Goal: Task Accomplishment & Management: Manage account settings

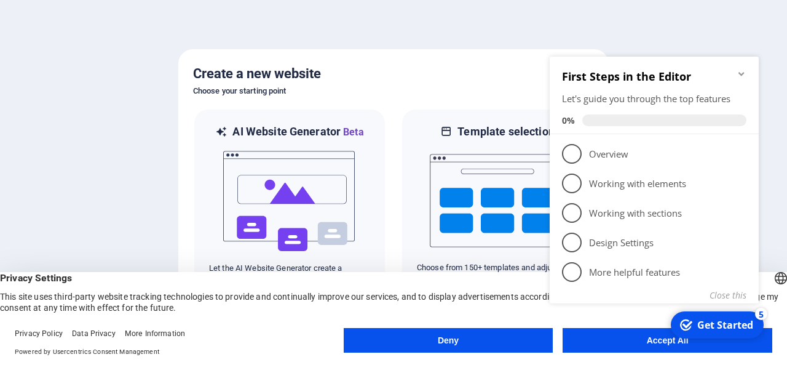
click div "checkmark Get Started 5 First Steps in the Editor Let's guide you through the t…"
click at [652, 343] on appcues-checklist "Contextual help checklist present on screen" at bounding box center [657, 195] width 224 height 302
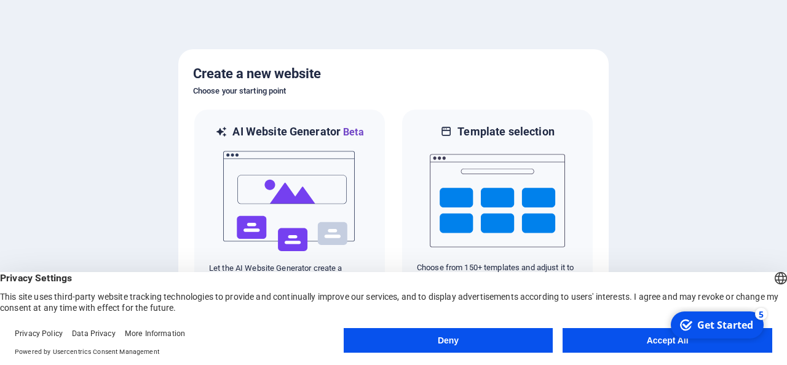
click html "checkmark Get Started 5 First Steps in the Editor Let's guide you through the t…"
click at [659, 341] on button "Accept All" at bounding box center [667, 340] width 210 height 25
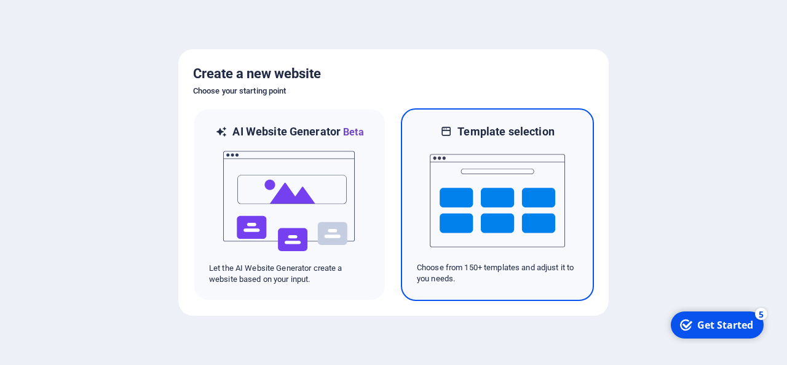
click at [443, 205] on img at bounding box center [497, 200] width 135 height 123
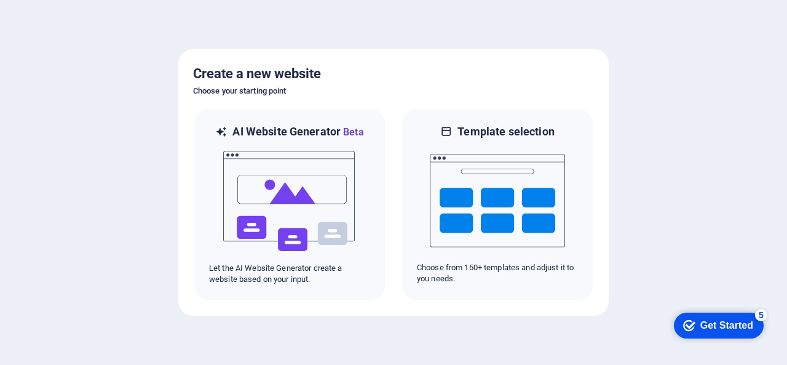
drag, startPoint x: 712, startPoint y: 318, endPoint x: 839, endPoint y: 579, distance: 289.8
click at [713, 320] on div "Get Started" at bounding box center [726, 325] width 53 height 11
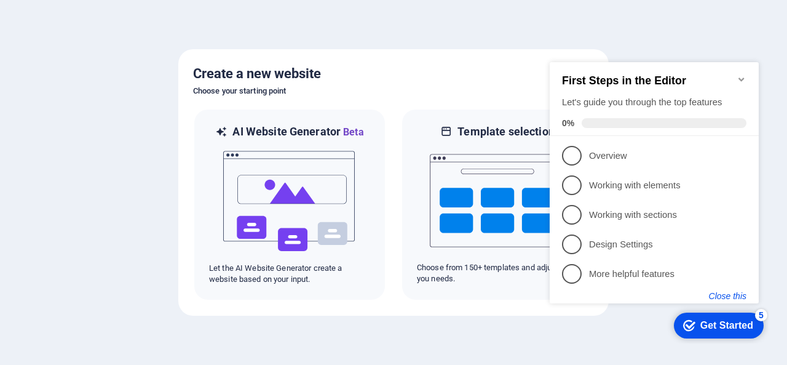
click at [734, 298] on button "Close this" at bounding box center [727, 296] width 37 height 10
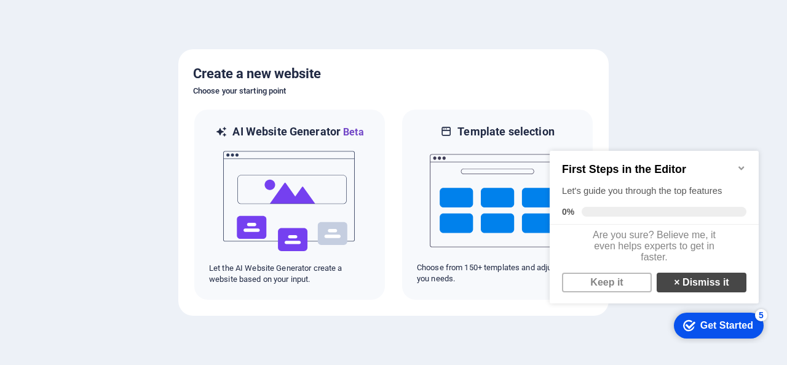
click at [691, 290] on link "× Dismiss it" at bounding box center [702, 282] width 90 height 20
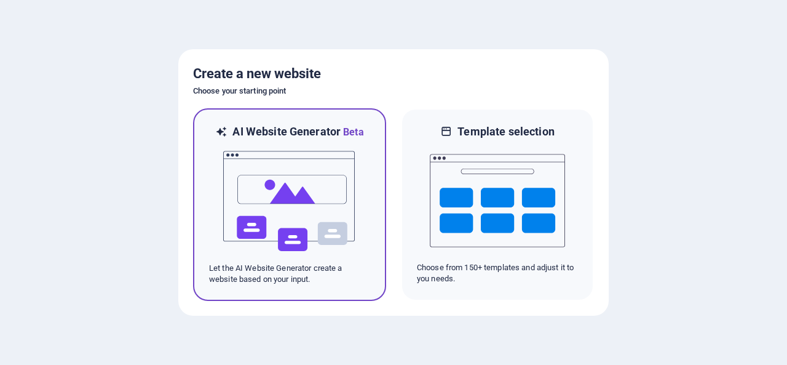
click at [280, 135] on h6 "AI Website Generator Beta" at bounding box center [297, 131] width 131 height 15
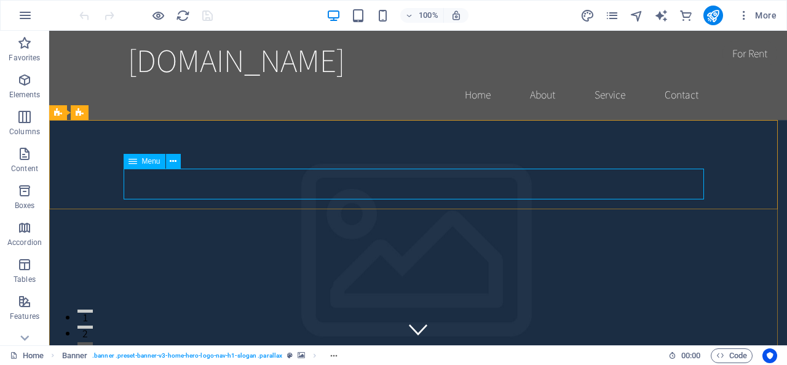
click at [134, 164] on icon at bounding box center [132, 161] width 9 height 15
click at [174, 162] on icon at bounding box center [173, 161] width 7 height 13
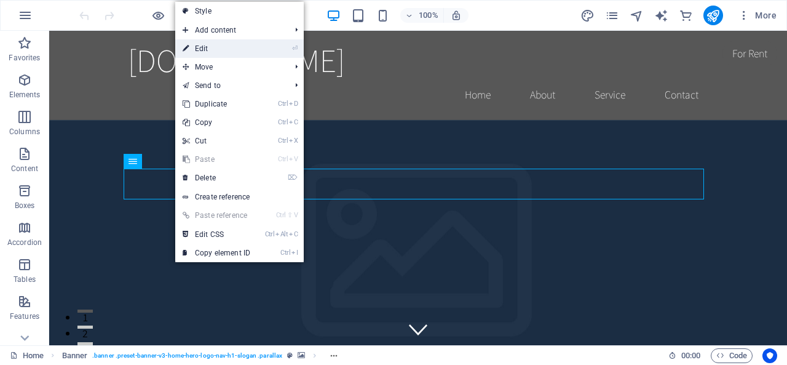
click at [209, 49] on link "⏎ Edit" at bounding box center [216, 48] width 82 height 18
select select
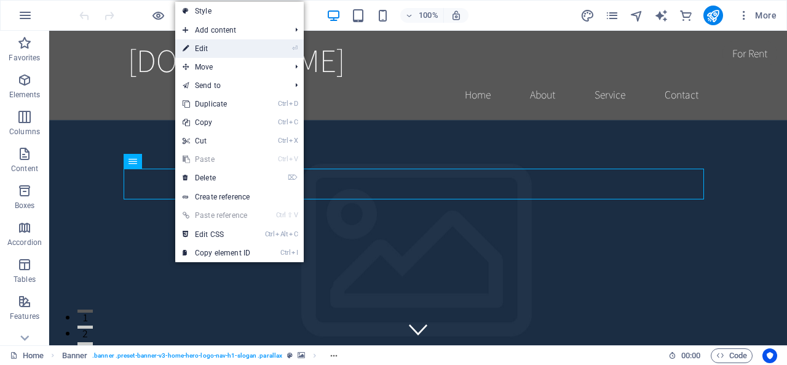
select select
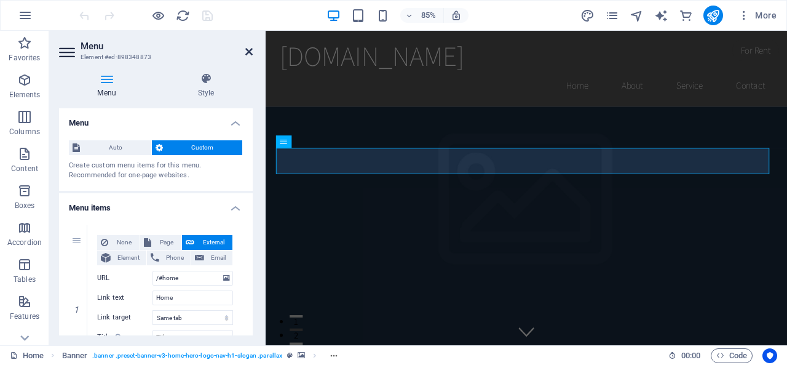
click at [248, 50] on icon at bounding box center [248, 52] width 7 height 10
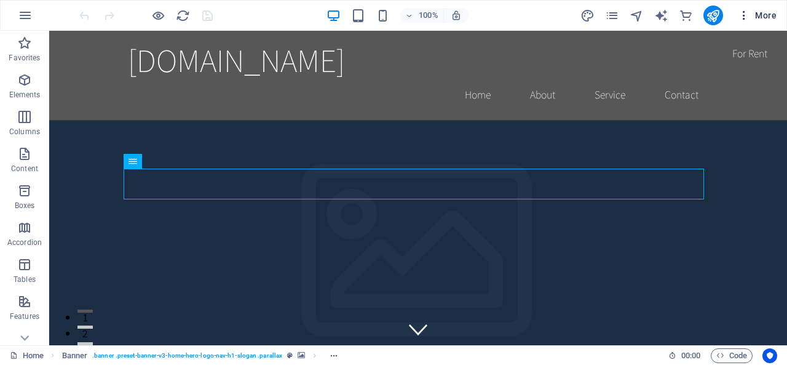
click at [746, 15] on icon "button" at bounding box center [744, 15] width 12 height 12
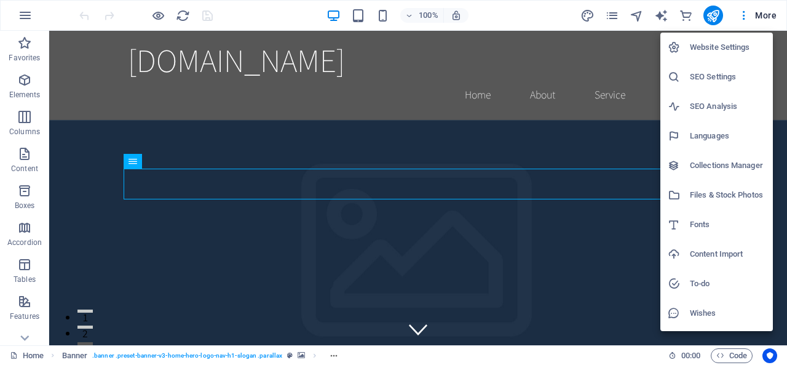
click at [165, 243] on div at bounding box center [393, 182] width 787 height 365
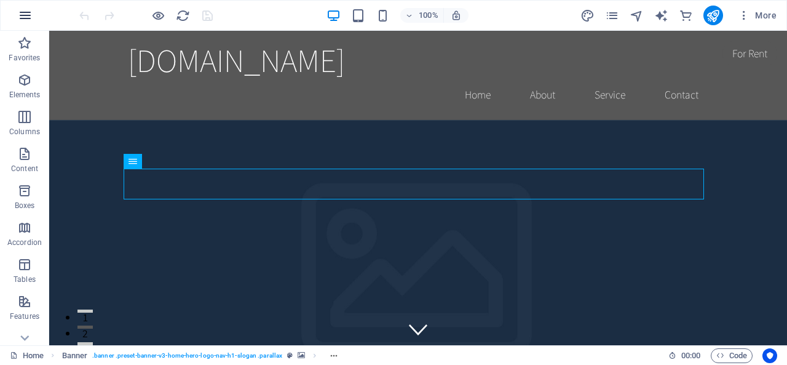
click at [25, 15] on icon "button" at bounding box center [25, 15] width 15 height 15
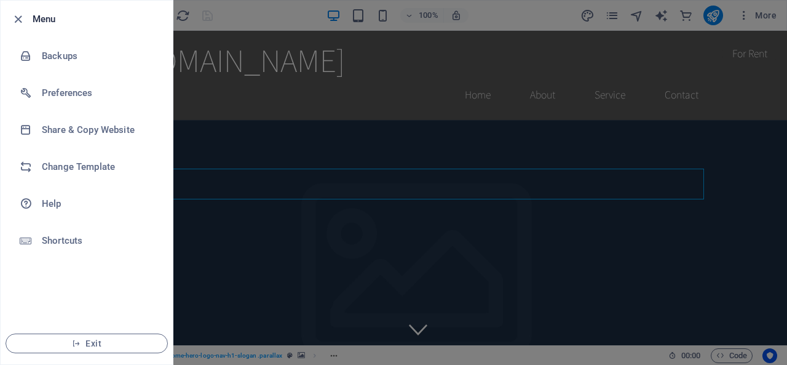
click at [43, 20] on h6 "Menu" at bounding box center [98, 19] width 130 height 15
click at [282, 15] on div at bounding box center [393, 182] width 787 height 365
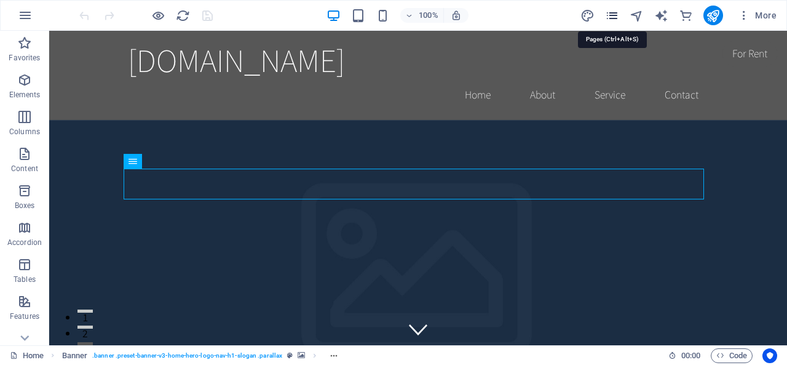
click at [612, 15] on icon "pages" at bounding box center [612, 16] width 14 height 14
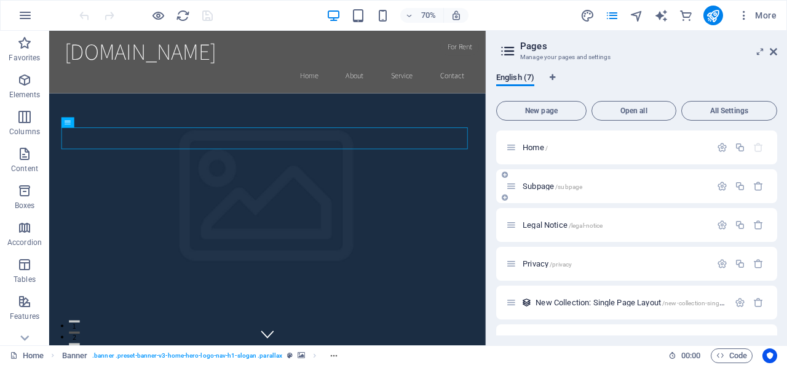
click at [505, 174] on icon at bounding box center [505, 174] width 6 height 7
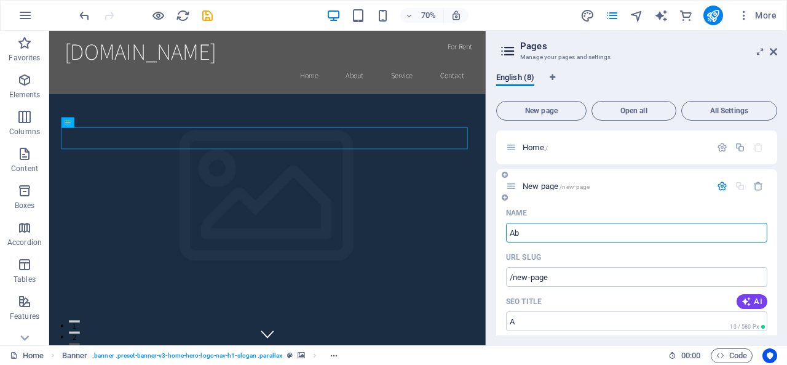
type input "Abi"
type input "/a"
type input "Abiut"
type input "/abi"
type input "Abiut"
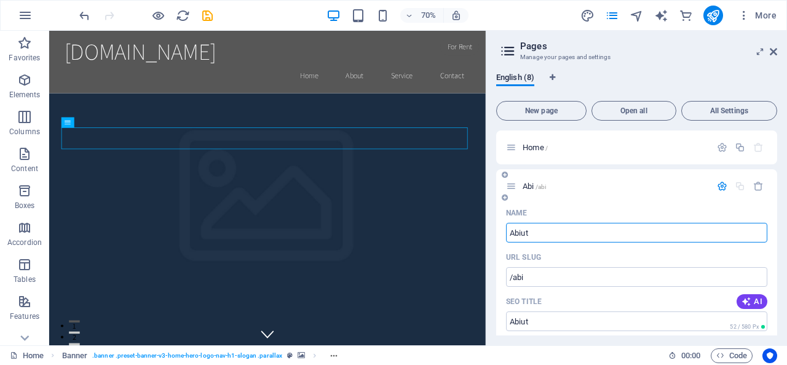
type input "/abiut"
type input "Ab"
type input "/ab"
type input "About U"
type input "/about"
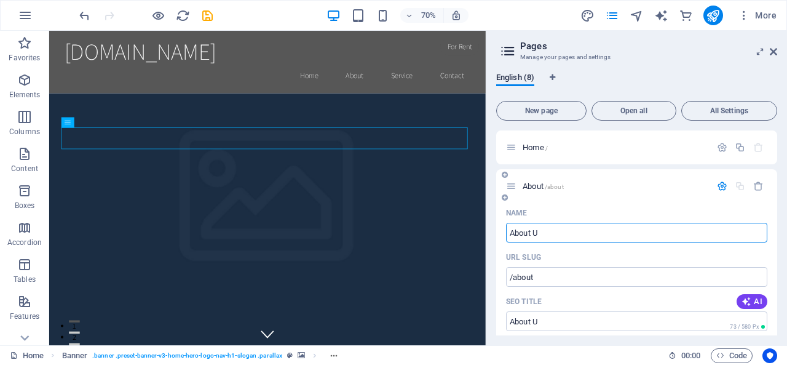
type input "About Us"
type input "/about-u"
type input "About Us"
type input "/about-us"
type input "About Us"
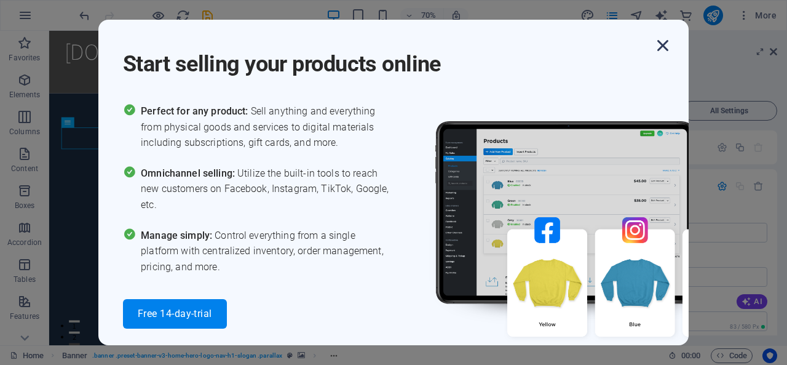
click at [660, 45] on icon "button" at bounding box center [663, 45] width 22 height 22
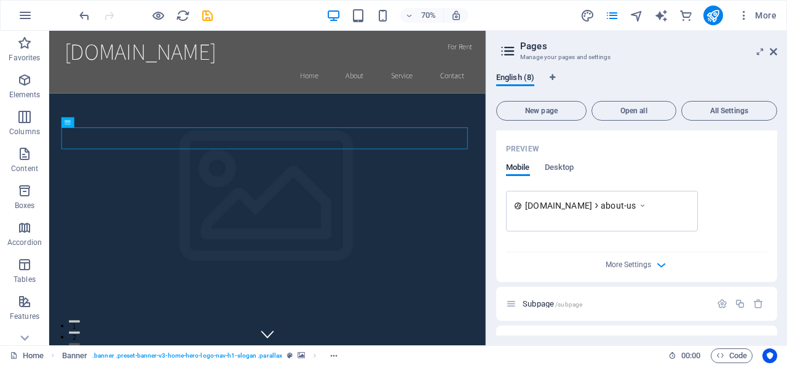
scroll to position [369, 0]
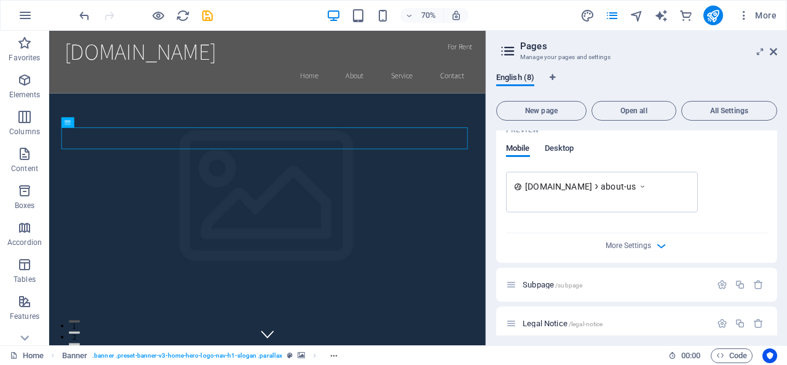
click at [564, 151] on span "Desktop" at bounding box center [560, 149] width 30 height 17
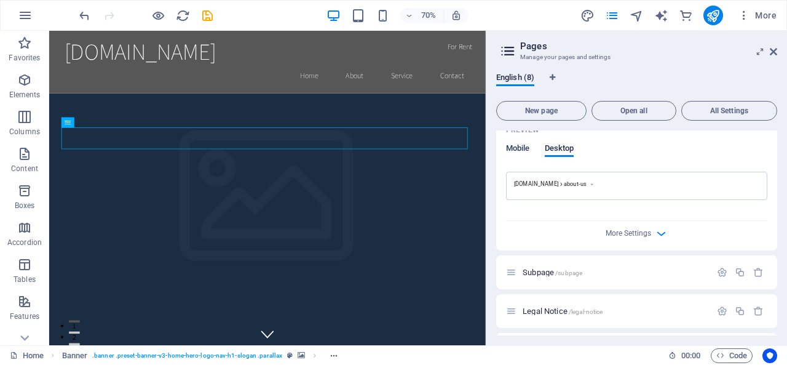
click at [513, 150] on span "Mobile" at bounding box center [518, 149] width 24 height 17
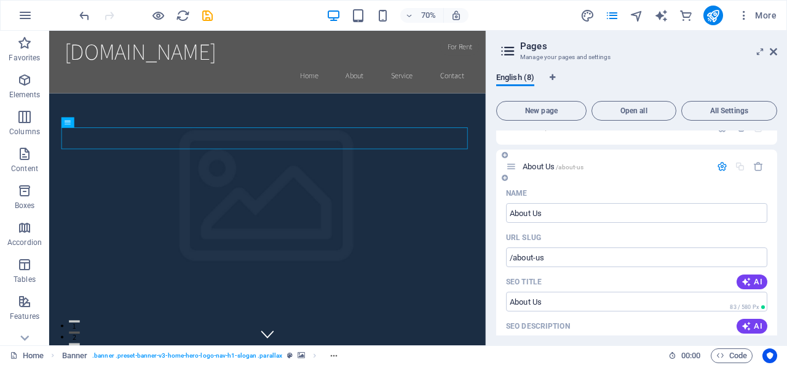
scroll to position [0, 0]
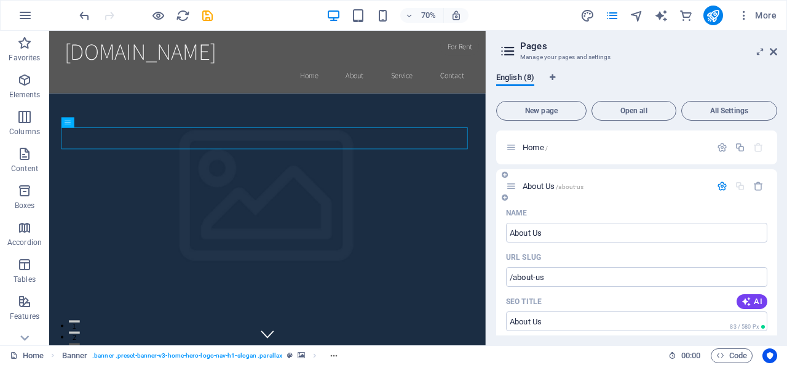
click at [508, 175] on div "About Us /about-us" at bounding box center [636, 186] width 281 height 34
click at [503, 175] on icon at bounding box center [505, 174] width 6 height 7
click at [507, 199] on icon at bounding box center [505, 197] width 6 height 7
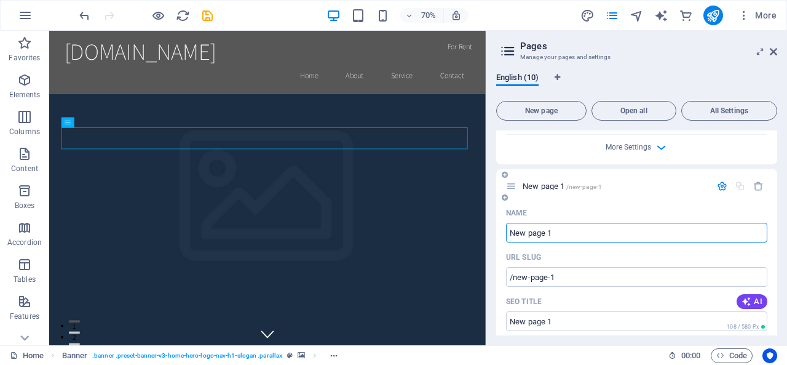
click at [567, 229] on input "New page 1" at bounding box center [636, 233] width 261 height 20
click at [757, 183] on icon "button" at bounding box center [758, 186] width 10 height 10
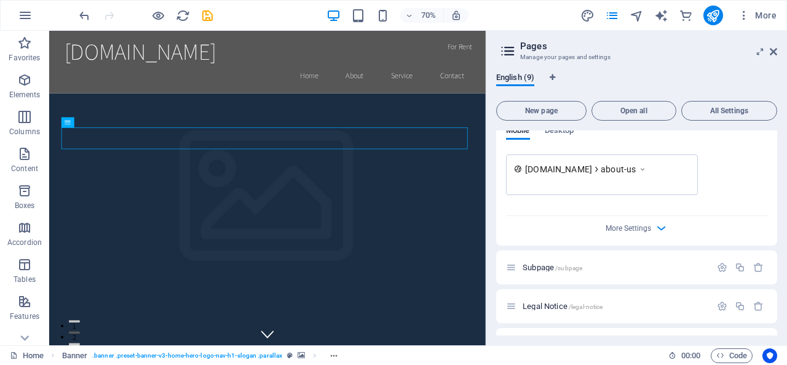
scroll to position [836, 0]
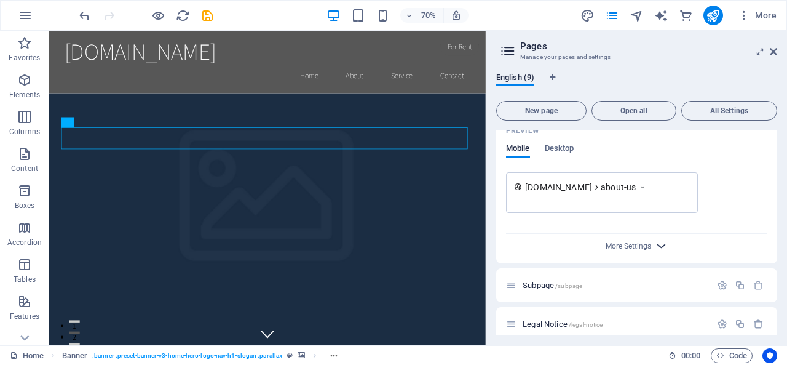
click at [654, 247] on icon "button" at bounding box center [661, 246] width 14 height 14
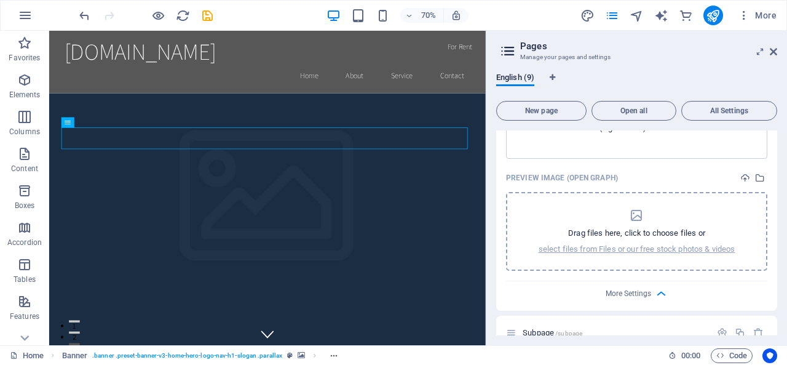
scroll to position [1020, 0]
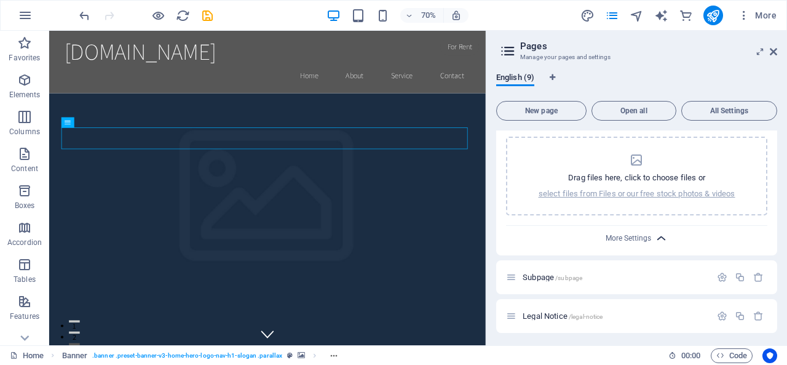
click at [657, 240] on icon "button" at bounding box center [661, 238] width 14 height 14
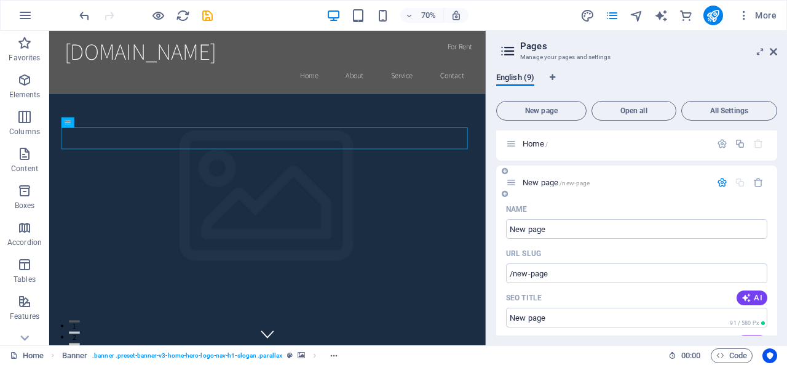
scroll to position [0, 0]
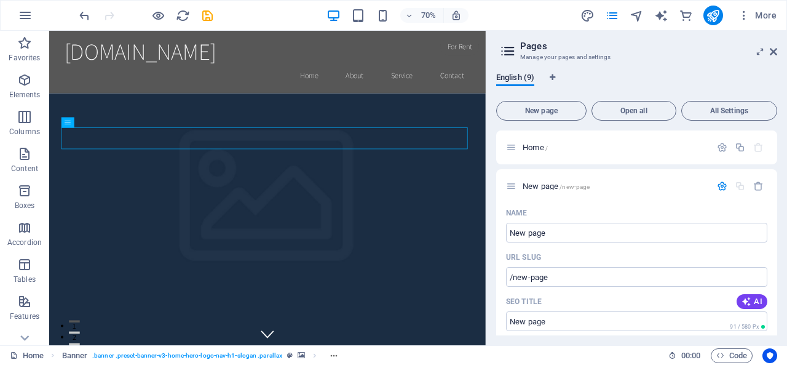
click at [777, 49] on aside "Pages Manage your pages and settings English (9) New page Open all All Settings…" at bounding box center [636, 188] width 301 height 314
click at [773, 52] on icon at bounding box center [773, 52] width 7 height 10
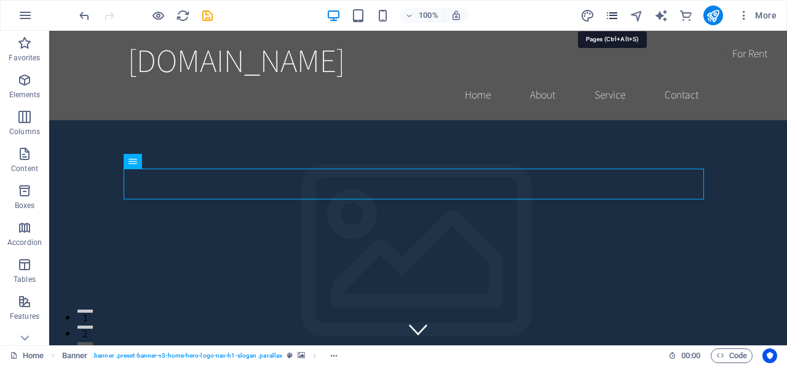
click at [615, 17] on icon "pages" at bounding box center [612, 16] width 14 height 14
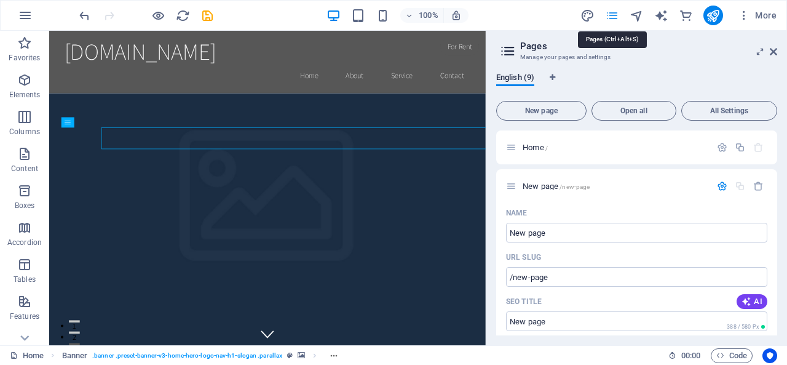
scroll to position [514, 0]
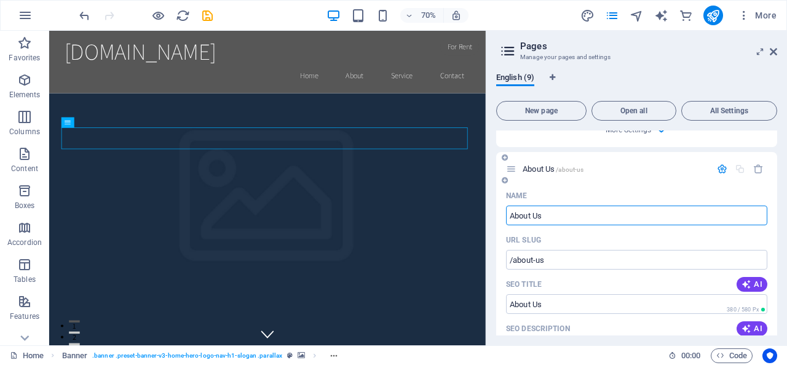
click at [514, 174] on icon at bounding box center [511, 169] width 10 height 10
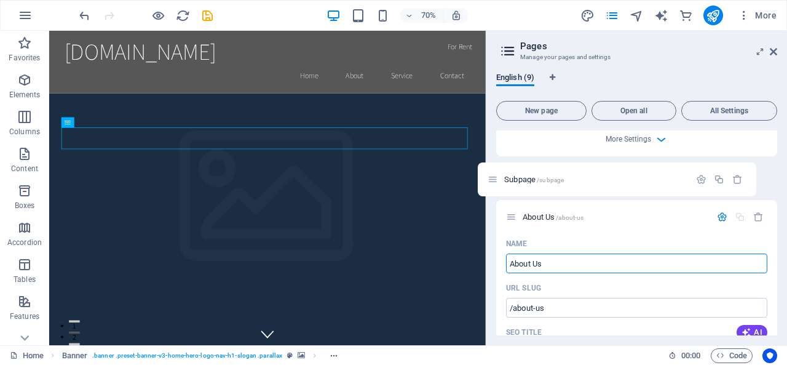
scroll to position [504, 0]
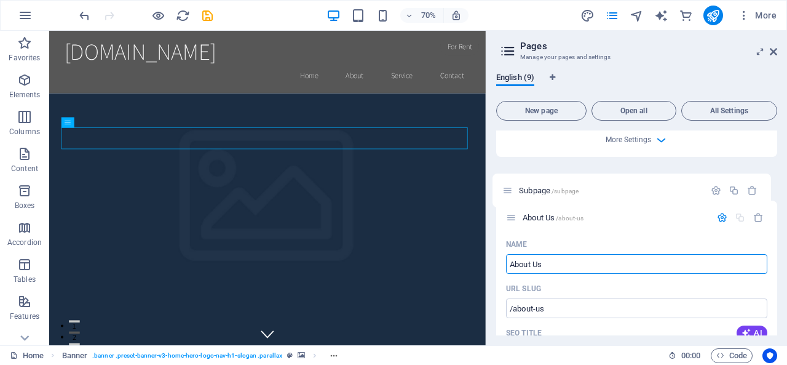
drag, startPoint x: 513, startPoint y: 184, endPoint x: 504, endPoint y: 189, distance: 9.6
click at [504, 189] on div "Home / New page /new-page Name New page ​ URL SLUG /new-page ​ SEO Title AI ​ 3…" at bounding box center [636, 236] width 281 height 1221
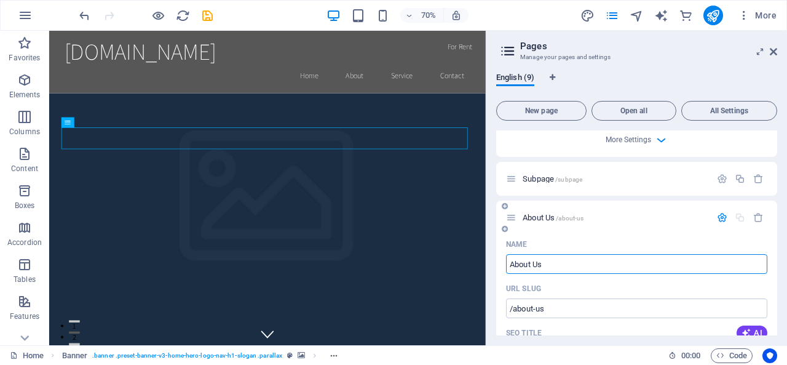
click at [516, 223] on icon at bounding box center [511, 217] width 10 height 10
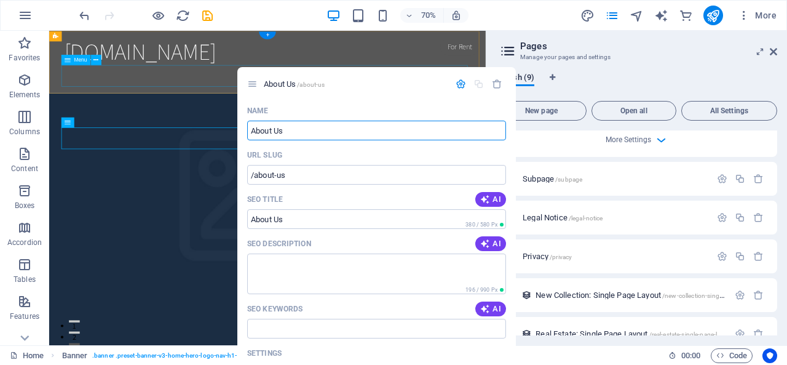
drag, startPoint x: 562, startPoint y: 267, endPoint x: 269, endPoint y: 103, distance: 336.9
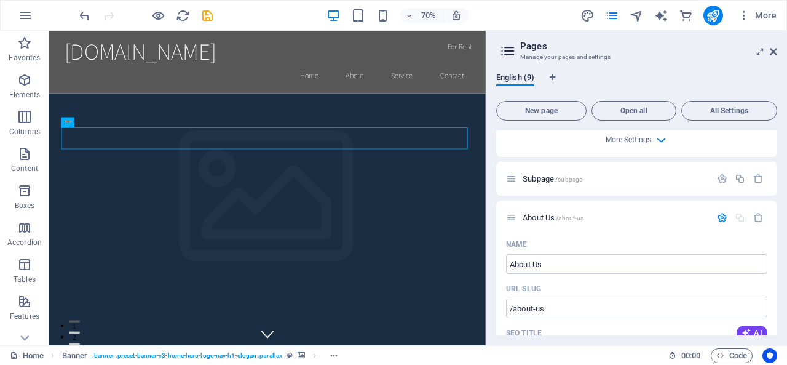
drag, startPoint x: 628, startPoint y: 300, endPoint x: 489, endPoint y: 241, distance: 150.9
click at [489, 241] on div "Home Favorites Elements Columns Content Boxes Accordion Tables Features Images …" at bounding box center [393, 188] width 787 height 314
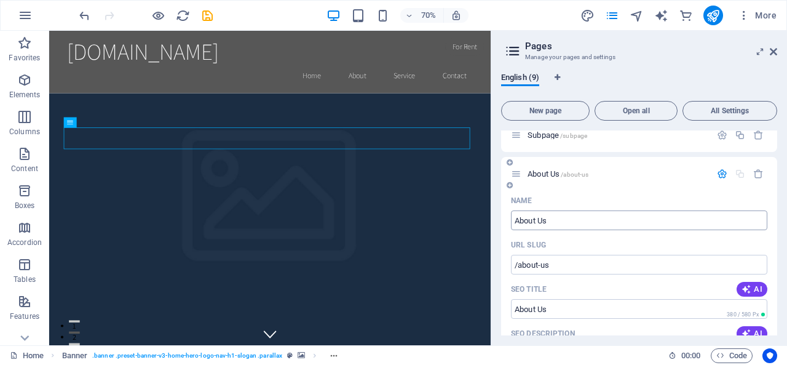
scroll to position [566, 0]
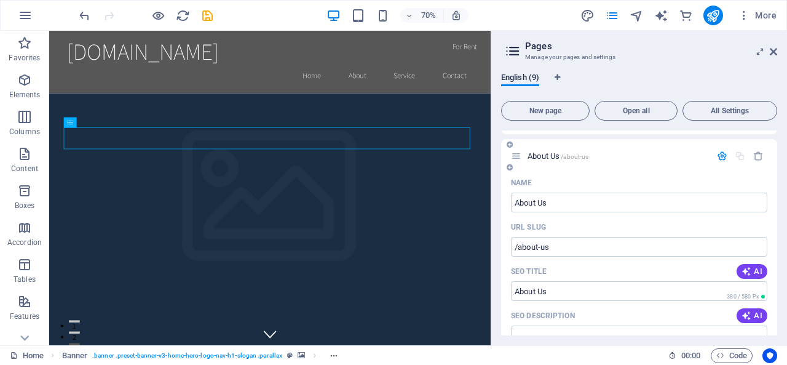
click at [546, 160] on span "About Us /about-us" at bounding box center [557, 155] width 61 height 9
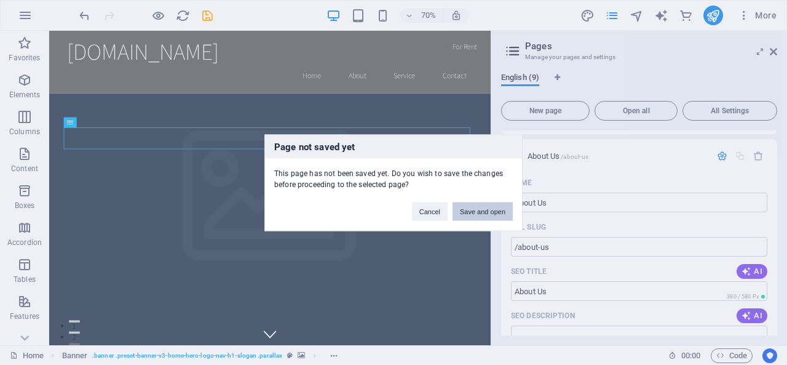
click at [496, 214] on button "Save and open" at bounding box center [482, 211] width 60 height 18
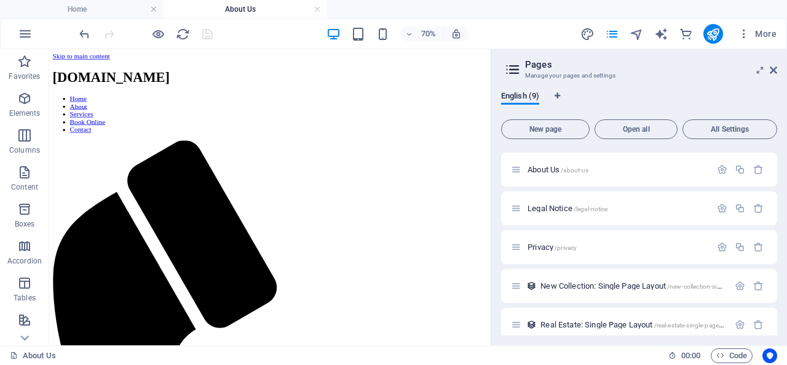
scroll to position [0, 0]
click at [775, 69] on icon at bounding box center [773, 70] width 7 height 10
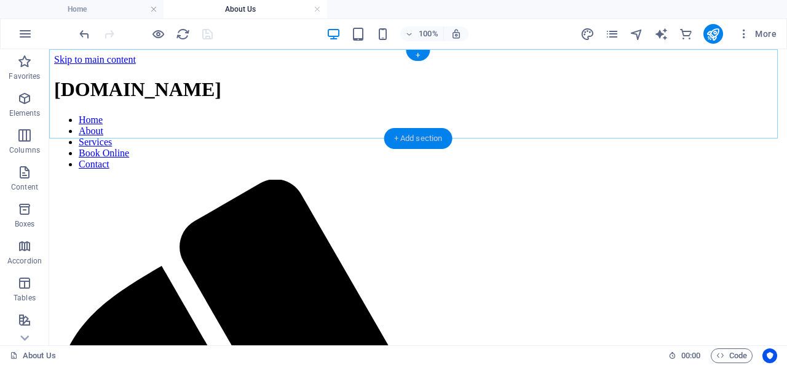
click at [403, 136] on div "+ Add section" at bounding box center [418, 138] width 68 height 21
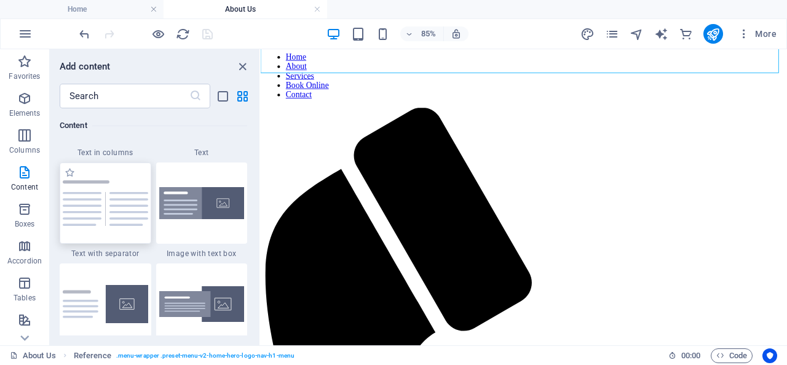
scroll to position [2212, 0]
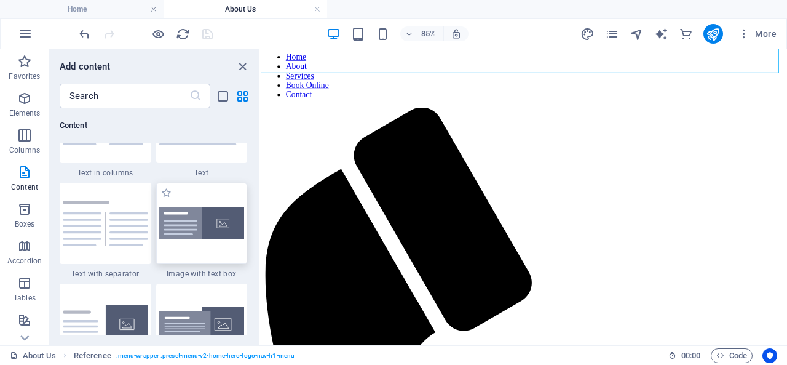
click at [183, 225] on img at bounding box center [201, 223] width 85 height 33
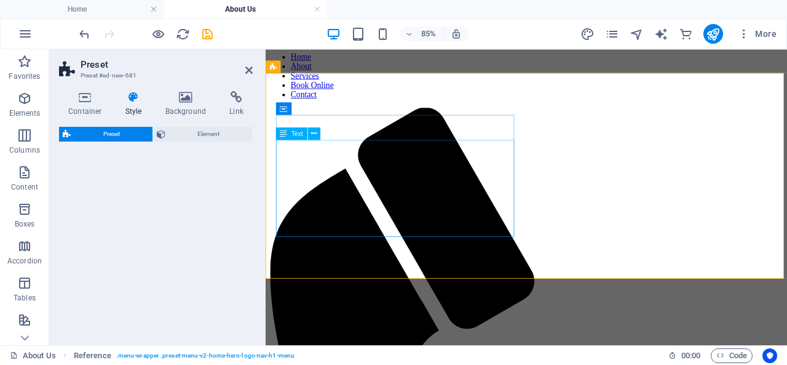
select select "rem"
select select "px"
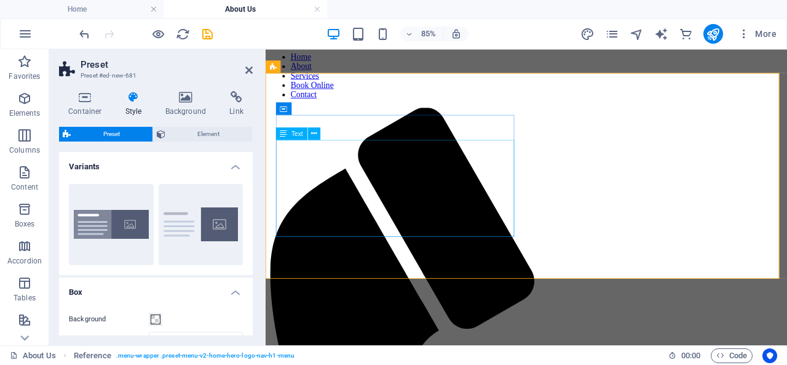
drag, startPoint x: 598, startPoint y: 250, endPoint x: 362, endPoint y: 196, distance: 241.6
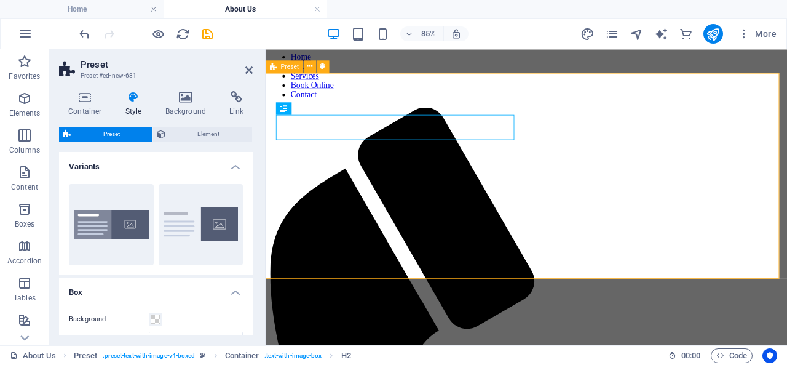
drag, startPoint x: 275, startPoint y: 136, endPoint x: 285, endPoint y: 140, distance: 10.5
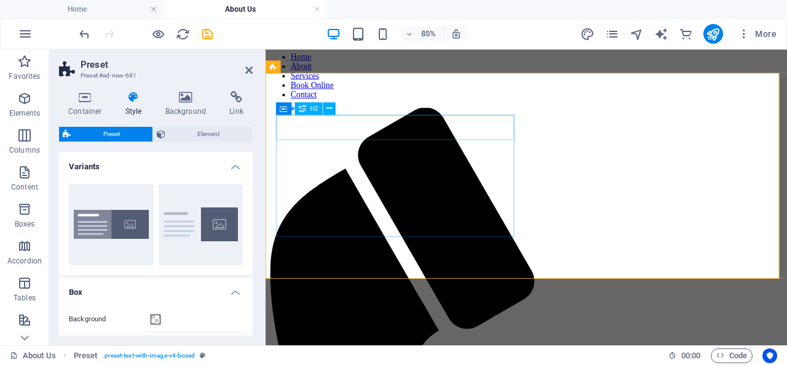
drag, startPoint x: 434, startPoint y: 150, endPoint x: 621, endPoint y: 124, distance: 188.7
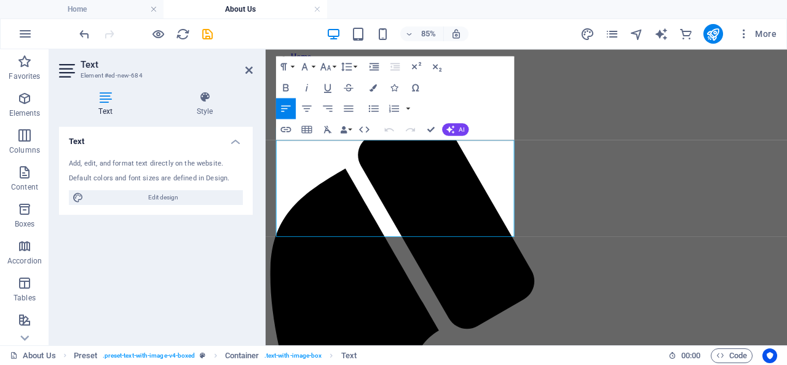
drag, startPoint x: 443, startPoint y: 266, endPoint x: 236, endPoint y: 118, distance: 254.3
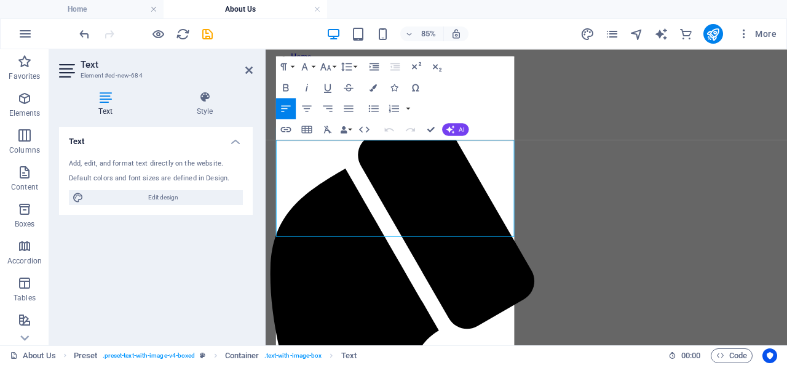
scroll to position [15920, 1]
drag, startPoint x: 324, startPoint y: 162, endPoint x: 285, endPoint y: 166, distance: 39.5
drag, startPoint x: 280, startPoint y: 162, endPoint x: 349, endPoint y: 187, distance: 73.1
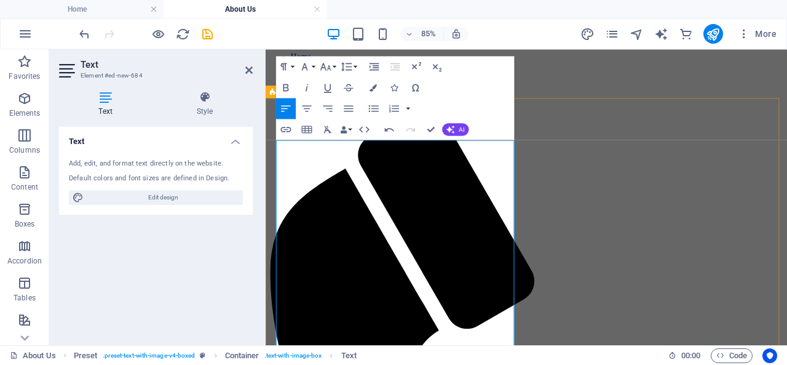
drag, startPoint x: 290, startPoint y: 163, endPoint x: 373, endPoint y: 163, distance: 83.6
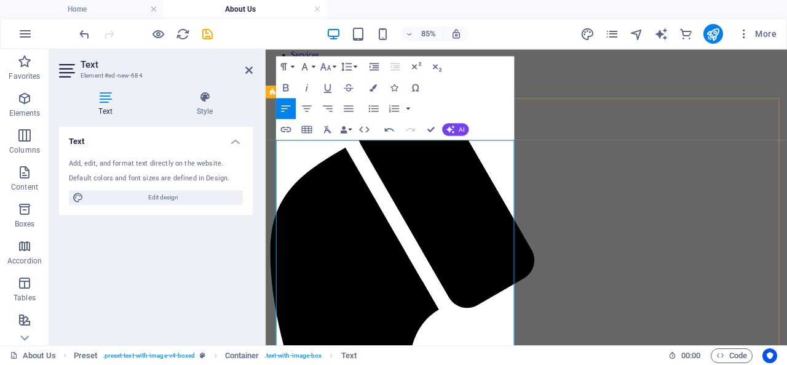
scroll to position [123, 0]
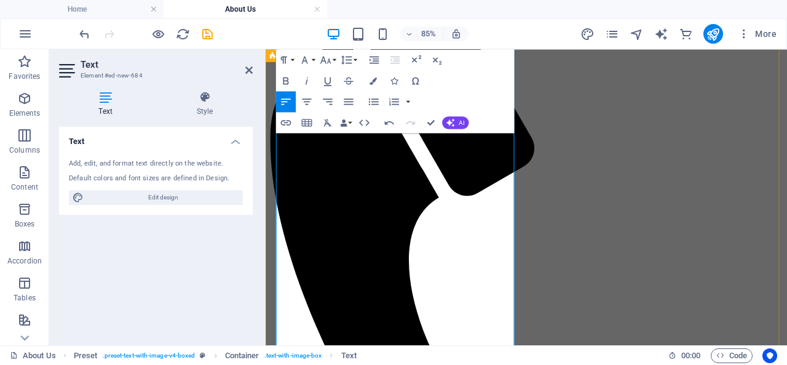
scroll to position [246, 0]
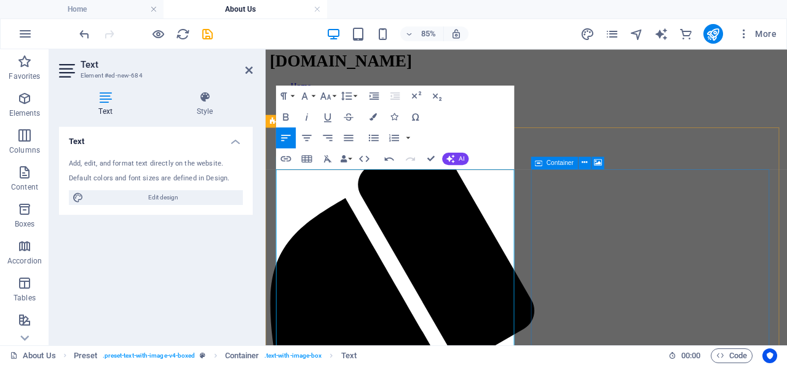
scroll to position [0, 0]
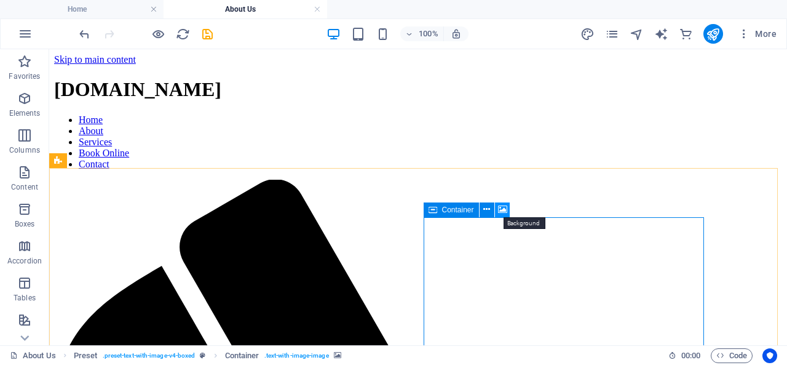
click at [502, 210] on icon at bounding box center [502, 209] width 9 height 13
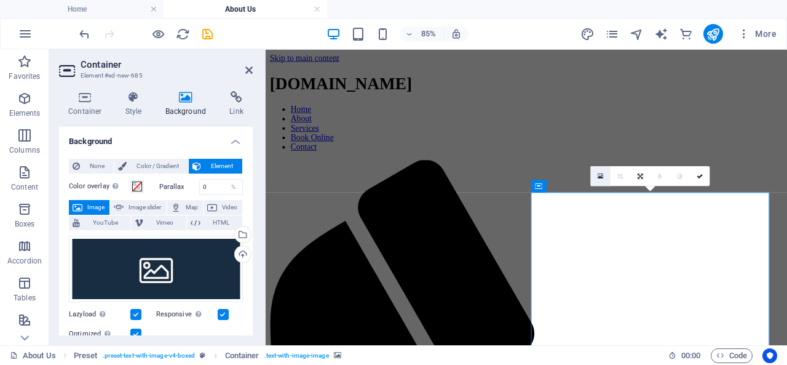
click at [601, 176] on icon at bounding box center [601, 175] width 6 height 7
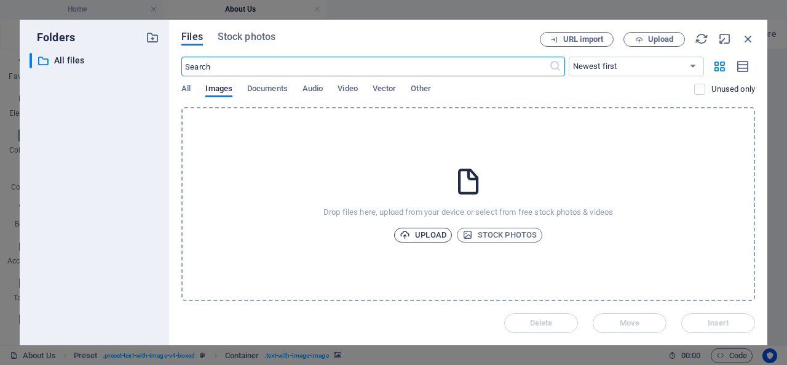
click at [432, 232] on span "Upload" at bounding box center [423, 234] width 47 height 15
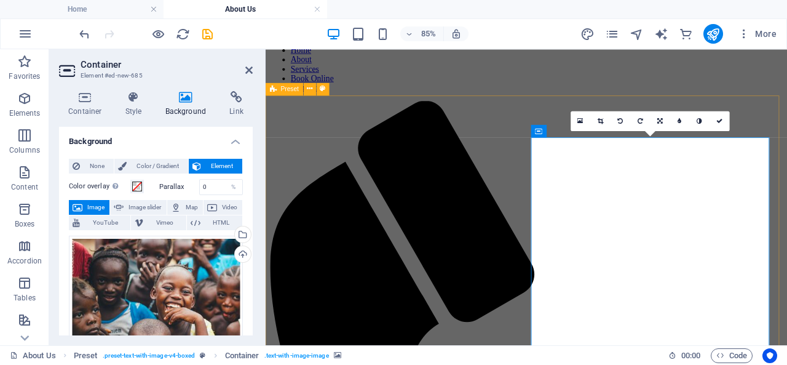
scroll to position [61, 0]
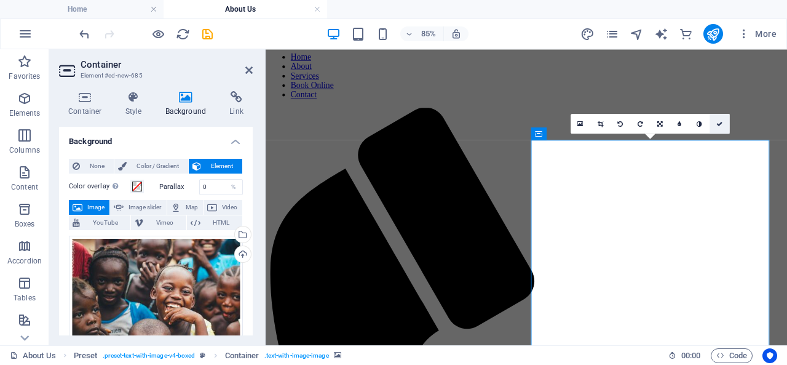
click at [719, 124] on icon at bounding box center [719, 123] width 6 height 6
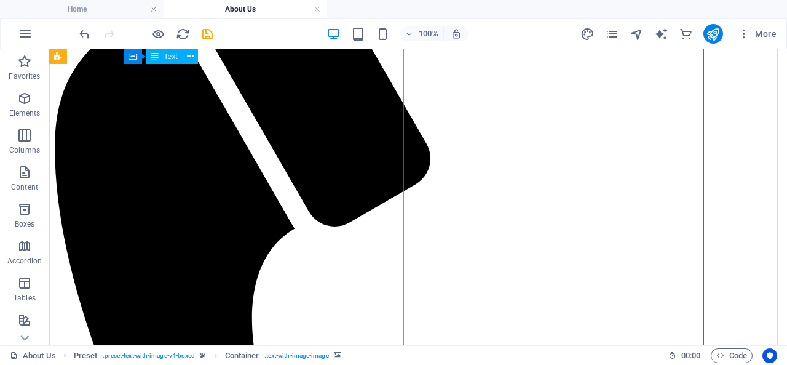
scroll to position [246, 0]
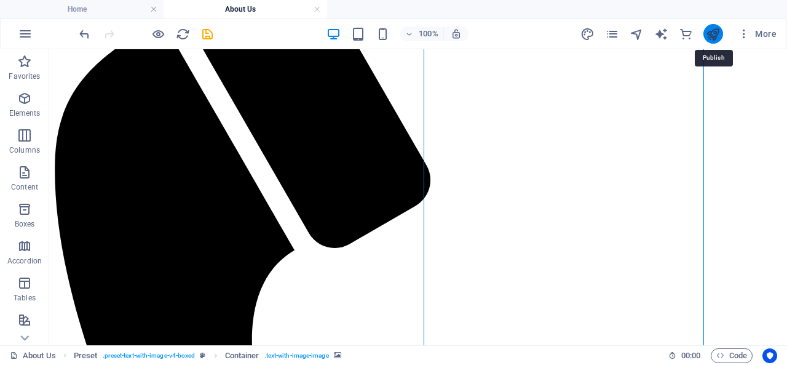
click at [713, 34] on icon "publish" at bounding box center [713, 34] width 14 height 14
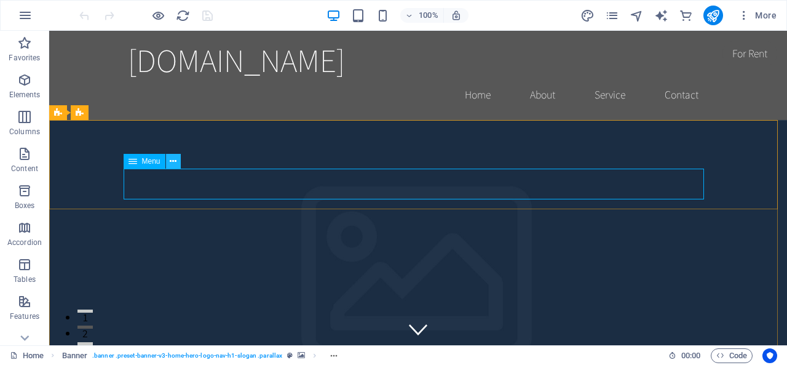
click at [170, 162] on icon at bounding box center [173, 161] width 7 height 13
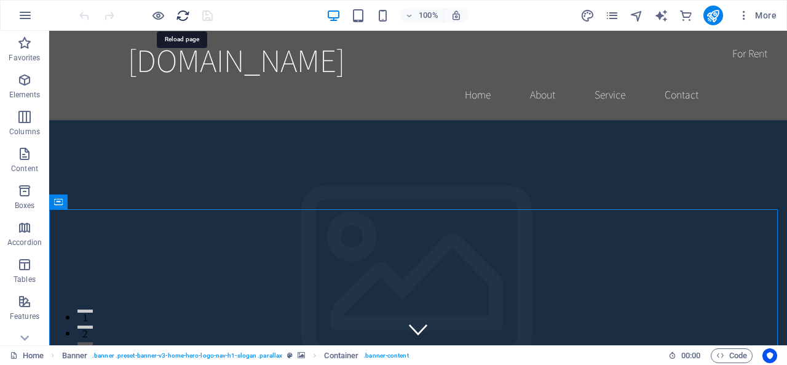
click at [183, 20] on icon "reload" at bounding box center [183, 16] width 14 height 14
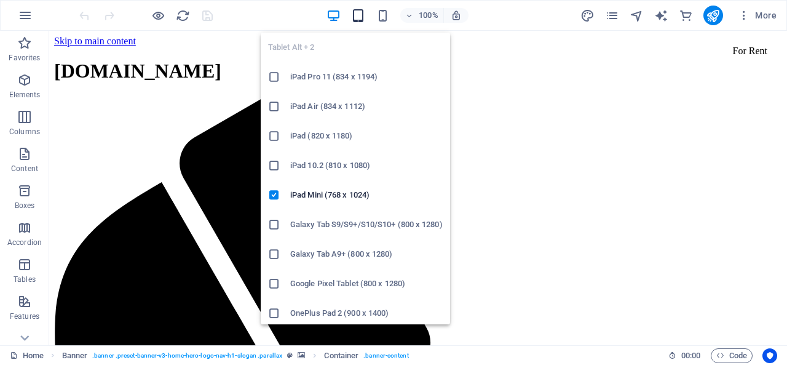
click at [356, 15] on icon "button" at bounding box center [358, 16] width 14 height 14
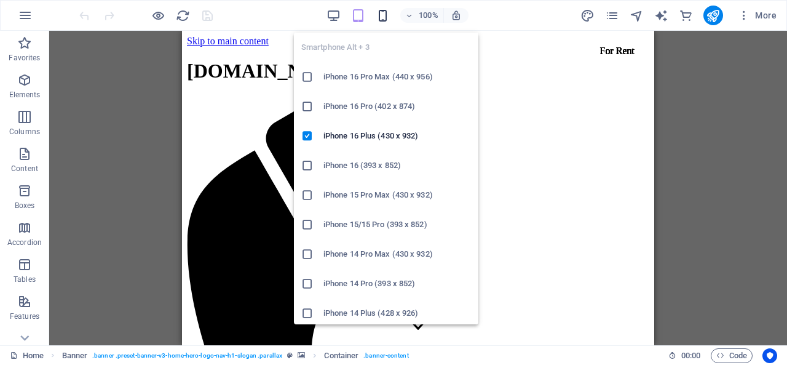
click at [384, 14] on icon "button" at bounding box center [383, 16] width 14 height 14
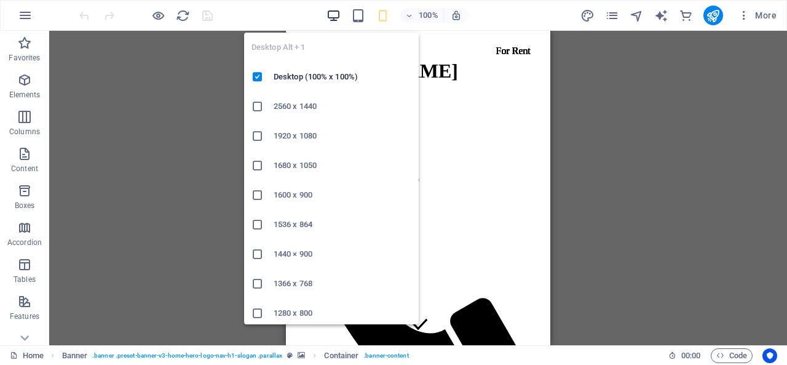
click at [334, 15] on icon "button" at bounding box center [333, 16] width 14 height 14
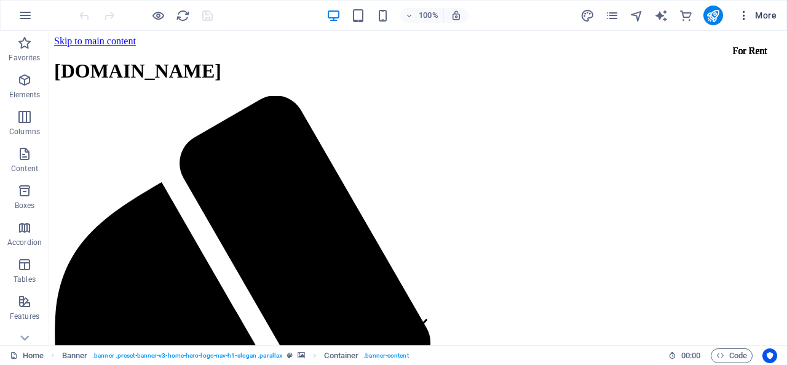
click at [750, 14] on icon "button" at bounding box center [744, 15] width 12 height 12
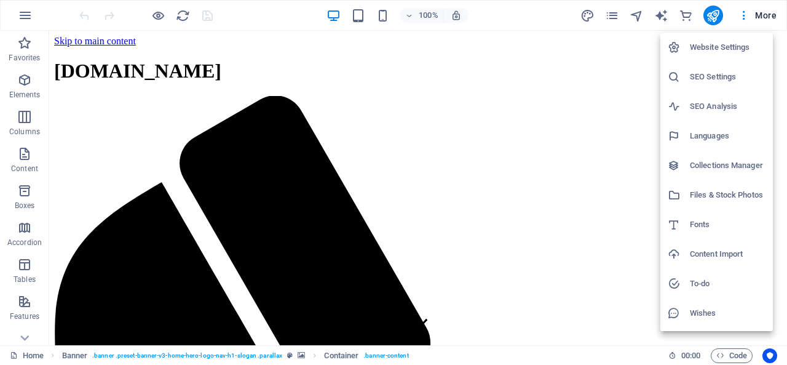
click at [559, 135] on div at bounding box center [393, 182] width 787 height 365
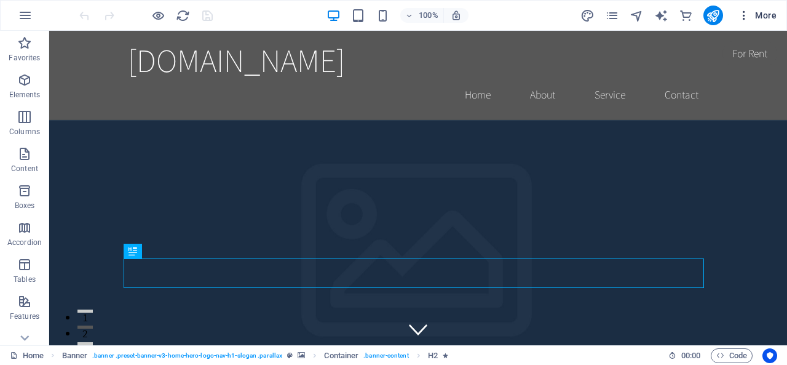
click at [754, 15] on span "More" at bounding box center [757, 15] width 39 height 12
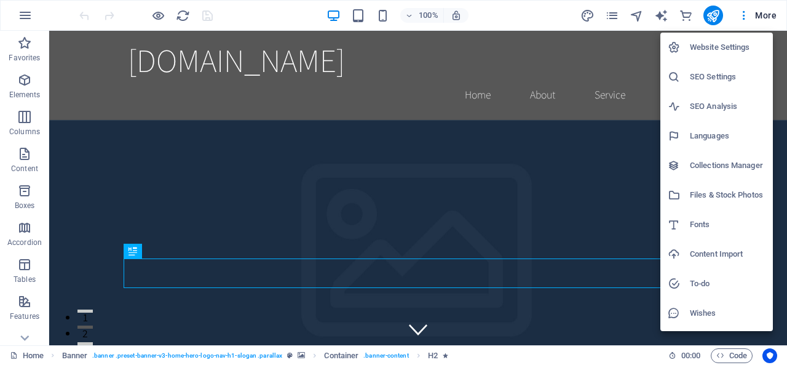
click at [716, 44] on h6 "Website Settings" at bounding box center [728, 47] width 76 height 15
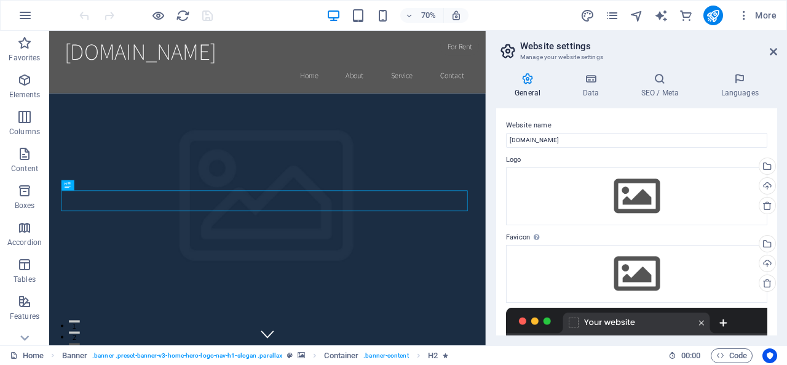
click at [768, 52] on header "Website settings Manage your website settings" at bounding box center [638, 47] width 278 height 32
click at [773, 51] on icon at bounding box center [773, 52] width 7 height 10
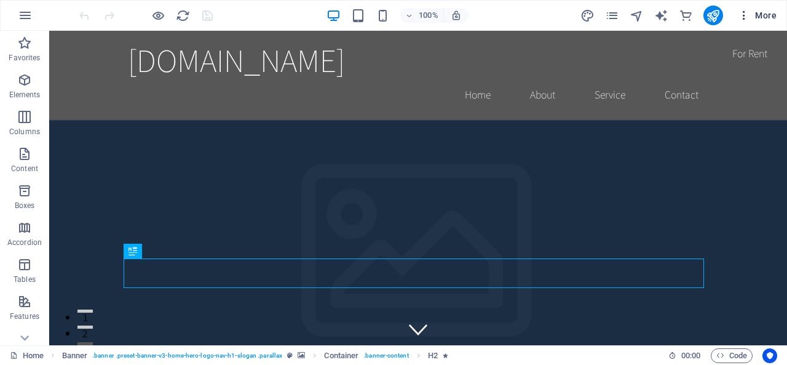
click at [759, 15] on span "More" at bounding box center [757, 15] width 39 height 12
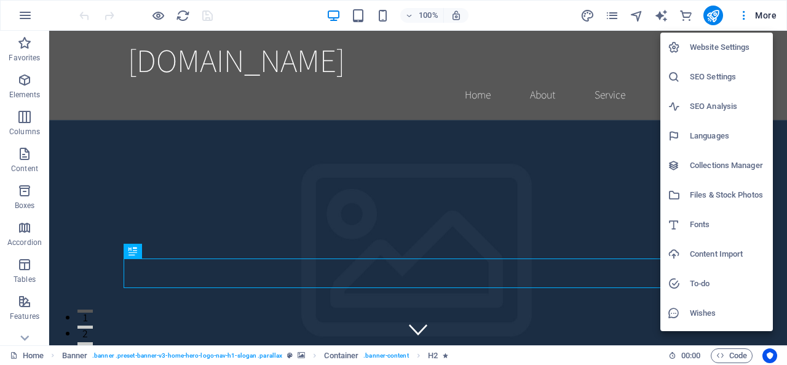
click at [79, 272] on div at bounding box center [393, 182] width 787 height 365
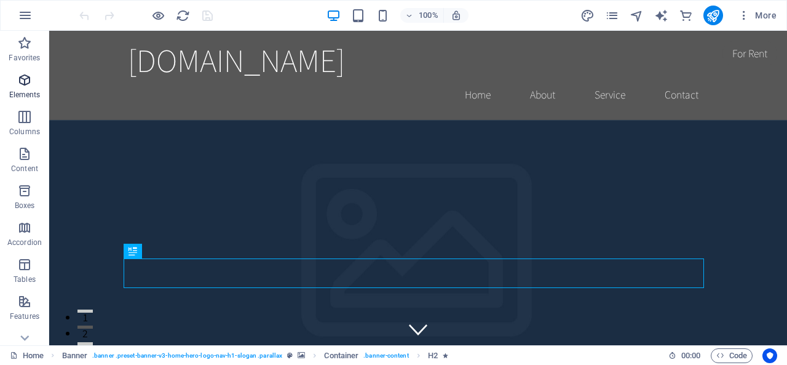
click at [30, 88] on span "Elements" at bounding box center [24, 88] width 49 height 30
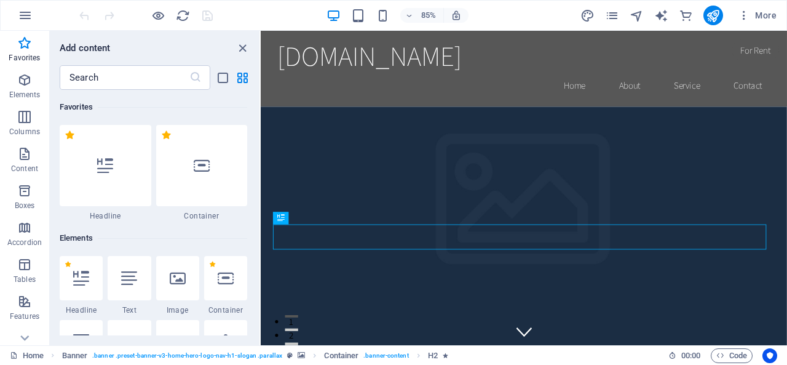
click at [232, 48] on div "Add content" at bounding box center [155, 48] width 210 height 15
click at [241, 50] on icon "close panel" at bounding box center [242, 48] width 14 height 14
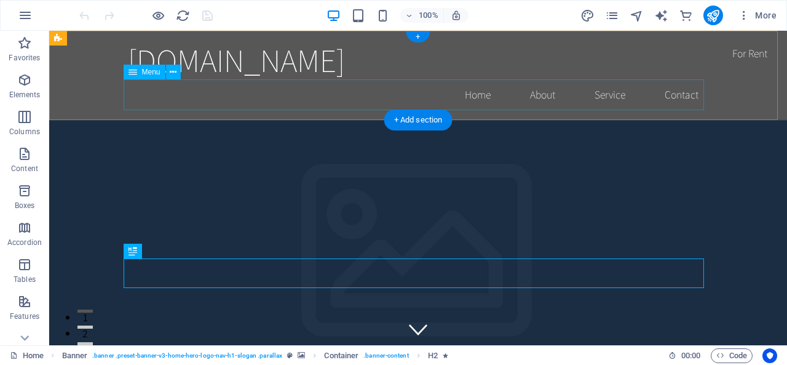
drag, startPoint x: 477, startPoint y: 93, endPoint x: 464, endPoint y: 95, distance: 13.0
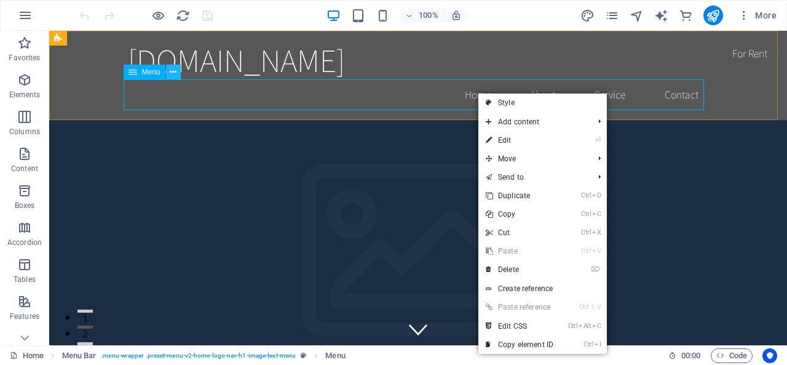
click at [170, 71] on icon at bounding box center [173, 72] width 7 height 13
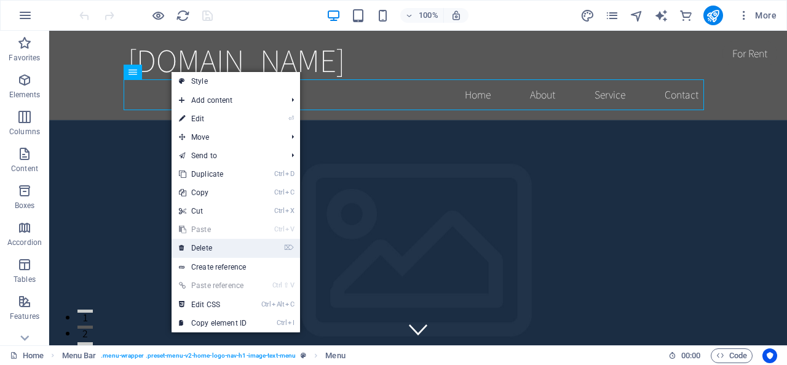
click at [215, 244] on link "⌦ Delete" at bounding box center [213, 248] width 82 height 18
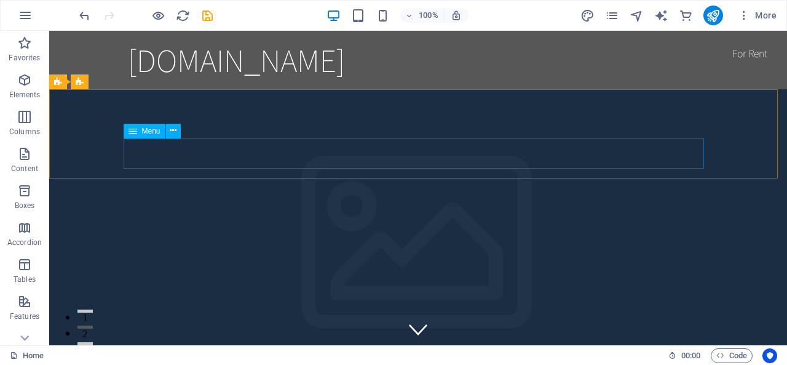
drag, startPoint x: 454, startPoint y: 120, endPoint x: 291, endPoint y: 160, distance: 167.7
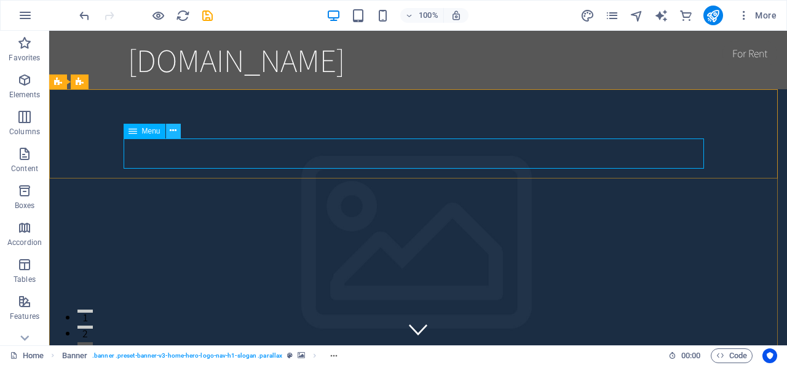
click at [173, 127] on icon at bounding box center [173, 130] width 7 height 13
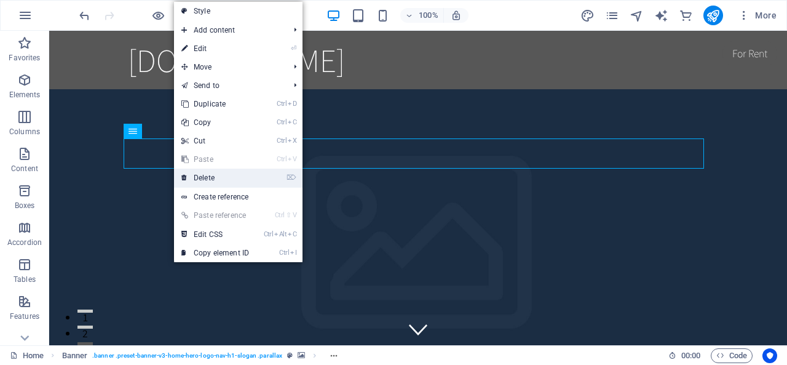
click at [218, 181] on link "⌦ Delete" at bounding box center [215, 177] width 82 height 18
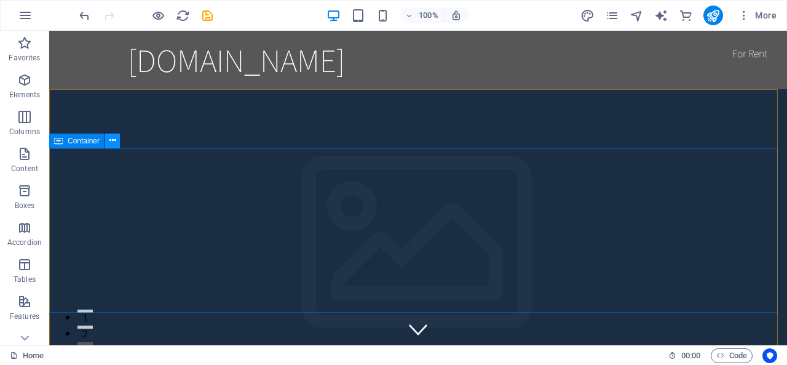
click at [113, 143] on icon at bounding box center [112, 140] width 7 height 13
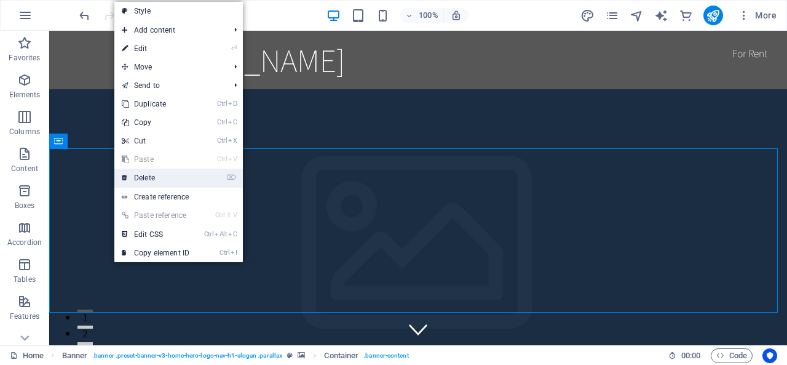
click at [164, 178] on link "⌦ Delete" at bounding box center [155, 177] width 82 height 18
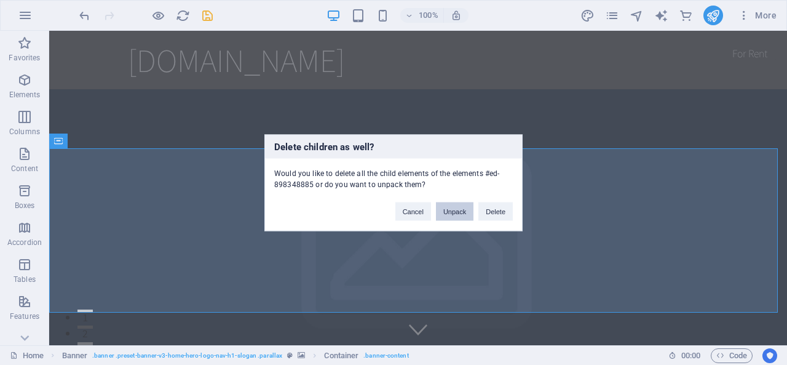
click at [457, 215] on button "Unpack" at bounding box center [454, 211] width 37 height 18
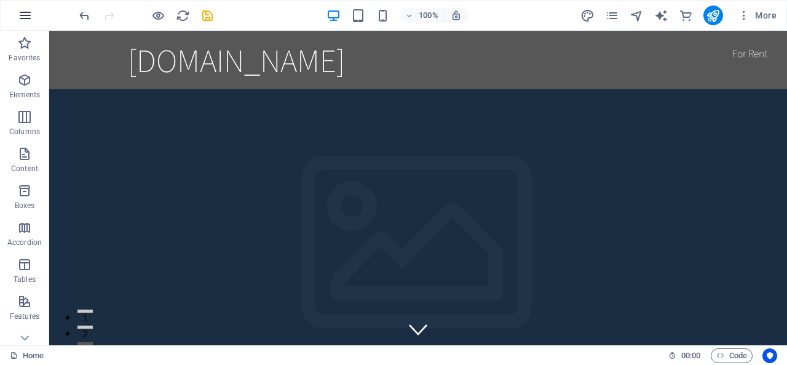
click at [28, 19] on icon "button" at bounding box center [25, 15] width 15 height 15
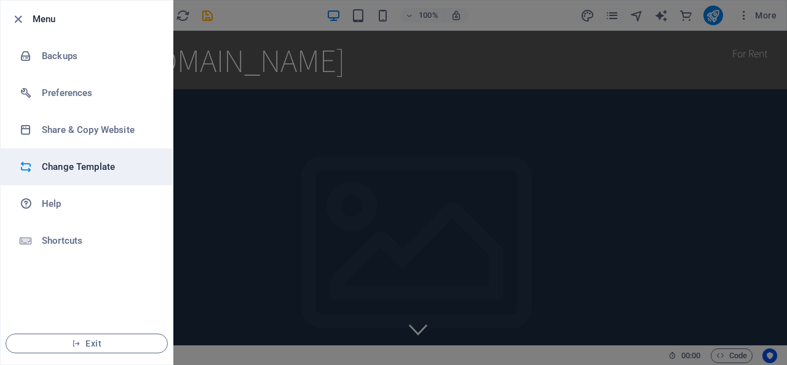
click at [79, 166] on h6 "Change Template" at bounding box center [99, 166] width 114 height 15
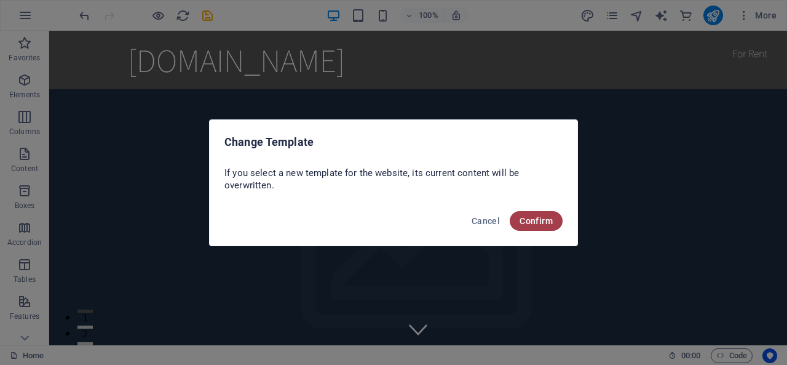
click at [531, 221] on span "Confirm" at bounding box center [535, 221] width 33 height 10
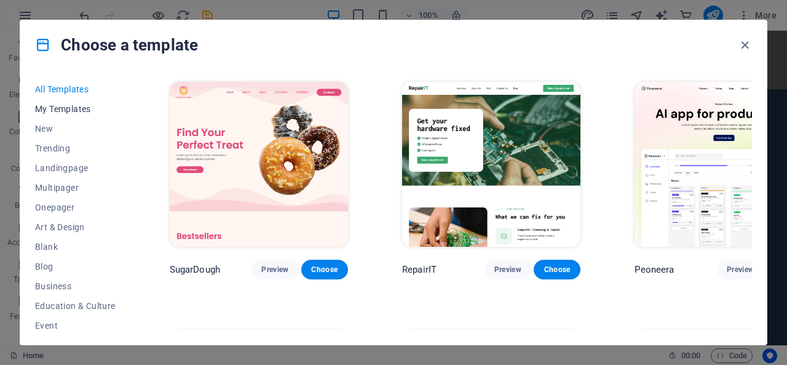
click at [77, 108] on span "My Templates" at bounding box center [75, 109] width 81 height 10
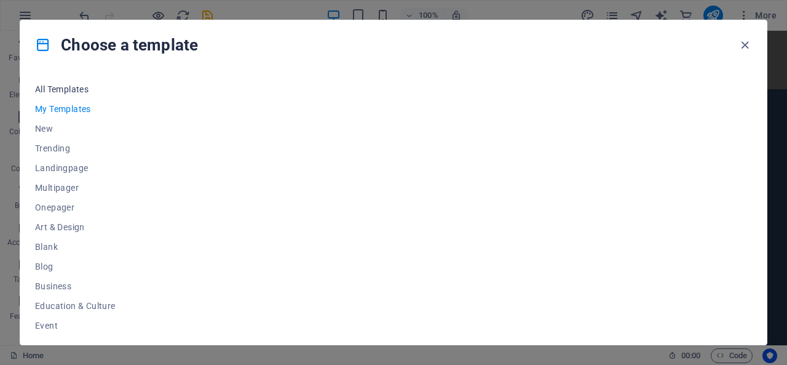
click at [73, 88] on span "All Templates" at bounding box center [75, 89] width 81 height 10
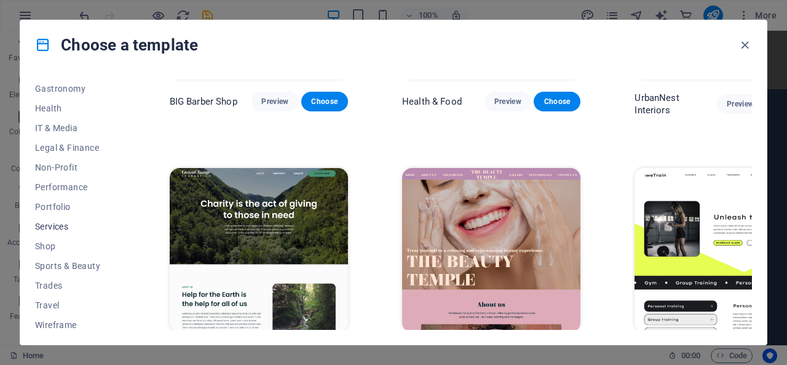
scroll to position [261, 0]
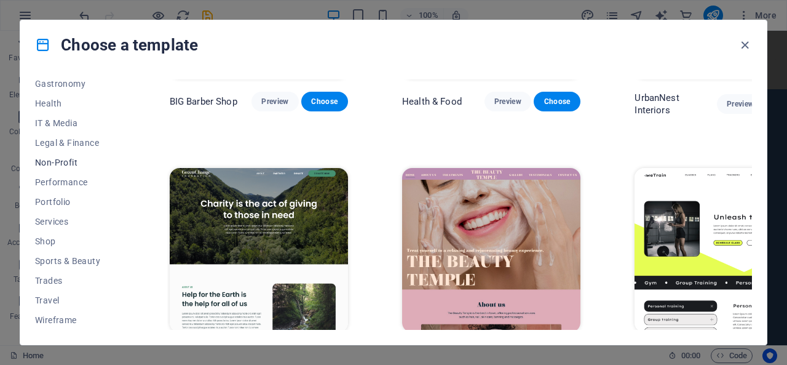
click at [61, 154] on button "Non-Profit" at bounding box center [75, 162] width 81 height 20
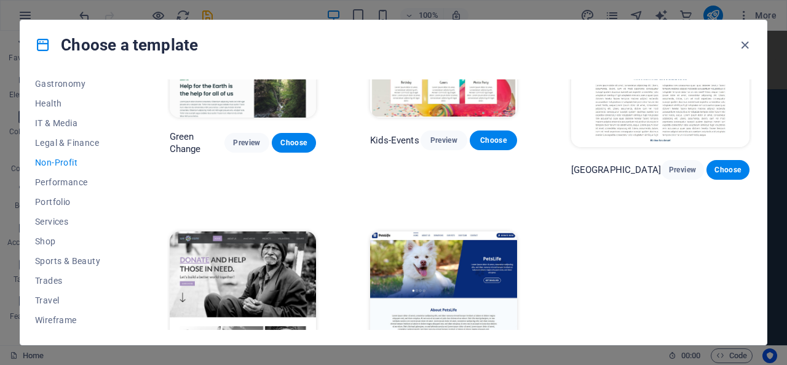
scroll to position [0, 0]
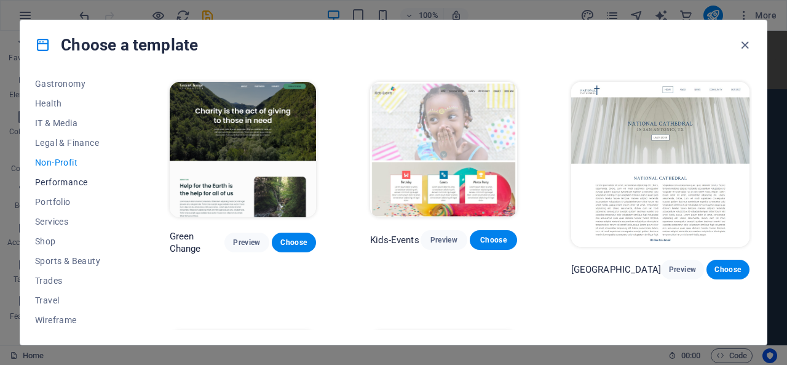
click at [50, 173] on button "Performance" at bounding box center [75, 182] width 81 height 20
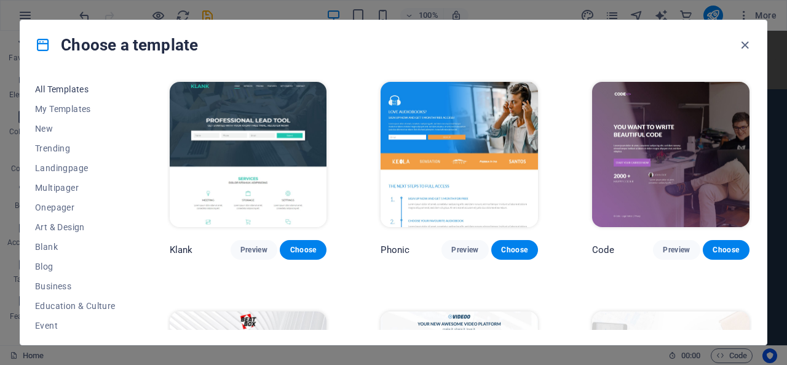
click at [60, 86] on span "All Templates" at bounding box center [75, 89] width 81 height 10
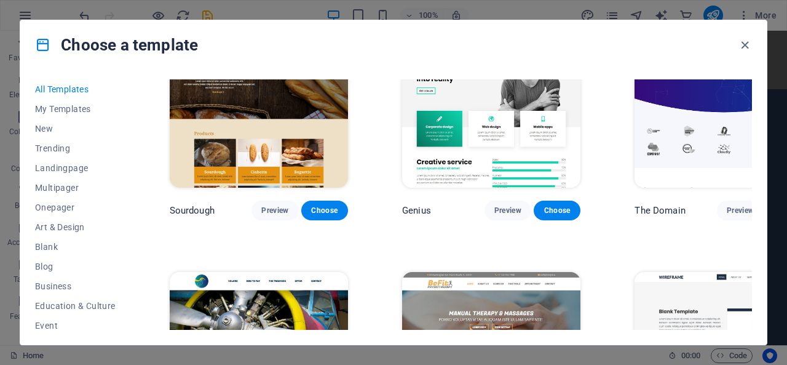
scroll to position [6548, 0]
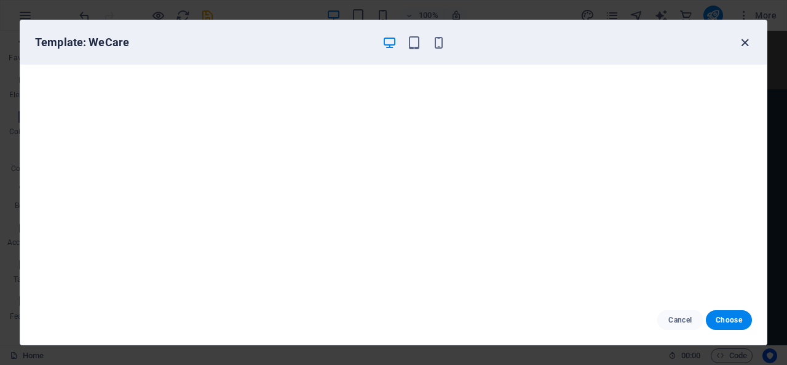
click at [743, 43] on icon "button" at bounding box center [745, 43] width 14 height 14
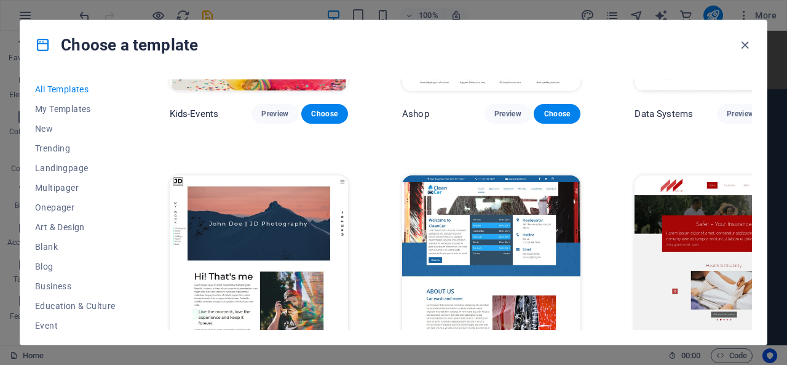
scroll to position [5072, 0]
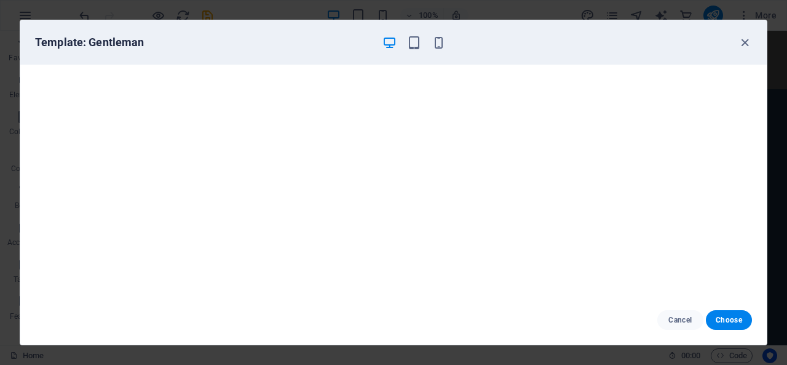
click at [541, 12] on div "Template: Gentleman Cancel Choose" at bounding box center [393, 182] width 787 height 365
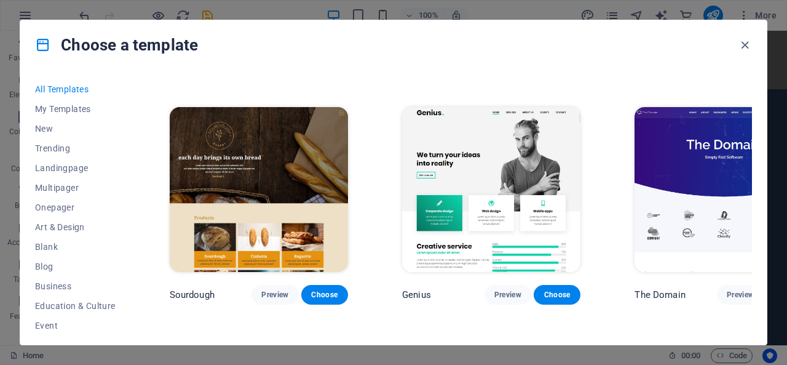
scroll to position [6548, 0]
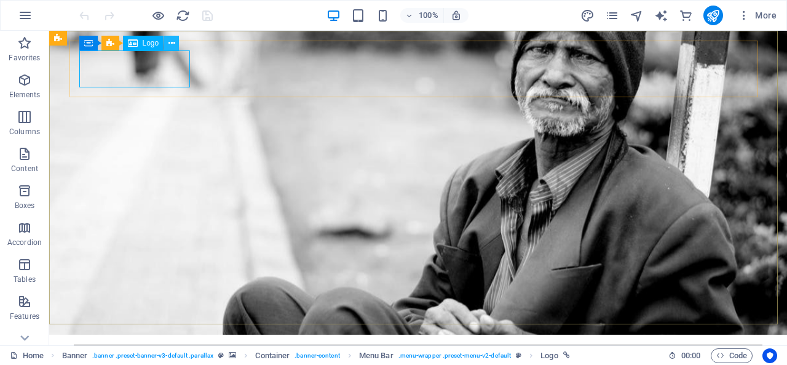
click at [175, 43] on button at bounding box center [171, 43] width 15 height 15
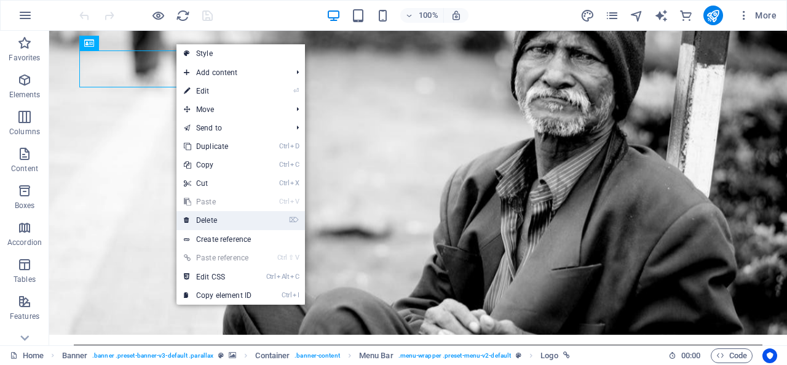
click at [220, 221] on link "⌦ Delete" at bounding box center [217, 220] width 82 height 18
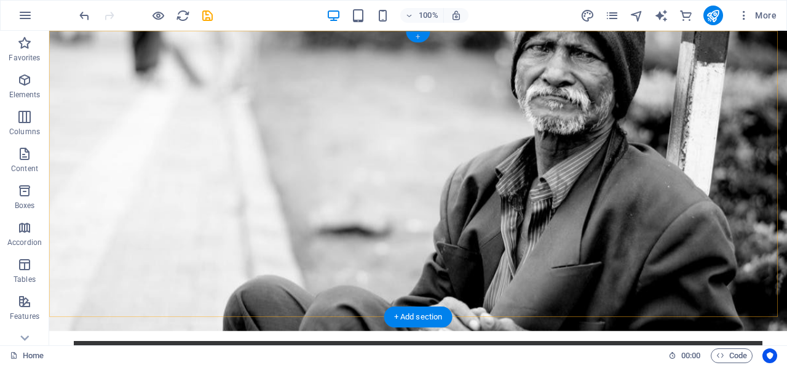
drag, startPoint x: 417, startPoint y: 34, endPoint x: 187, endPoint y: 9, distance: 231.4
click at [417, 34] on div "+" at bounding box center [418, 36] width 24 height 11
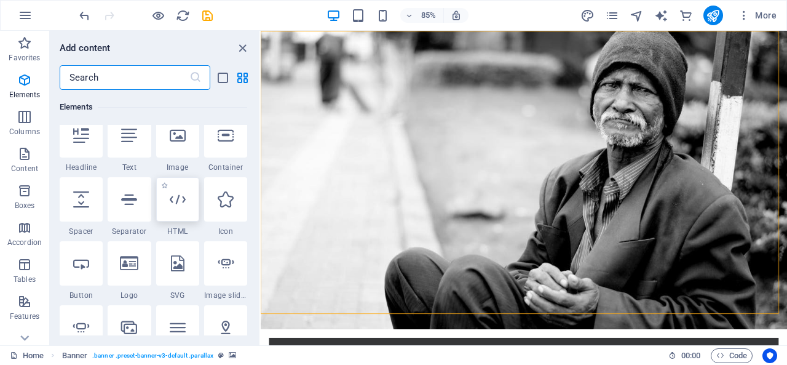
scroll to position [123, 0]
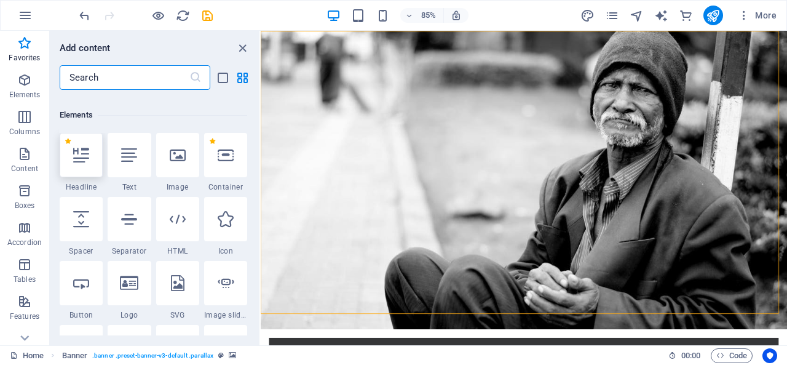
click at [83, 162] on icon at bounding box center [81, 155] width 16 height 16
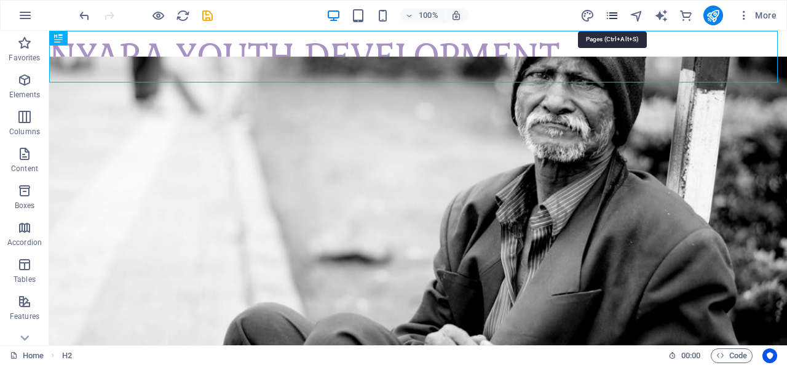
click at [610, 16] on icon "pages" at bounding box center [612, 16] width 14 height 14
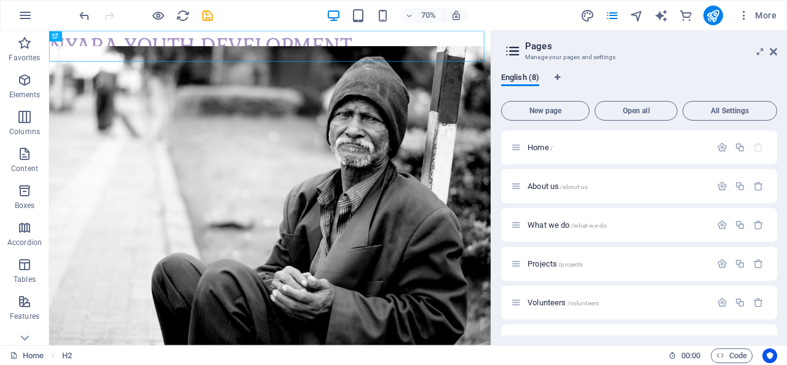
click at [777, 52] on aside "Pages Manage your pages and settings English (8) New page Open all All Settings…" at bounding box center [639, 188] width 296 height 314
click at [772, 50] on icon at bounding box center [773, 52] width 7 height 10
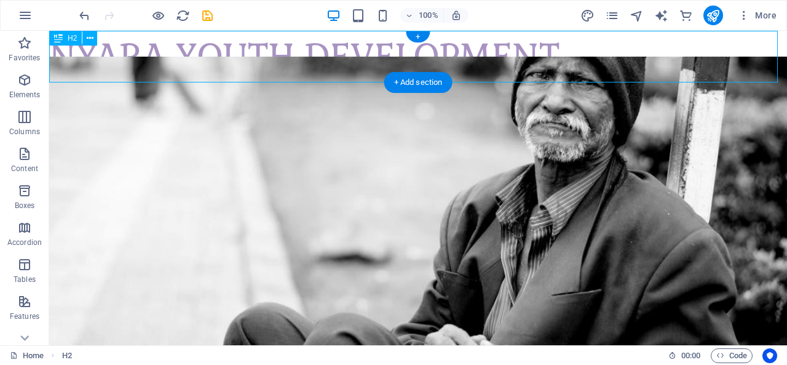
click at [227, 57] on div "NYARA YOUTH DEVELOPMENT" at bounding box center [418, 57] width 738 height 52
click at [250, 57] on div "NYARA YOUTH DEVELOPMENT" at bounding box center [418, 57] width 738 height 52
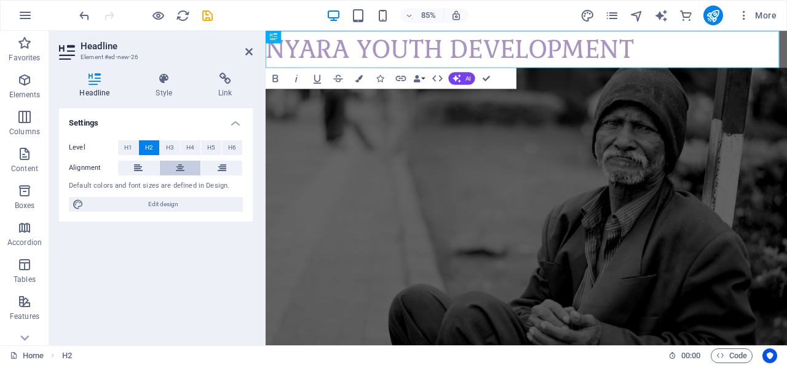
click at [180, 168] on icon at bounding box center [180, 167] width 9 height 15
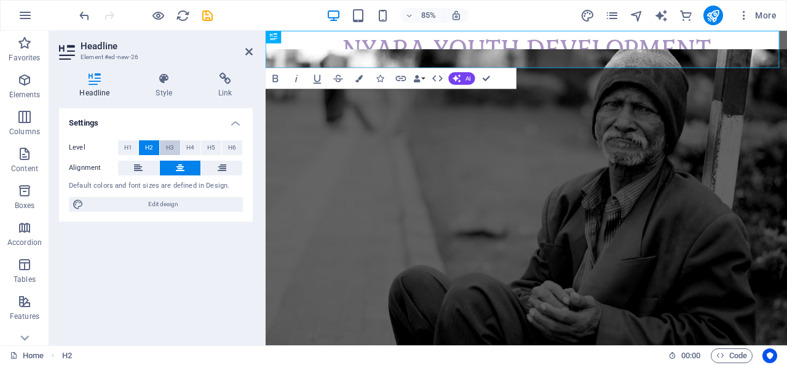
click at [171, 147] on span "H3" at bounding box center [170, 147] width 8 height 15
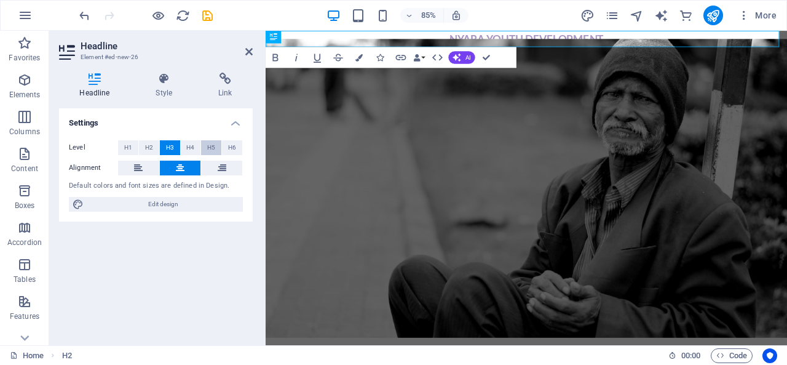
click at [207, 148] on span "H5" at bounding box center [211, 147] width 8 height 15
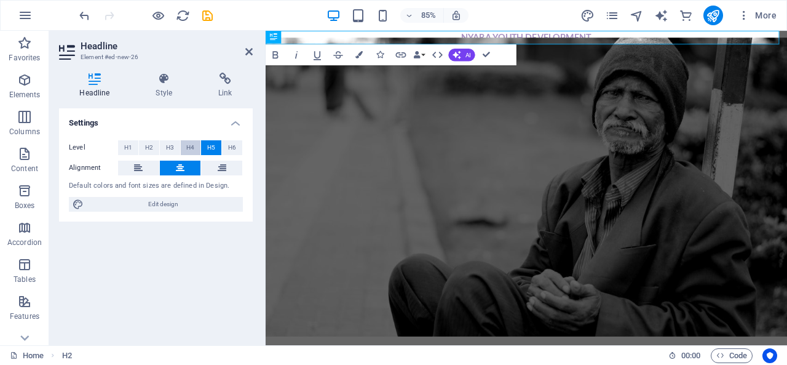
click at [189, 148] on span "H4" at bounding box center [190, 147] width 8 height 15
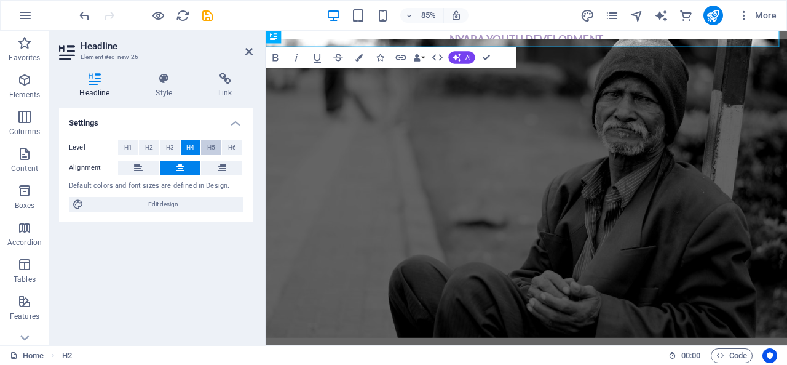
click at [211, 148] on span "H5" at bounding box center [211, 147] width 8 height 15
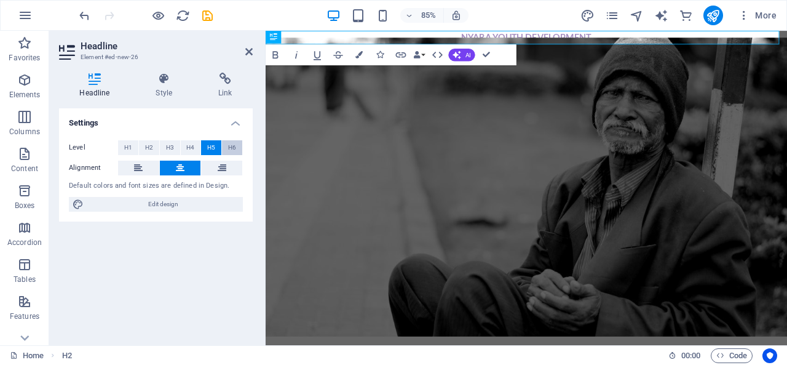
click at [232, 148] on span "H6" at bounding box center [232, 147] width 8 height 15
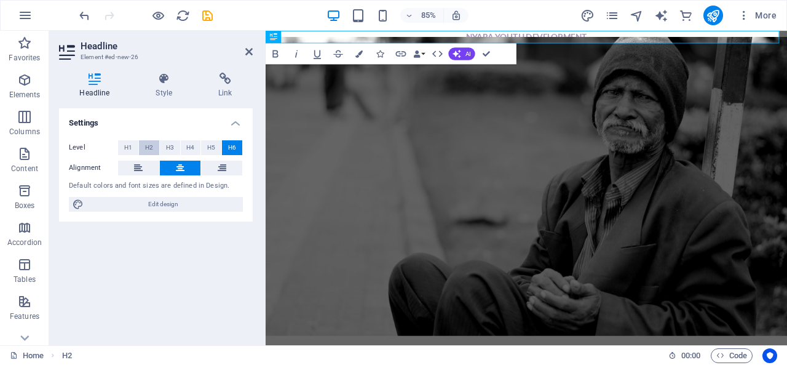
drag, startPoint x: 144, startPoint y: 146, endPoint x: 153, endPoint y: 146, distance: 8.6
click at [147, 146] on span "H2" at bounding box center [149, 147] width 8 height 15
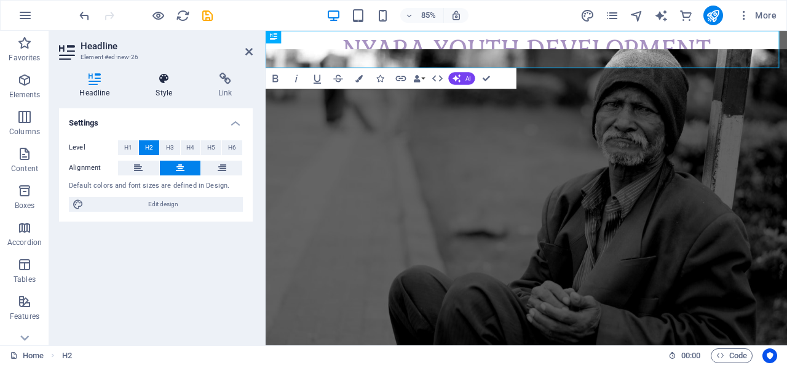
click at [168, 84] on icon at bounding box center [164, 79] width 58 height 12
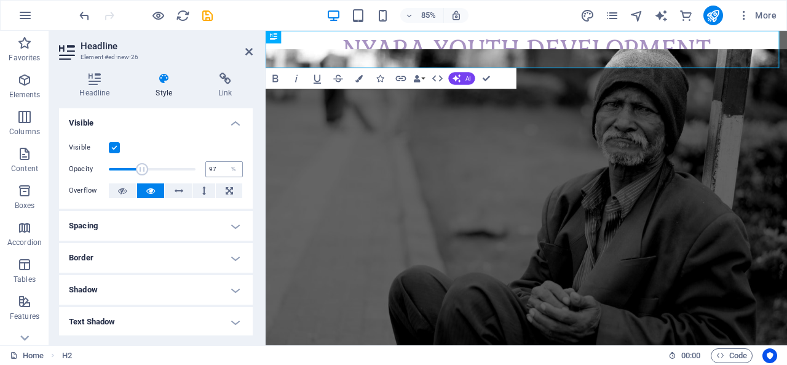
type input "100"
drag, startPoint x: 193, startPoint y: 168, endPoint x: 214, endPoint y: 172, distance: 21.1
click at [214, 172] on div "Opacity 100 %" at bounding box center [156, 169] width 174 height 18
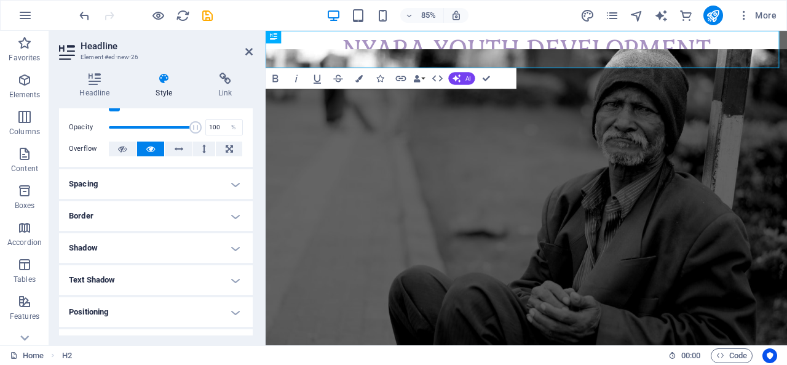
scroll to position [61, 0]
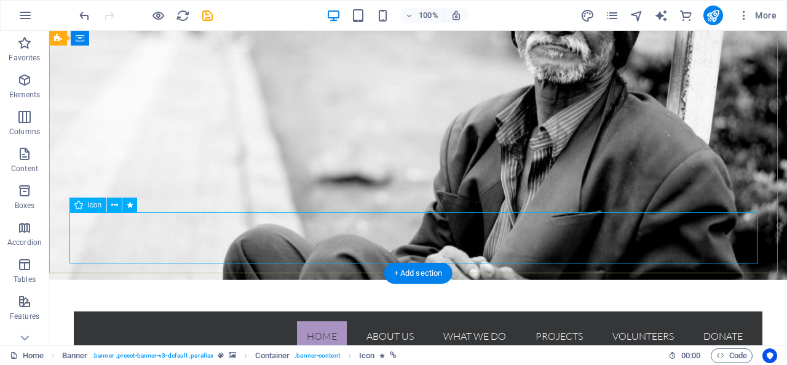
scroll to position [0, 0]
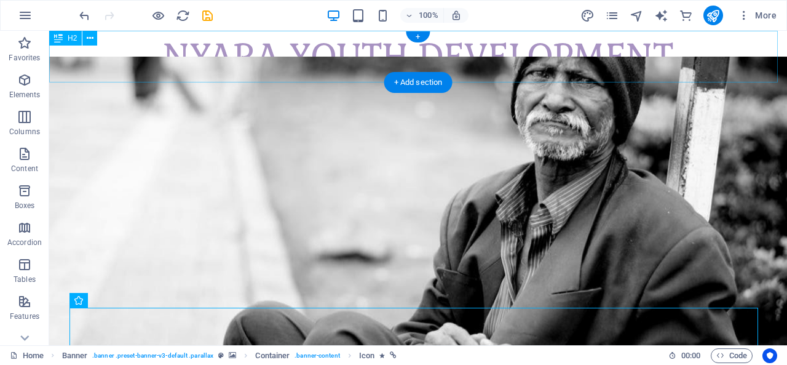
click at [253, 59] on div "NYARA YOUTH DEVELOPMENT" at bounding box center [418, 57] width 738 height 52
click at [253, 58] on div "NYARA YOUTH DEVELOPMENT" at bounding box center [418, 57] width 738 height 52
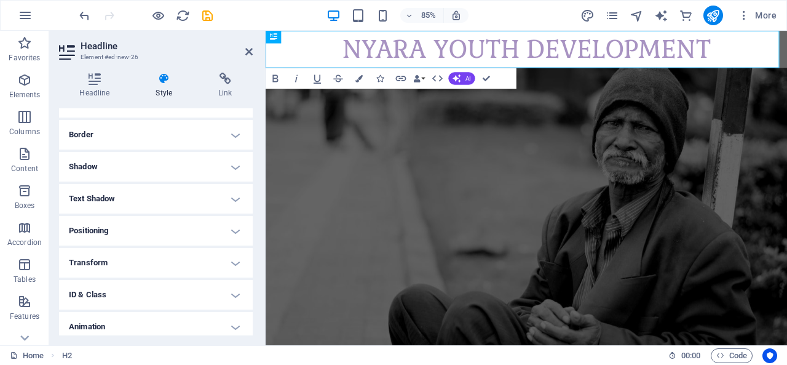
scroll to position [161, 0]
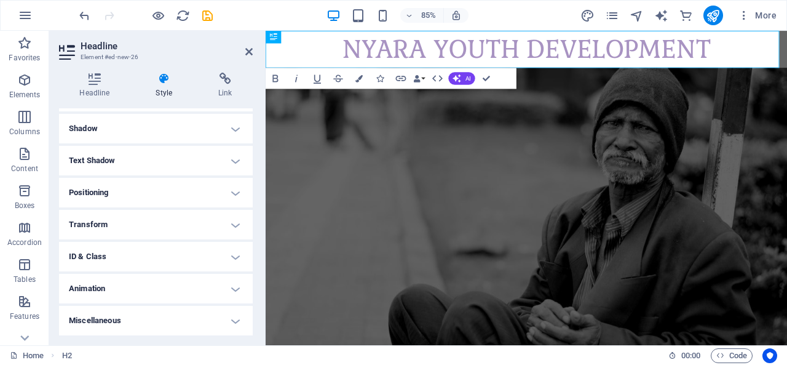
click at [231, 195] on h4 "Positioning" at bounding box center [156, 193] width 194 height 30
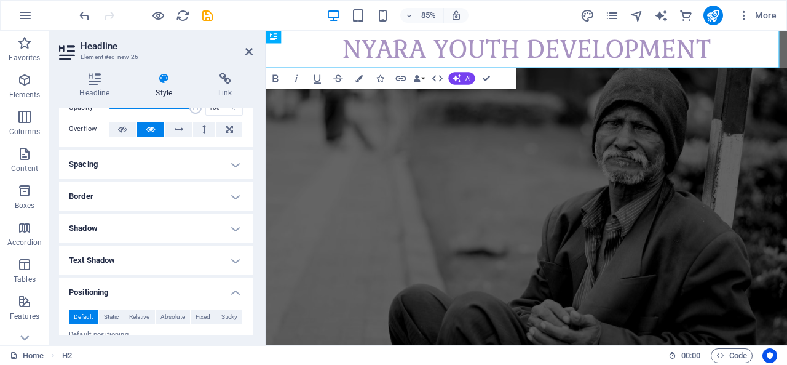
scroll to position [0, 0]
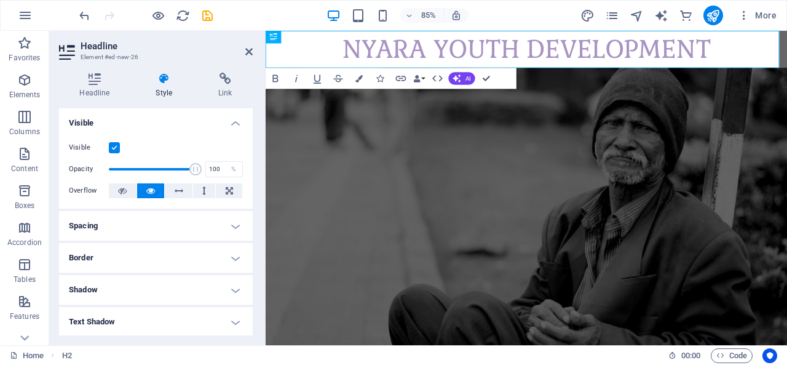
click at [229, 123] on h4 "Visible" at bounding box center [156, 119] width 194 height 22
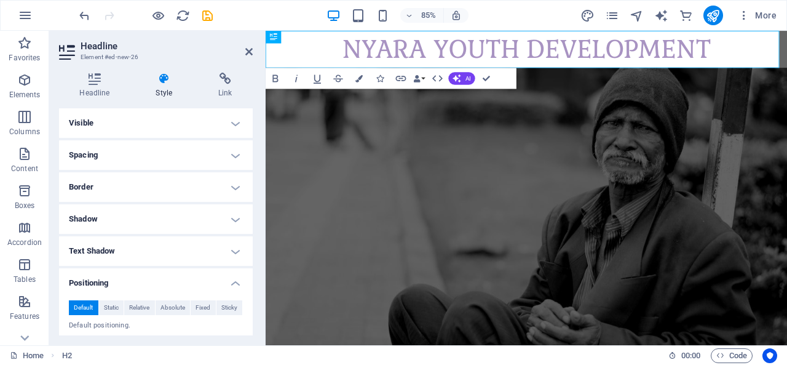
click at [145, 220] on h4 "Shadow" at bounding box center [156, 219] width 194 height 30
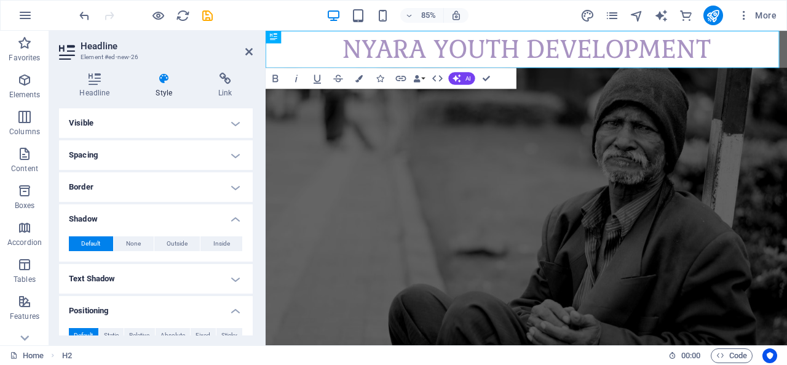
click at [137, 285] on h4 "Text Shadow" at bounding box center [156, 279] width 194 height 30
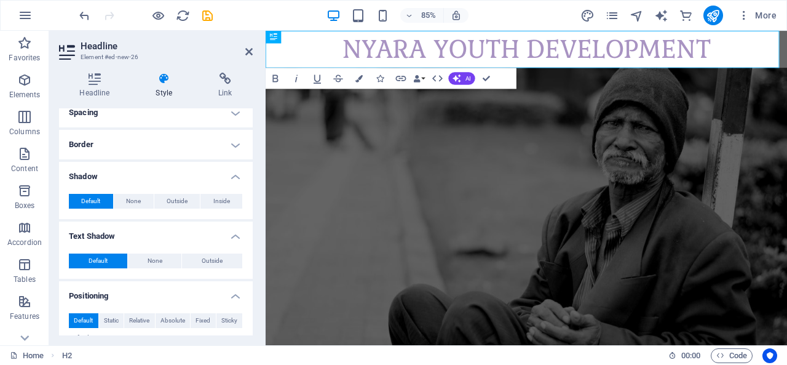
scroll to position [61, 0]
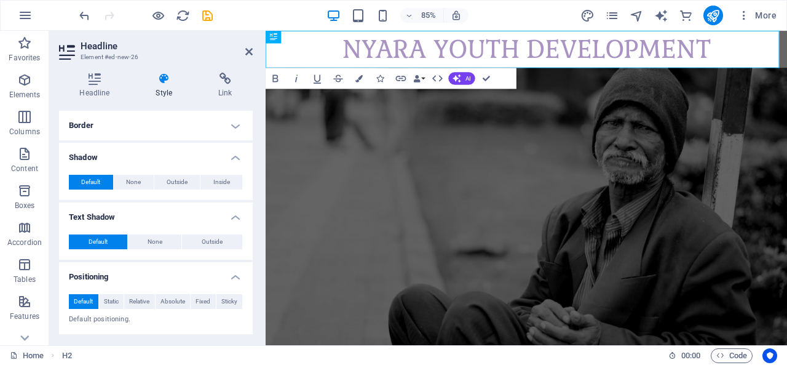
click at [231, 157] on h4 "Shadow" at bounding box center [156, 154] width 194 height 22
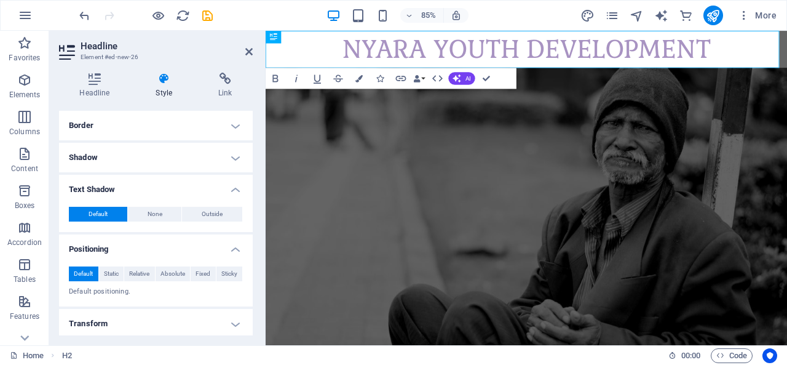
click at [230, 192] on h4 "Text Shadow" at bounding box center [156, 186] width 194 height 22
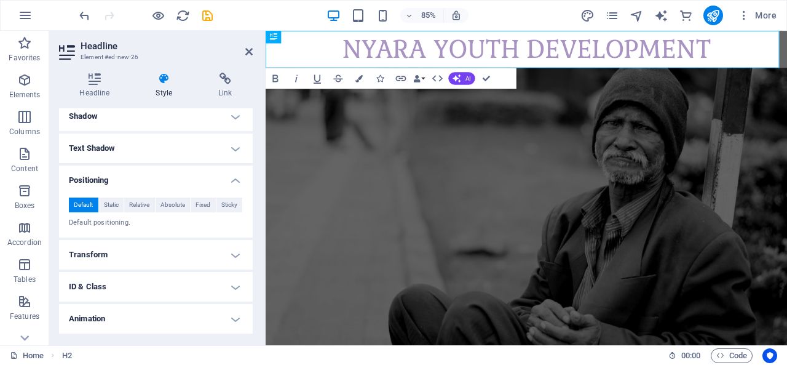
scroll to position [123, 0]
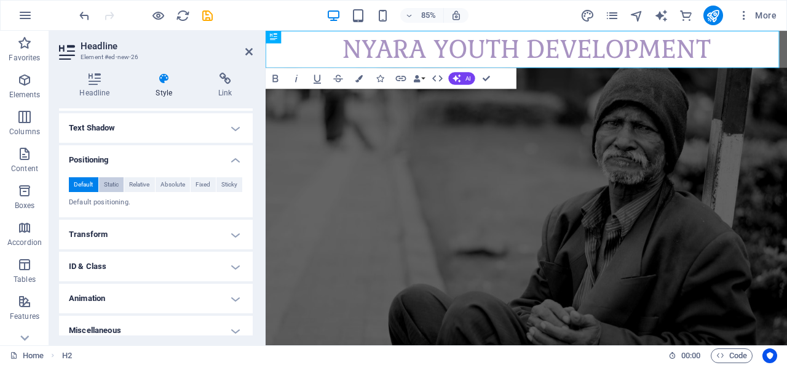
click at [112, 182] on span "Static" at bounding box center [111, 184] width 15 height 15
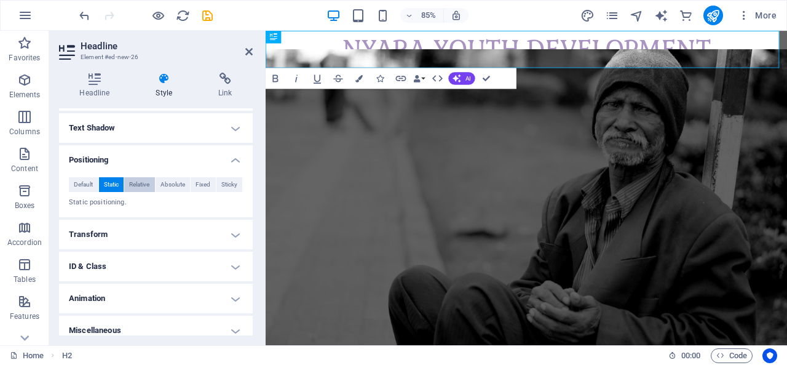
click at [147, 184] on span "Relative" at bounding box center [139, 184] width 20 height 15
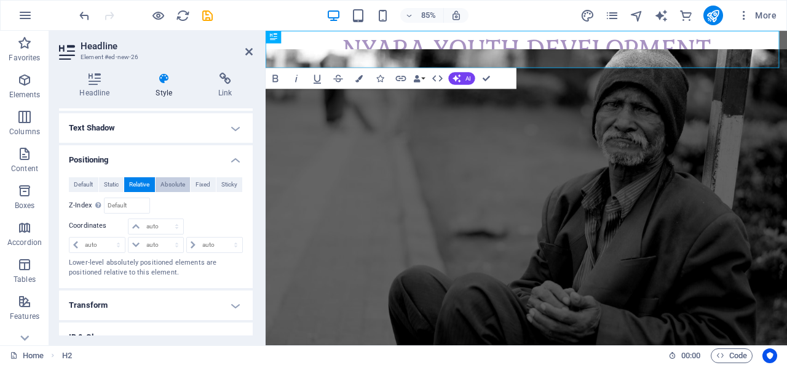
drag, startPoint x: 169, startPoint y: 186, endPoint x: 183, endPoint y: 195, distance: 16.6
click at [169, 186] on span "Absolute" at bounding box center [172, 184] width 25 height 15
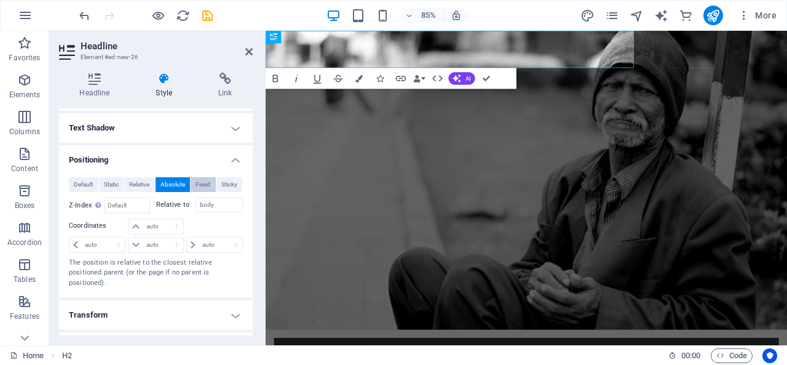
click at [199, 183] on span "Fixed" at bounding box center [202, 184] width 15 height 15
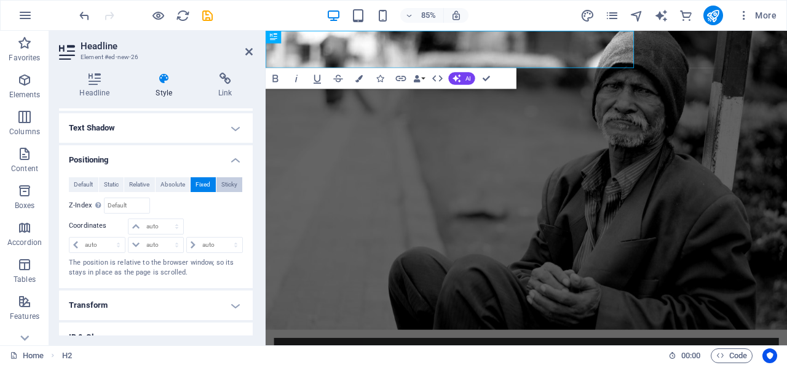
click at [228, 186] on span "Sticky" at bounding box center [229, 184] width 16 height 15
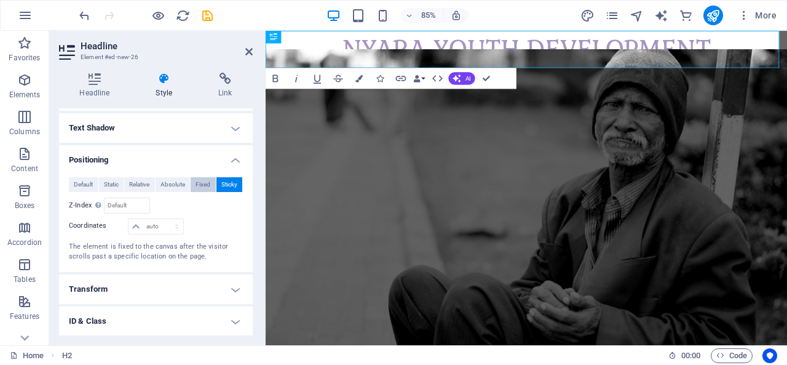
click at [207, 187] on span "Fixed" at bounding box center [202, 184] width 15 height 15
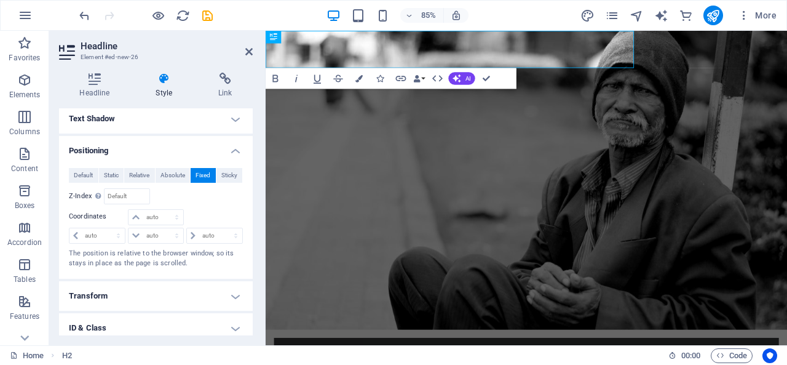
scroll to position [81, 0]
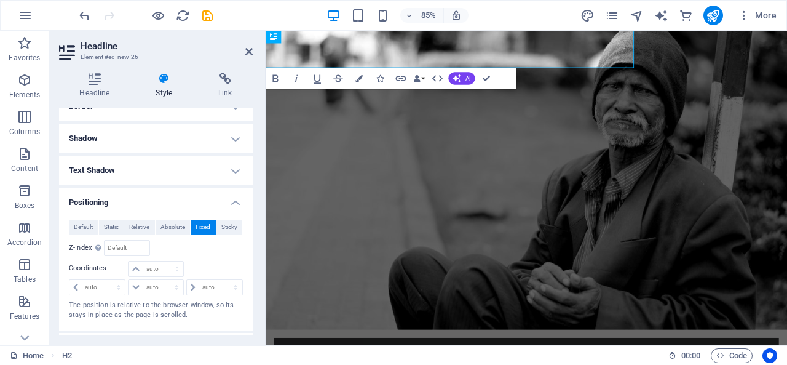
click at [231, 202] on h4 "Positioning" at bounding box center [156, 198] width 194 height 22
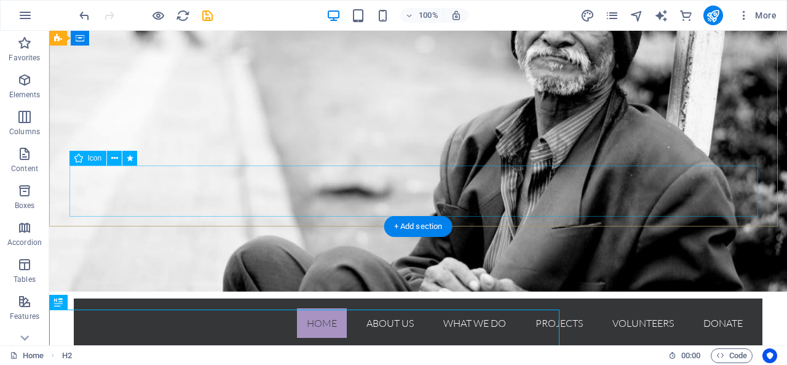
scroll to position [0, 0]
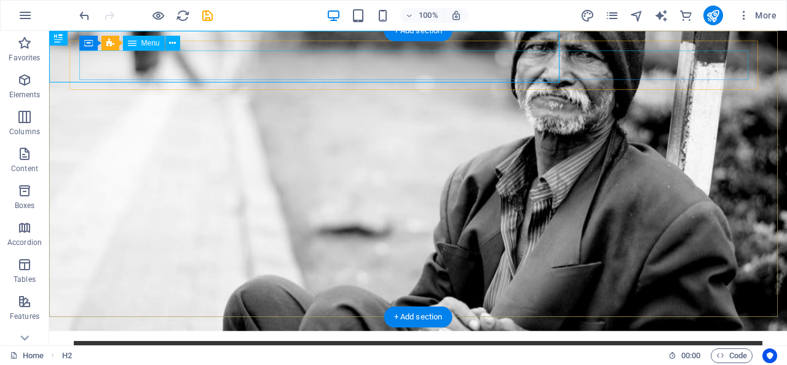
click at [150, 350] on nav "Home About us What we do Projects Volunteers Donate" at bounding box center [418, 365] width 669 height 30
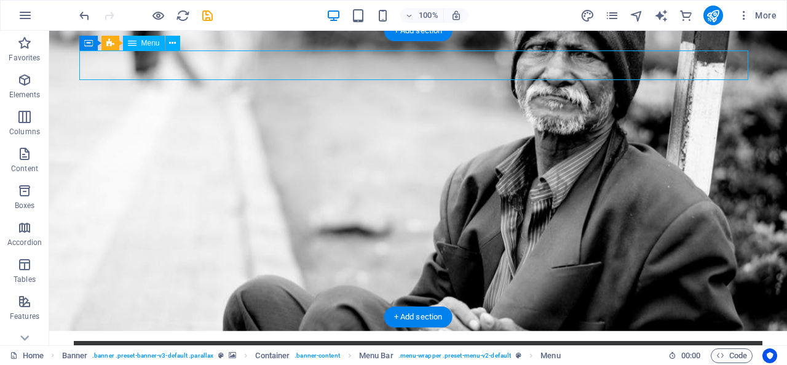
click at [151, 350] on nav "Home About us What we do Projects Volunteers Donate" at bounding box center [418, 365] width 669 height 30
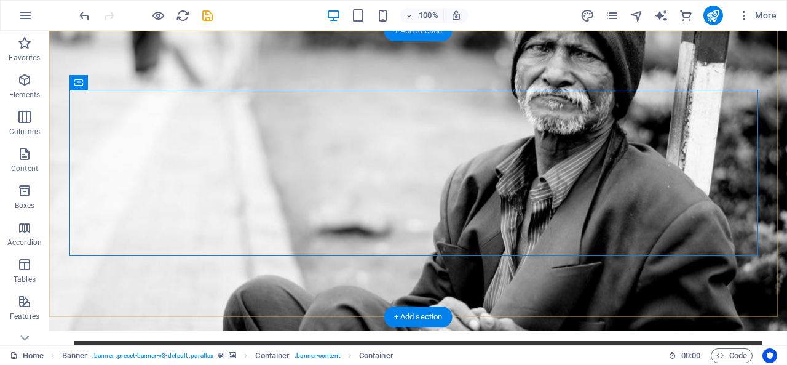
click at [426, 33] on div "+ Add section" at bounding box center [418, 30] width 68 height 21
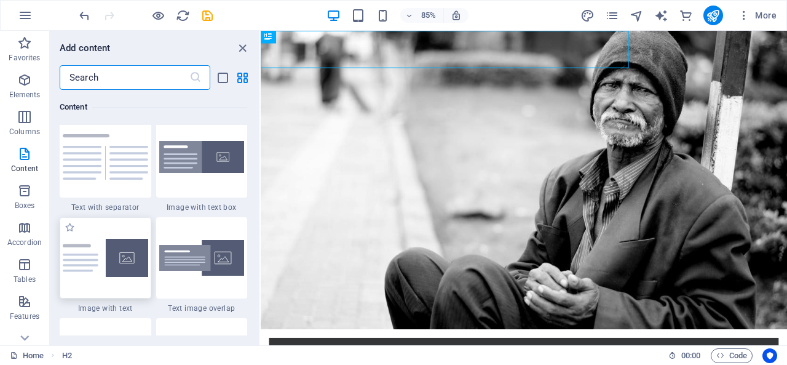
scroll to position [2335, 0]
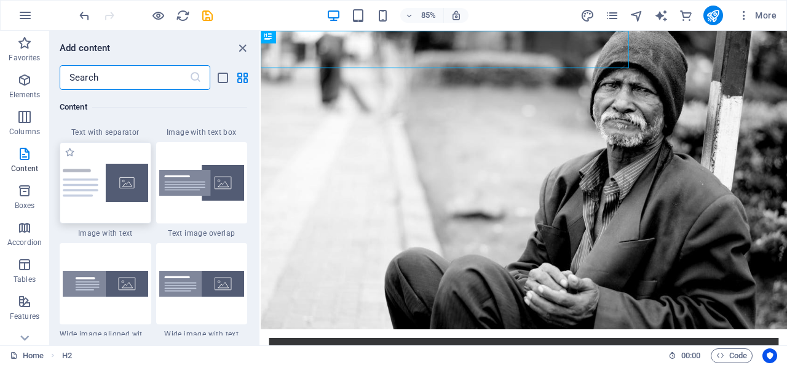
click at [97, 169] on div at bounding box center [106, 182] width 92 height 81
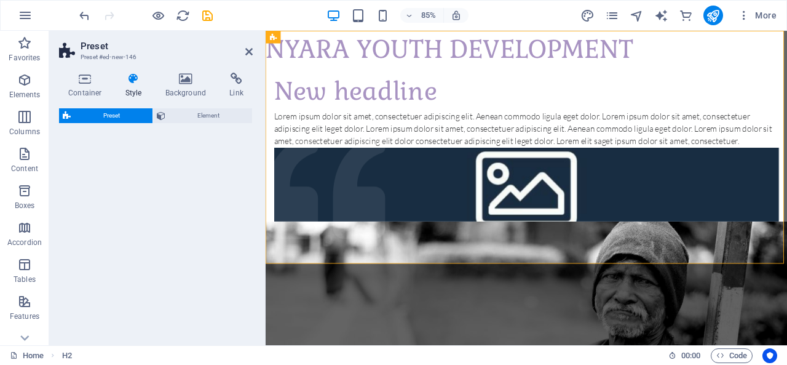
select select "rem"
select select "px"
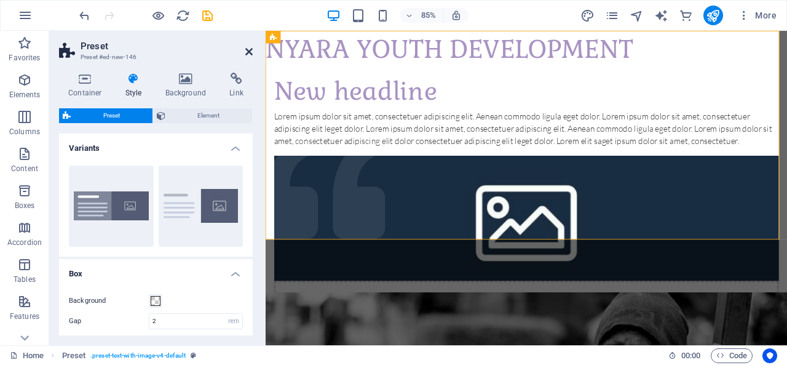
click at [247, 55] on icon at bounding box center [248, 52] width 7 height 10
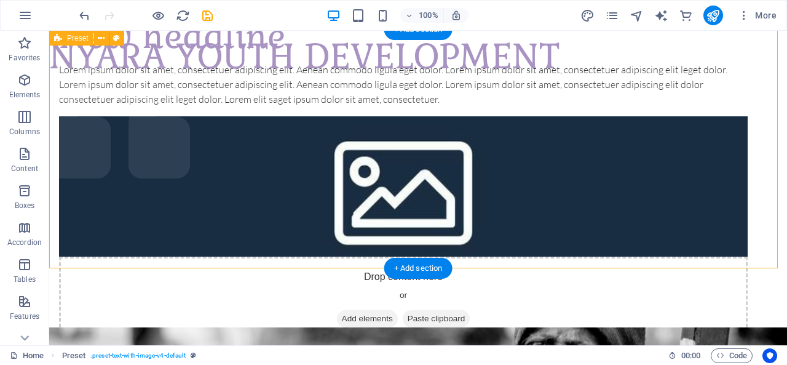
scroll to position [0, 0]
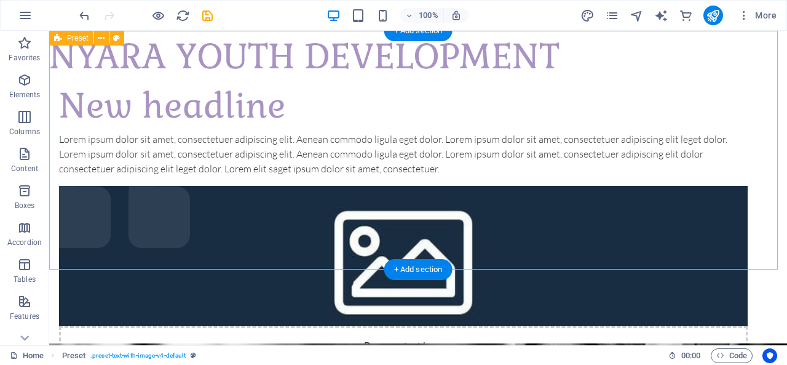
click at [344, 227] on div "New headline Lorem ipsum dolor sit amet, consectetuer adipiscing elit. Aenean c…" at bounding box center [418, 247] width 738 height 432
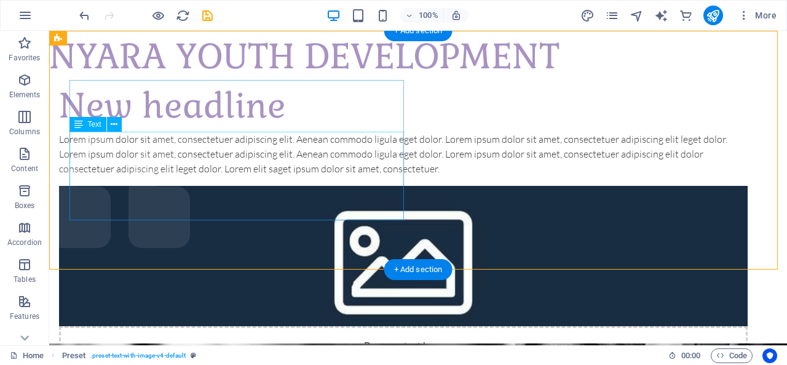
click at [329, 176] on div "Lorem ipsum dolor sit amet, consectetuer adipiscing elit. Aenean commodo ligula…" at bounding box center [403, 154] width 689 height 44
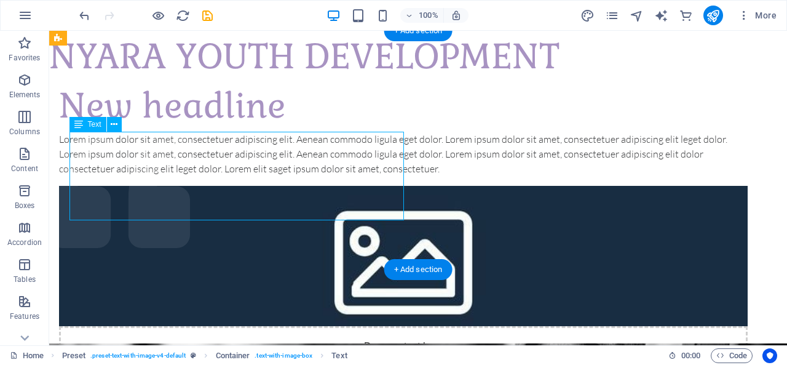
click at [329, 176] on div "Lorem ipsum dolor sit amet, consectetuer adipiscing elit. Aenean commodo ligula…" at bounding box center [403, 154] width 689 height 44
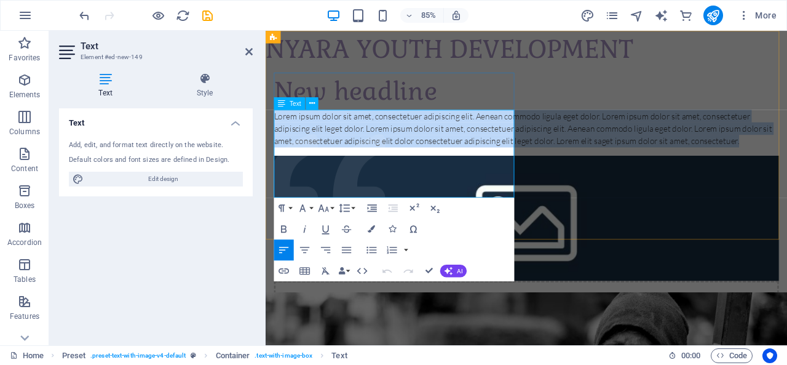
drag, startPoint x: 394, startPoint y: 220, endPoint x: 267, endPoint y: 117, distance: 163.5
click at [267, 117] on div "New headline Lorem ipsum dolor sit amet, consectetuer adipiscing elit. Aenean c…" at bounding box center [573, 246] width 614 height 430
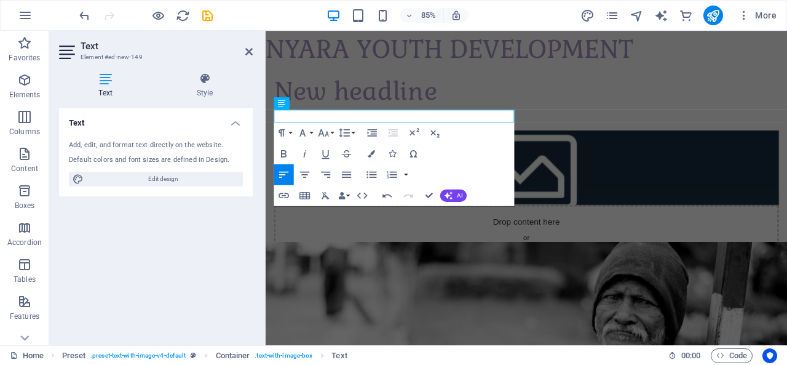
click at [136, 216] on div "Text Add, edit, and format text directly on the website. Default colors and fon…" at bounding box center [156, 221] width 194 height 227
click at [176, 240] on div "Text Add, edit, and format text directly on the website. Default colors and fon…" at bounding box center [156, 221] width 194 height 227
click at [178, 239] on div "Text Add, edit, and format text directly on the website. Default colors and fon…" at bounding box center [156, 221] width 194 height 227
click at [249, 52] on icon at bounding box center [248, 52] width 7 height 10
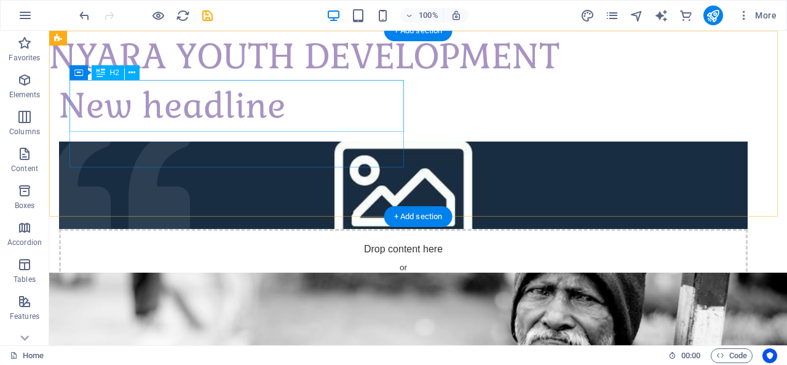
click at [253, 110] on div "New headline" at bounding box center [403, 106] width 689 height 52
click at [254, 109] on div "New headline" at bounding box center [403, 106] width 689 height 52
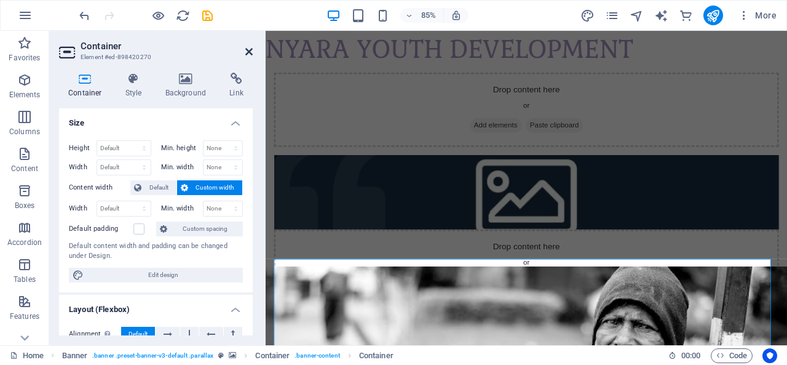
click at [251, 52] on icon at bounding box center [248, 52] width 7 height 10
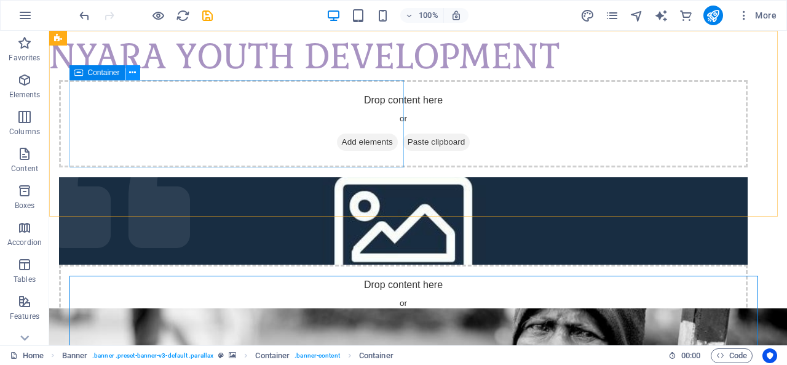
click at [135, 71] on icon at bounding box center [132, 72] width 7 height 13
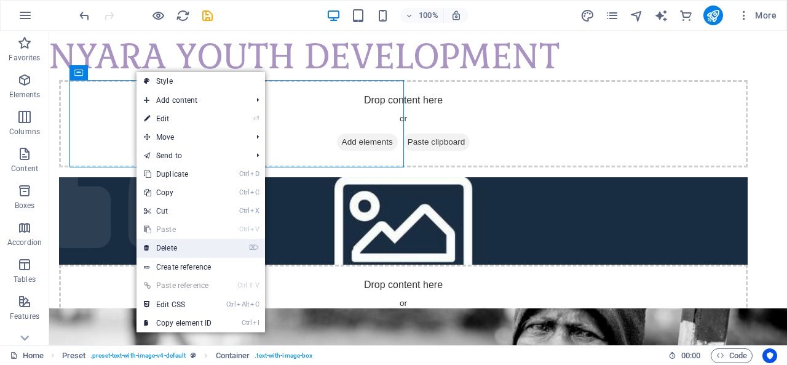
click at [173, 248] on link "⌦ Delete" at bounding box center [177, 248] width 82 height 18
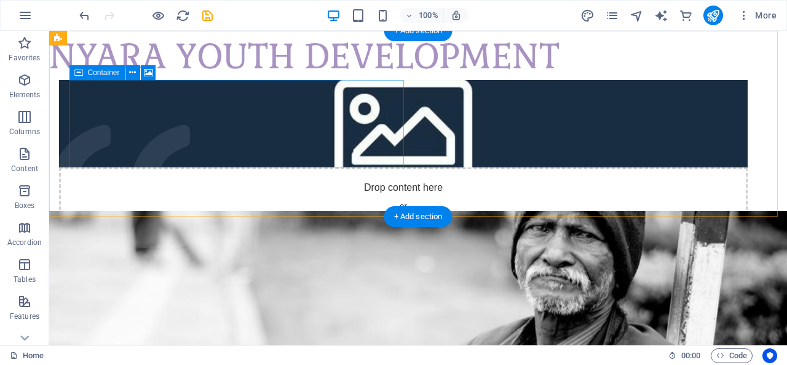
click at [323, 167] on div "Drop content here or Add elements Paste clipboard" at bounding box center [403, 210] width 689 height 87
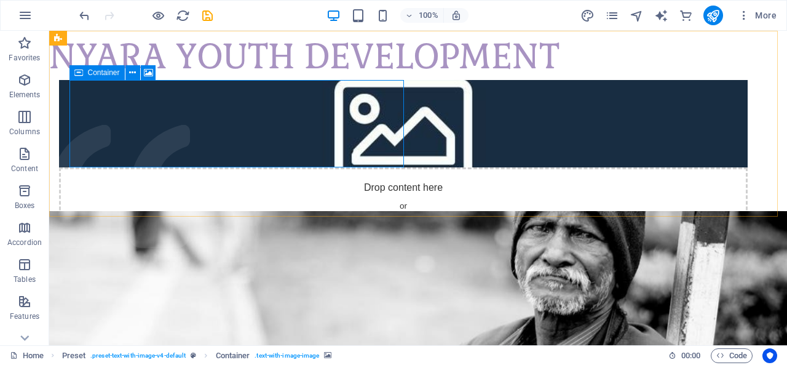
click at [81, 73] on icon at bounding box center [78, 72] width 9 height 15
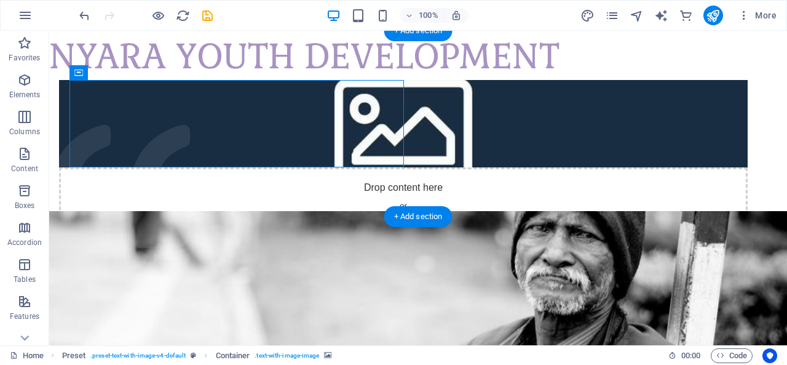
drag, startPoint x: 130, startPoint y: 104, endPoint x: 259, endPoint y: 106, distance: 129.1
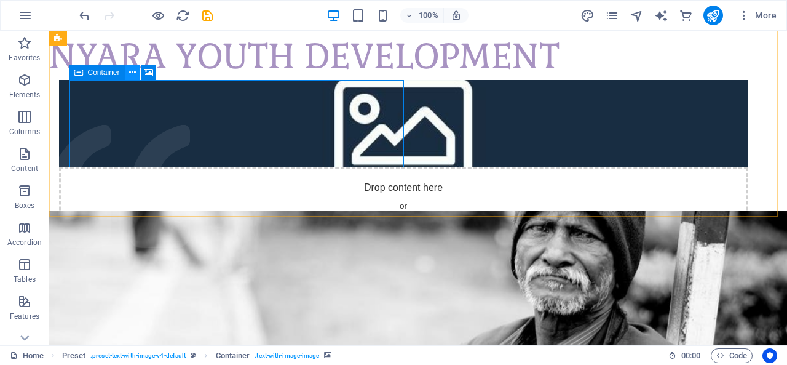
click at [133, 71] on icon at bounding box center [132, 72] width 7 height 13
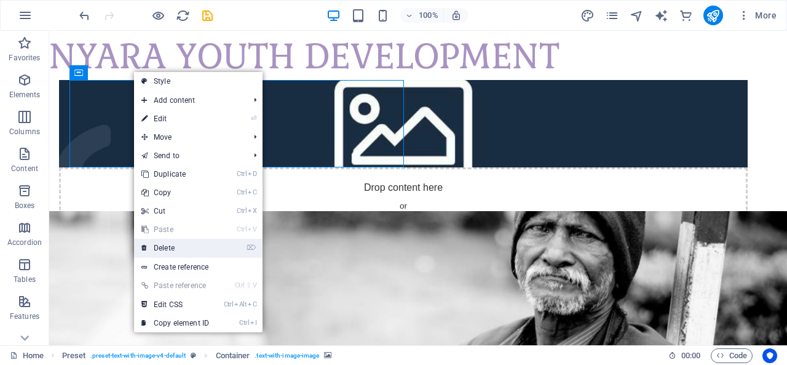
click at [170, 249] on link "⌦ Delete" at bounding box center [175, 248] width 82 height 18
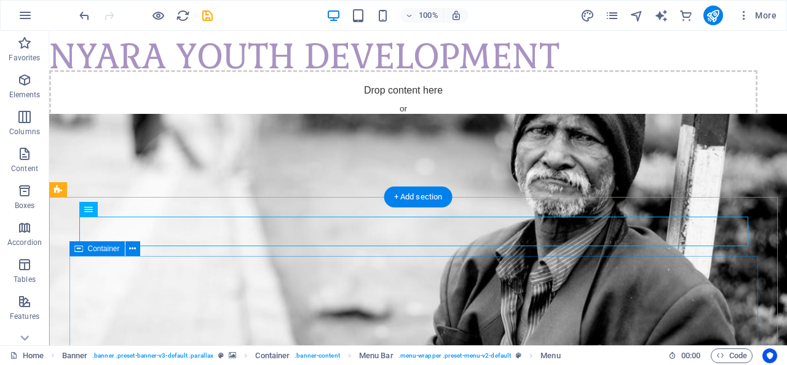
drag, startPoint x: 483, startPoint y: 328, endPoint x: 479, endPoint y: 323, distance: 7.0
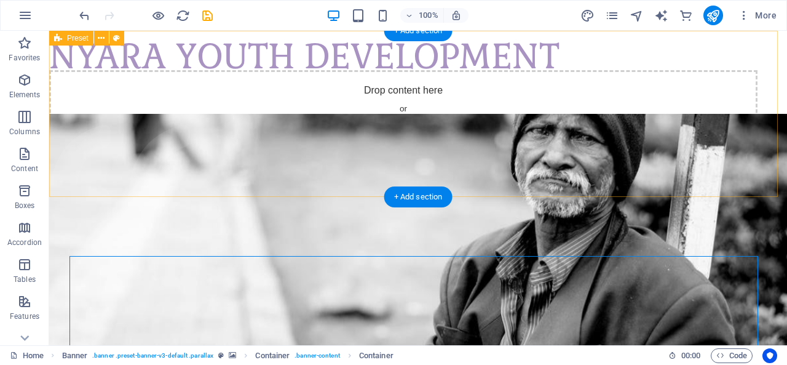
click at [358, 98] on div "Drop content here or Add elements Paste clipboard" at bounding box center [403, 113] width 708 height 87
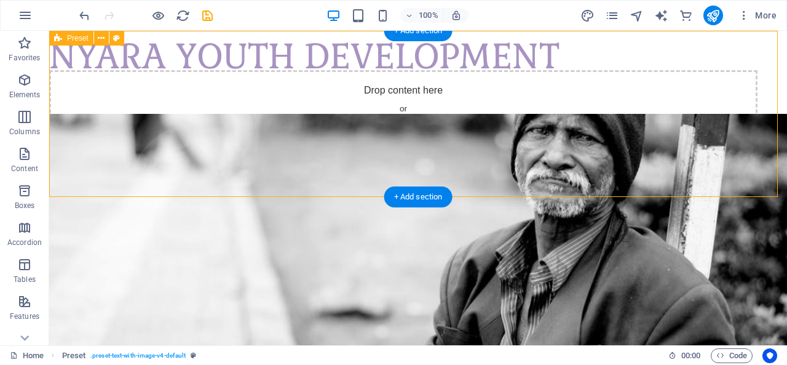
click at [183, 49] on div "Drop content here or Add elements Paste clipboard" at bounding box center [418, 114] width 738 height 166
click at [160, 55] on div "Drop content here or Add elements Paste clipboard" at bounding box center [418, 114] width 738 height 166
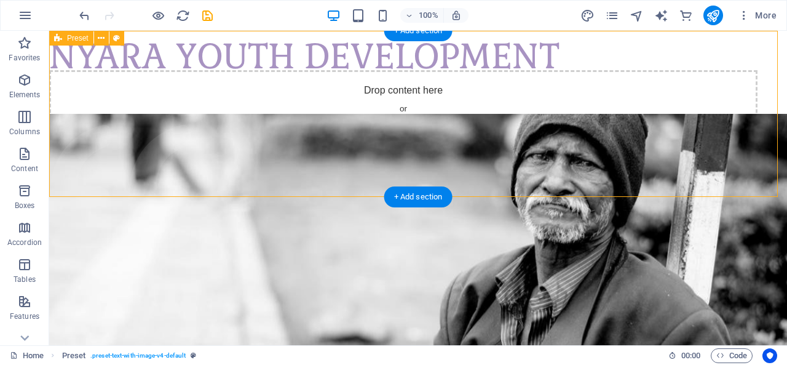
select select "rem"
select select "px"
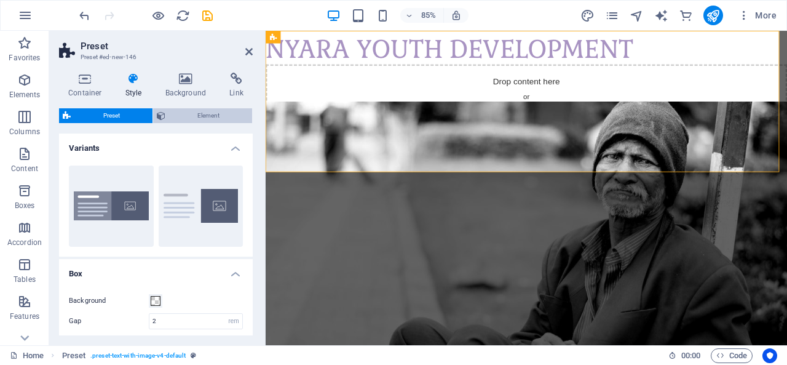
click at [203, 115] on span "Element" at bounding box center [209, 115] width 80 height 15
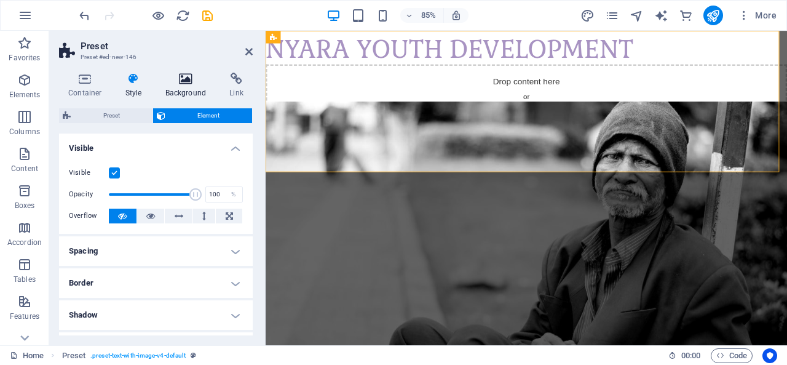
click at [183, 76] on icon at bounding box center [186, 79] width 60 height 12
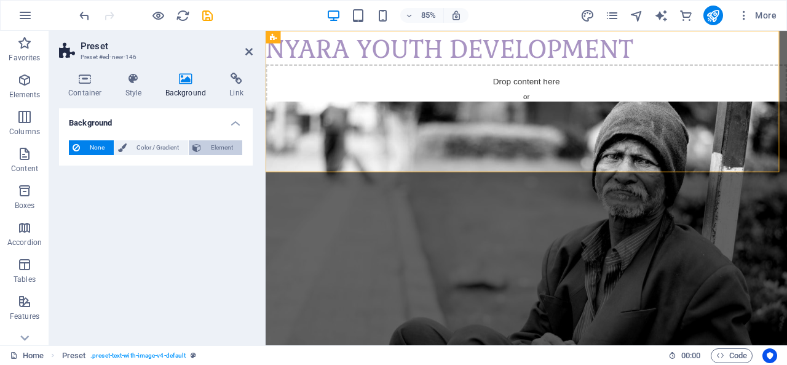
click at [209, 149] on span "Element" at bounding box center [222, 147] width 34 height 15
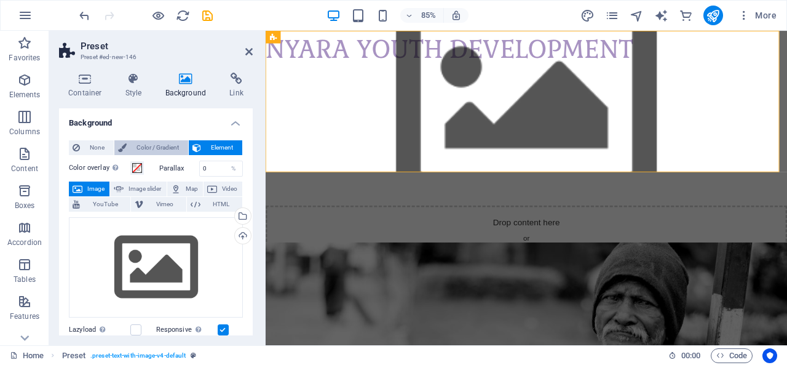
click at [159, 146] on span "Color / Gradient" at bounding box center [157, 147] width 54 height 15
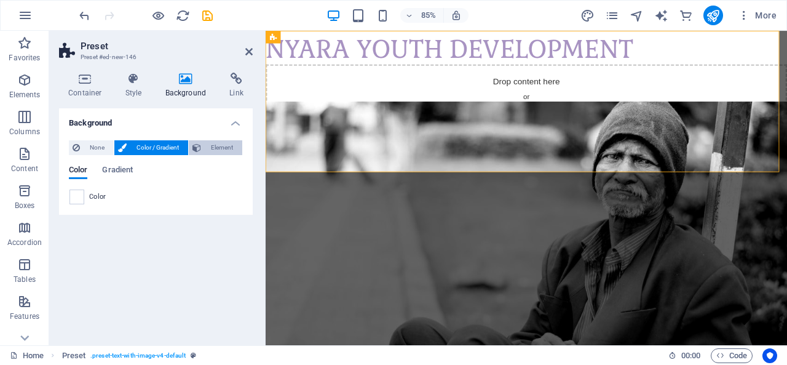
click at [218, 149] on span "Element" at bounding box center [222, 147] width 34 height 15
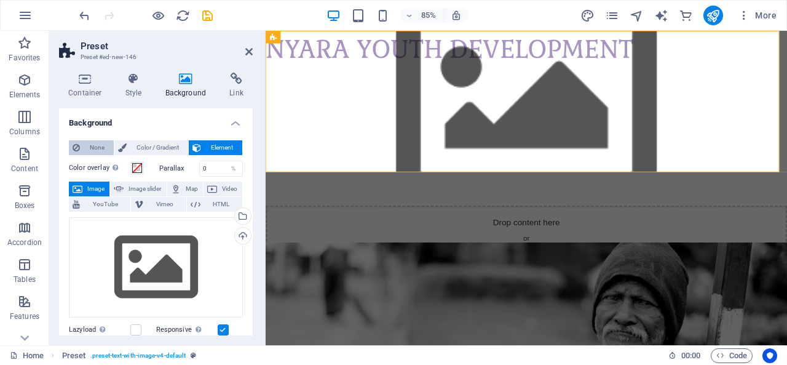
click at [91, 151] on span "None" at bounding box center [97, 147] width 26 height 15
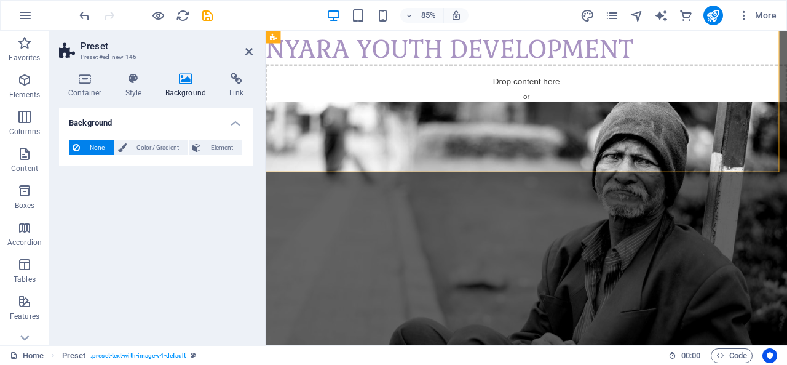
drag, startPoint x: 233, startPoint y: 119, endPoint x: 241, endPoint y: 129, distance: 13.2
click at [237, 125] on h4 "Background" at bounding box center [156, 119] width 194 height 22
drag, startPoint x: 189, startPoint y: 190, endPoint x: 189, endPoint y: 183, distance: 7.4
click at [189, 188] on div "Background None Color / Gradient Element Stretch background to full-width Color…" at bounding box center [156, 221] width 194 height 227
click at [135, 87] on h4 "Style" at bounding box center [136, 86] width 40 height 26
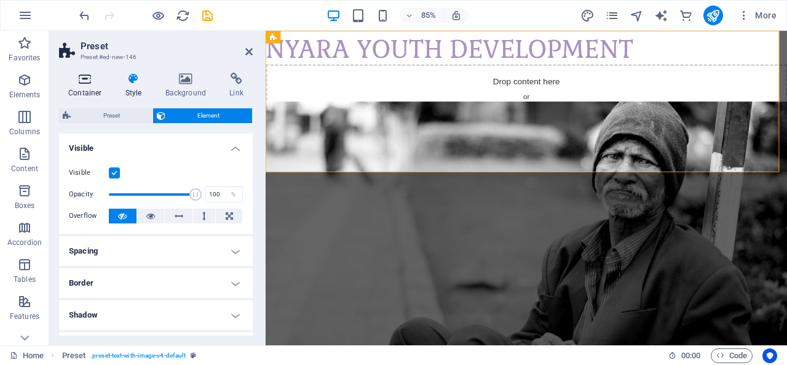
click at [85, 87] on h4 "Container" at bounding box center [87, 86] width 57 height 26
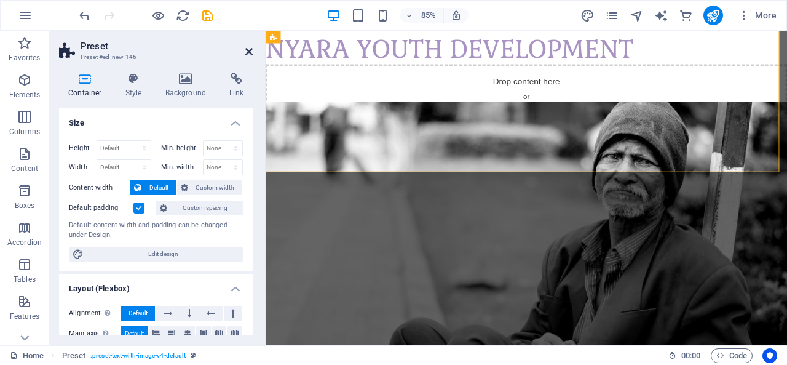
drag, startPoint x: 250, startPoint y: 52, endPoint x: 201, endPoint y: 26, distance: 55.8
click at [250, 52] on icon at bounding box center [248, 52] width 7 height 10
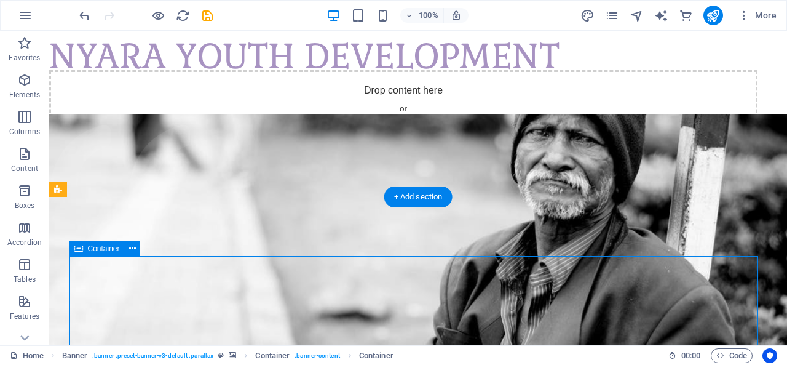
drag, startPoint x: 482, startPoint y: 314, endPoint x: 304, endPoint y: 363, distance: 184.5
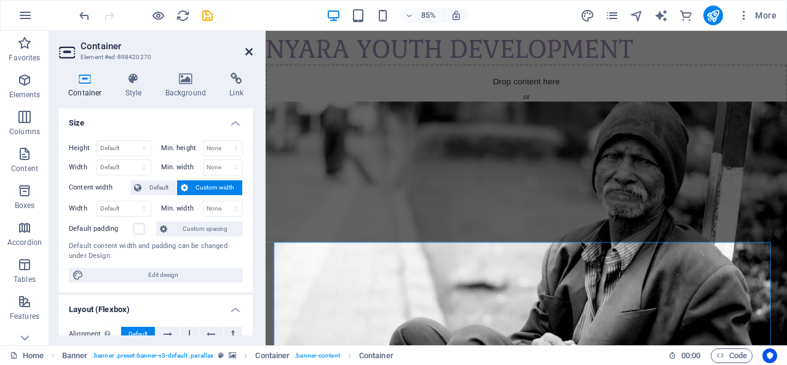
click at [250, 52] on icon at bounding box center [248, 52] width 7 height 10
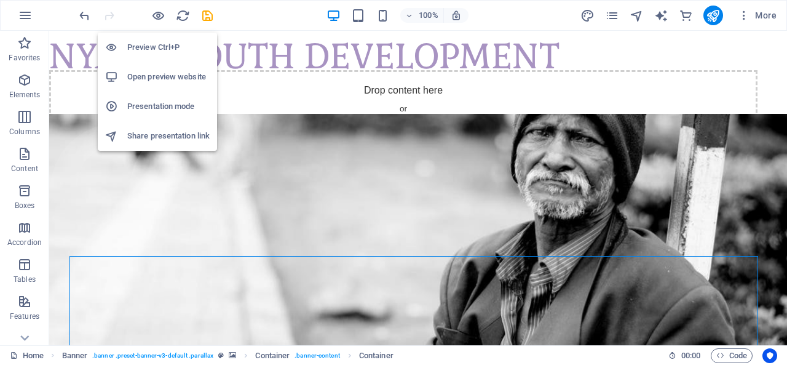
click at [144, 47] on h6 "Preview Ctrl+P" at bounding box center [168, 47] width 82 height 15
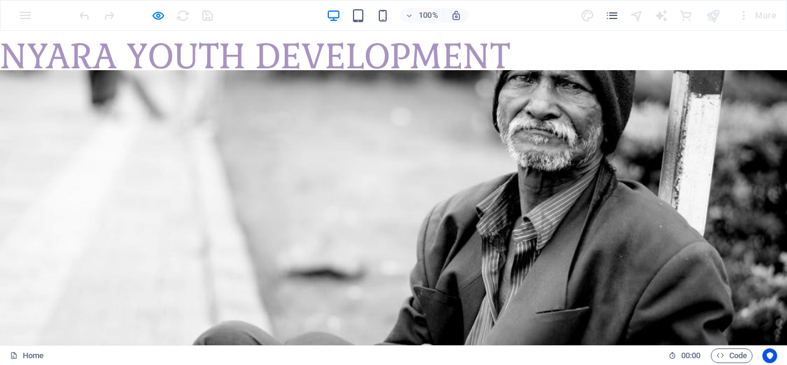
click at [181, 61] on div "Drop content here or Add elements Paste clipboard" at bounding box center [393, 70] width 787 height 79
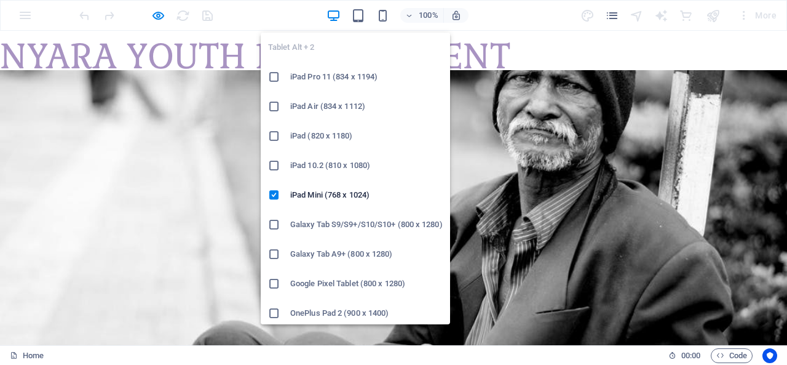
drag, startPoint x: 358, startPoint y: 22, endPoint x: 334, endPoint y: 50, distance: 37.0
click at [339, 46] on ul "Tablet Alt + 2 iPad Pro 11 (834 x 1194) iPad Air (834 x 1112) iPad (820 x 1180)…" at bounding box center [355, 254] width 189 height 443
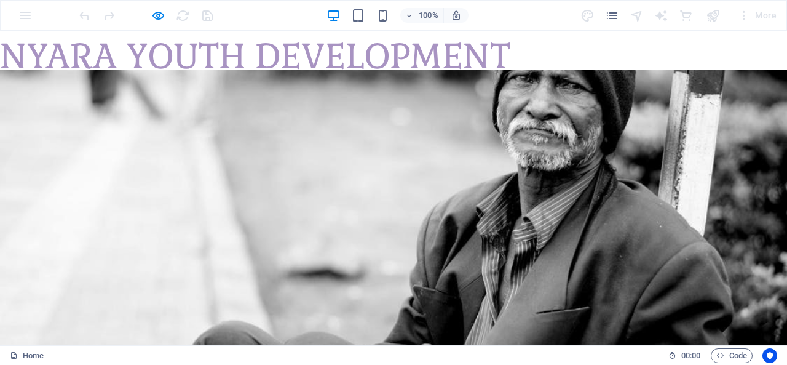
click at [211, 53] on div "Drop content here or Add elements Paste clipboard" at bounding box center [393, 70] width 787 height 79
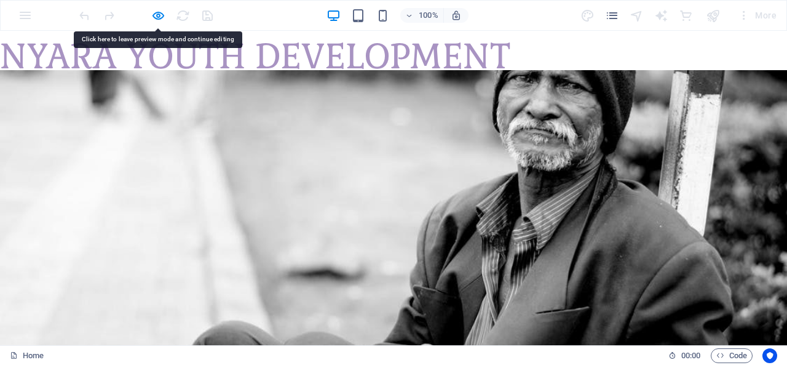
click at [48, 59] on div "Drop content here or Add elements Paste clipboard" at bounding box center [393, 70] width 787 height 79
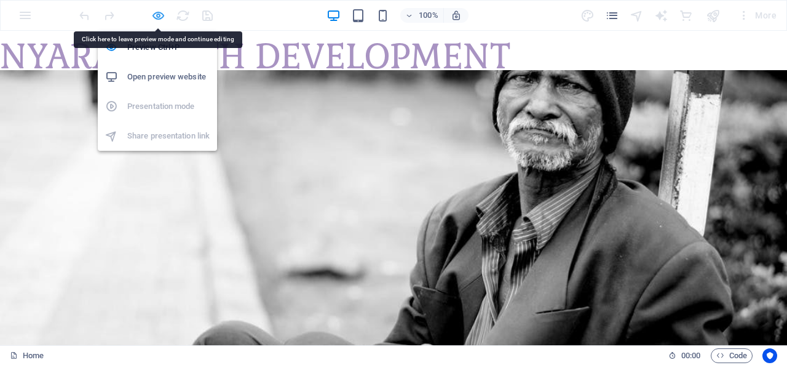
click at [153, 17] on icon "button" at bounding box center [158, 16] width 14 height 14
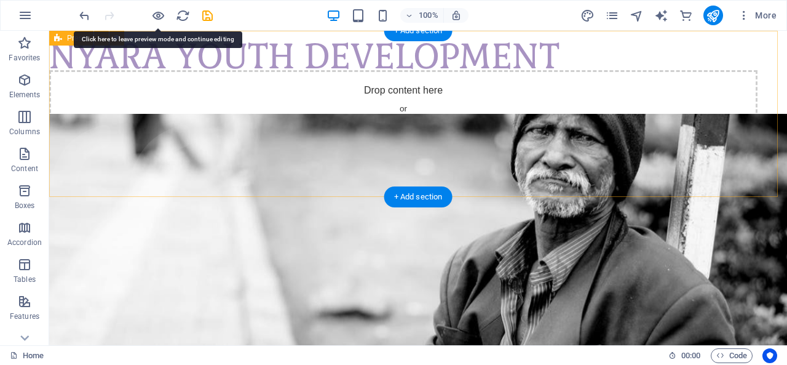
click at [272, 110] on div "Drop content here or Add elements Paste clipboard" at bounding box center [403, 113] width 708 height 87
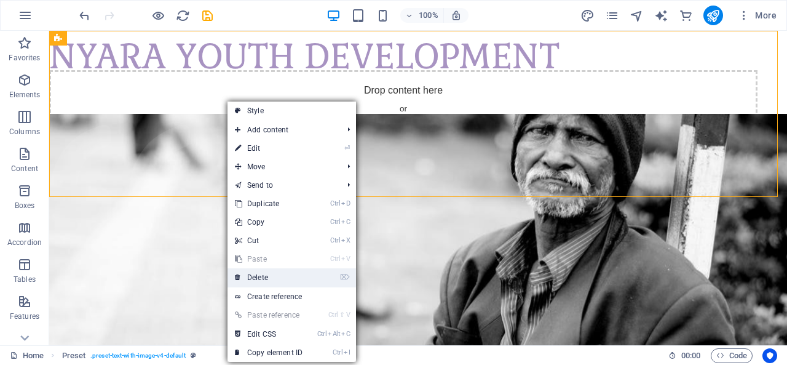
click at [267, 278] on link "⌦ Delete" at bounding box center [268, 277] width 82 height 18
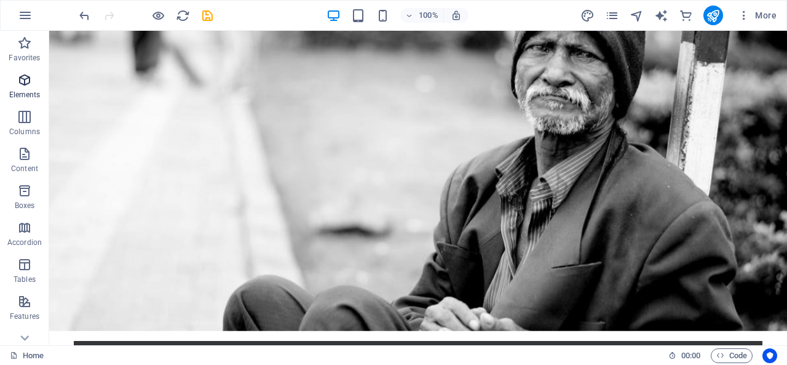
click at [22, 92] on p "Elements" at bounding box center [24, 95] width 31 height 10
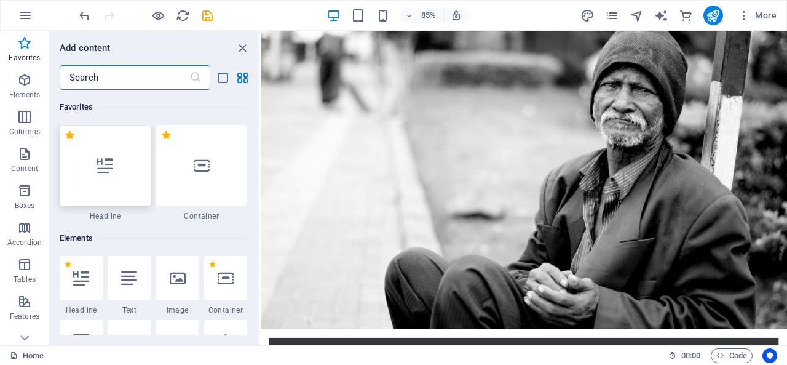
click at [117, 166] on div at bounding box center [106, 165] width 92 height 81
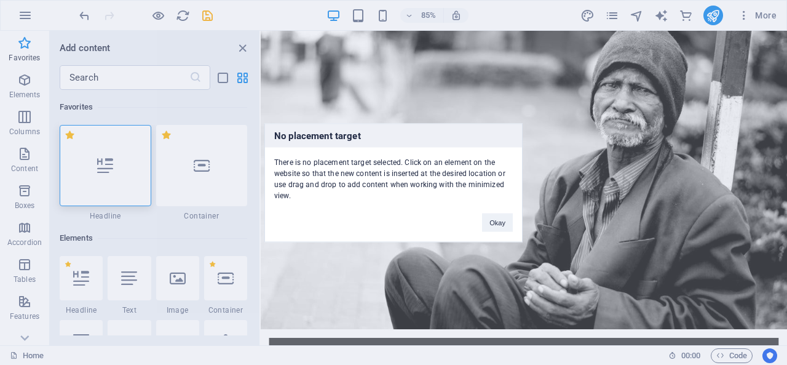
drag, startPoint x: 335, startPoint y: 194, endPoint x: 320, endPoint y: 194, distance: 15.4
click at [329, 194] on div "There is no placement target selected. Click on an element on the website so th…" at bounding box center [393, 173] width 257 height 53
click at [304, 197] on div "There is no placement target selected. Click on an element on the website so th…" at bounding box center [393, 173] width 257 height 53
click at [360, 140] on h3 "No placement target" at bounding box center [393, 135] width 257 height 23
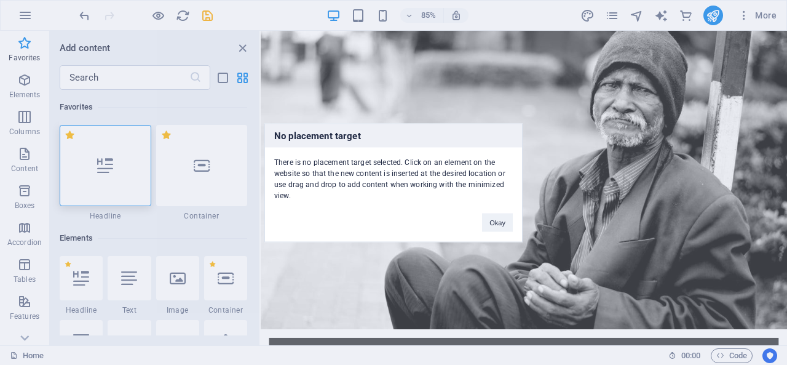
click at [363, 128] on h3 "No placement target" at bounding box center [393, 135] width 257 height 23
click at [357, 131] on h3 "No placement target" at bounding box center [393, 135] width 257 height 23
click at [357, 132] on h3 "No placement target" at bounding box center [393, 135] width 257 height 23
click at [363, 134] on h3 "No placement target" at bounding box center [393, 135] width 257 height 23
drag, startPoint x: 362, startPoint y: 134, endPoint x: 353, endPoint y: 140, distance: 10.2
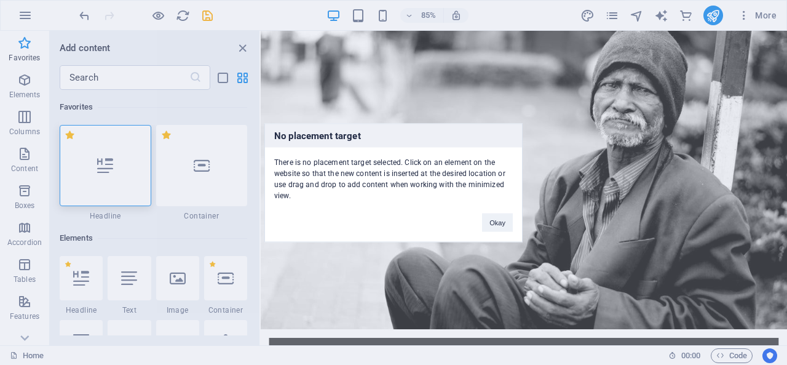
click at [353, 140] on h3 "No placement target" at bounding box center [393, 135] width 257 height 23
click at [359, 132] on h3 "No placement target" at bounding box center [393, 135] width 257 height 23
click at [355, 133] on h3 "No placement target" at bounding box center [393, 135] width 257 height 23
click at [244, 50] on div "No placement target There is no placement target selected. Click on an element …" at bounding box center [393, 182] width 787 height 365
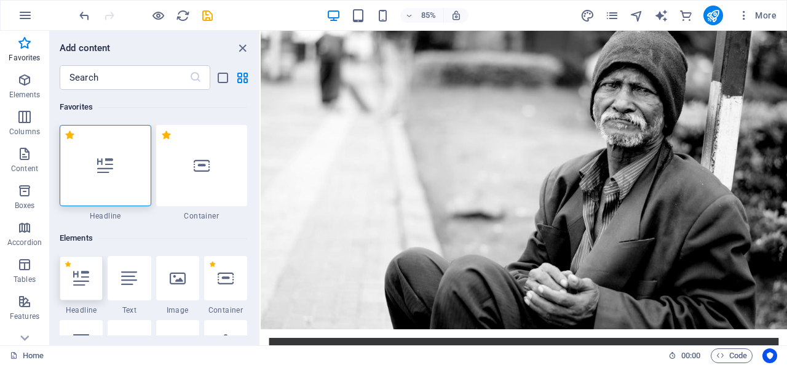
click at [77, 289] on div at bounding box center [81, 278] width 43 height 44
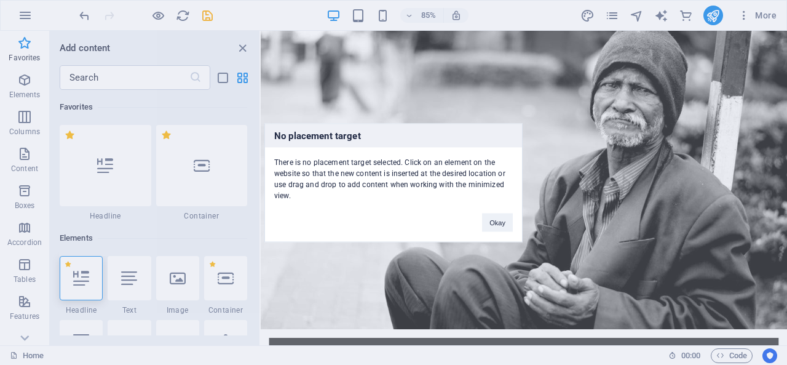
click at [479, 266] on div "No placement target There is no placement target selected. Click on an element …" at bounding box center [393, 182] width 787 height 365
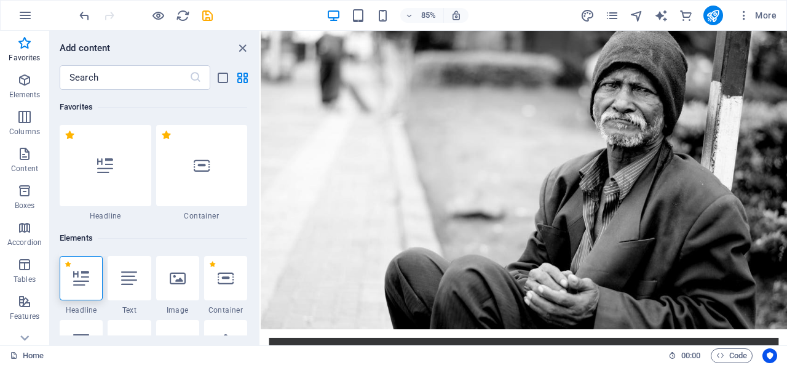
click at [70, 280] on div at bounding box center [81, 278] width 43 height 44
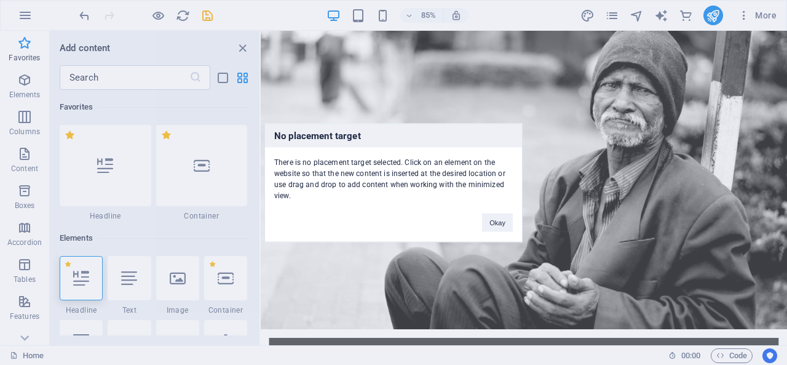
click at [70, 280] on div "No placement target There is no placement target selected. Click on an element …" at bounding box center [393, 182] width 787 height 365
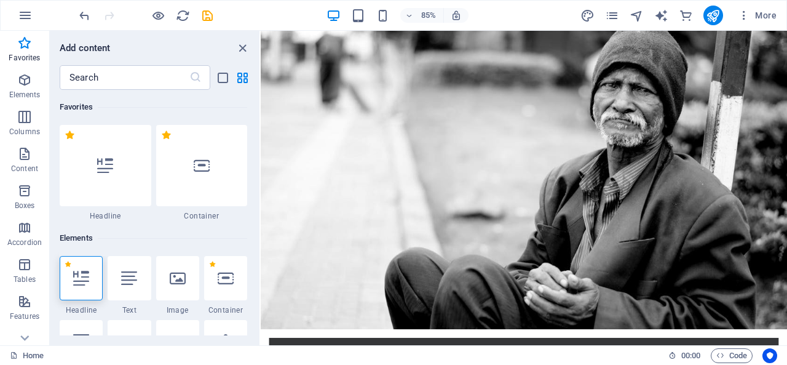
click at [81, 280] on icon at bounding box center [81, 278] width 16 height 16
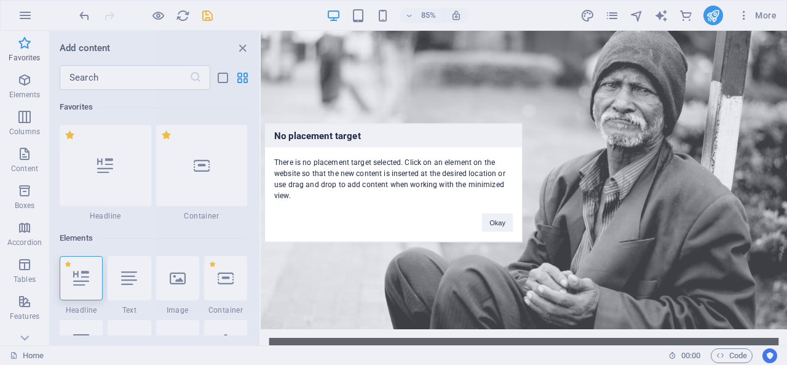
click at [80, 277] on div "No placement target There is no placement target selected. Click on an element …" at bounding box center [393, 182] width 787 height 365
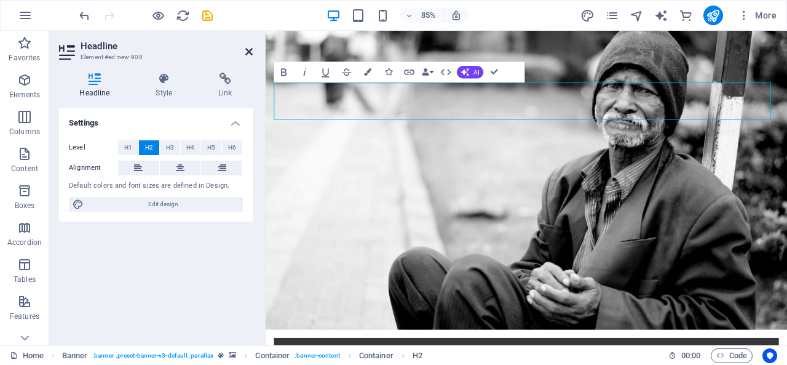
click at [249, 49] on icon at bounding box center [248, 52] width 7 height 10
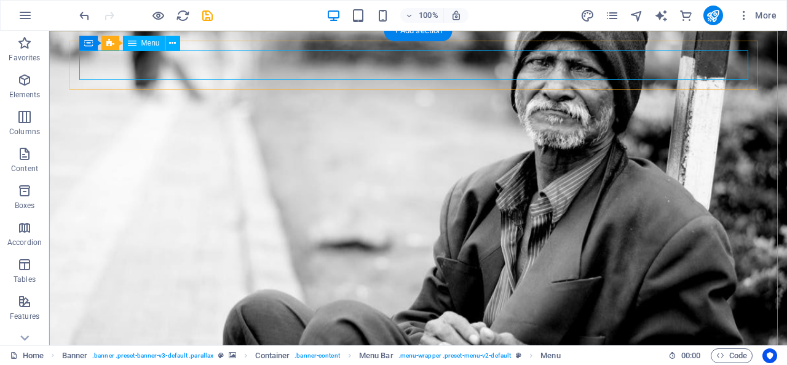
click at [146, 46] on span "Menu" at bounding box center [150, 42] width 18 height 7
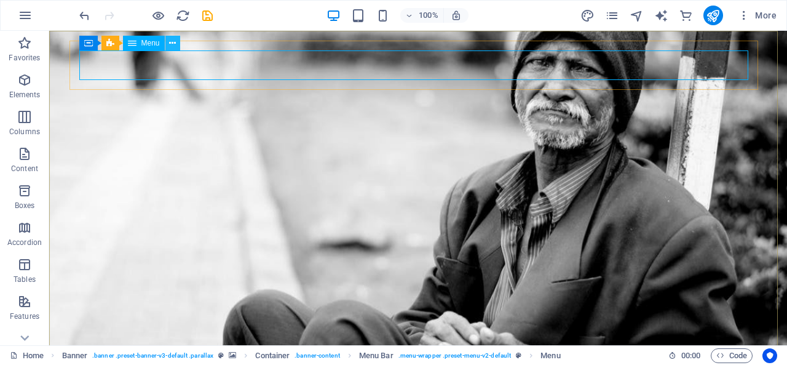
click at [172, 43] on icon at bounding box center [172, 43] width 7 height 13
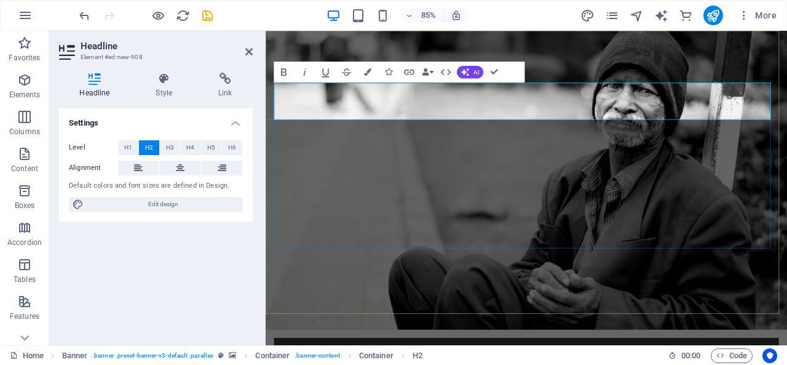
drag, startPoint x: 281, startPoint y: 111, endPoint x: 508, endPoint y: 120, distance: 227.6
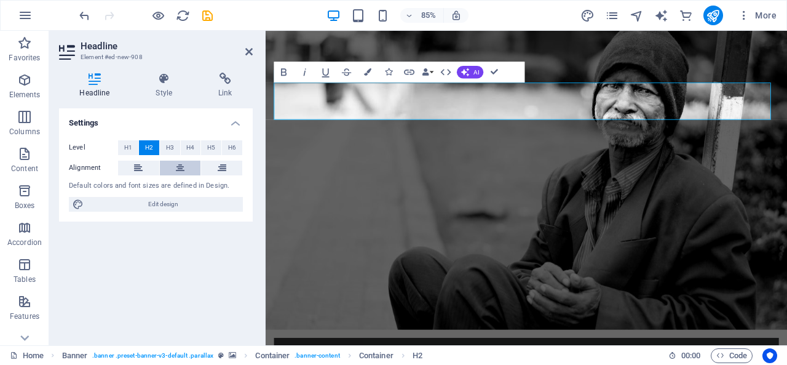
click at [185, 160] on button at bounding box center [180, 167] width 41 height 15
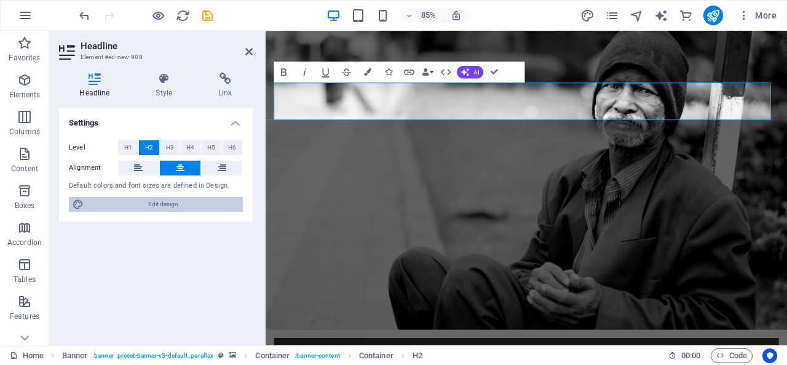
click at [150, 203] on span "Edit design" at bounding box center [163, 204] width 152 height 15
select select "rem"
select select "300"
select select "px"
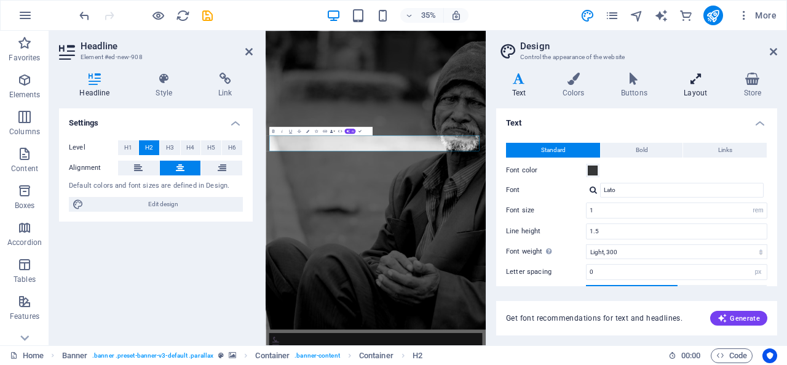
click at [694, 81] on icon at bounding box center [695, 79] width 55 height 12
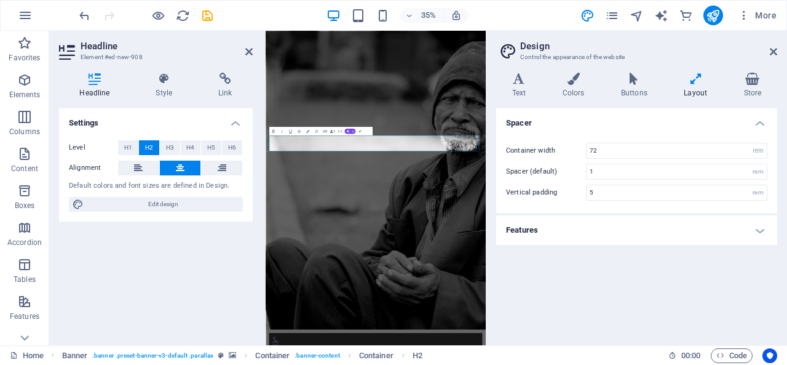
click at [615, 232] on h4 "Features" at bounding box center [636, 230] width 281 height 30
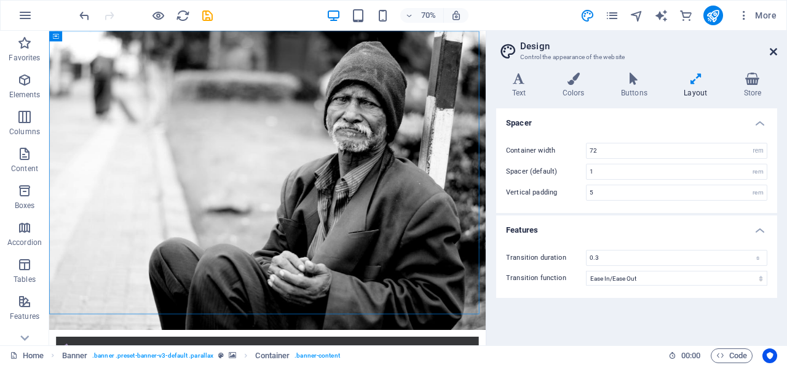
click at [773, 52] on icon at bounding box center [773, 52] width 7 height 10
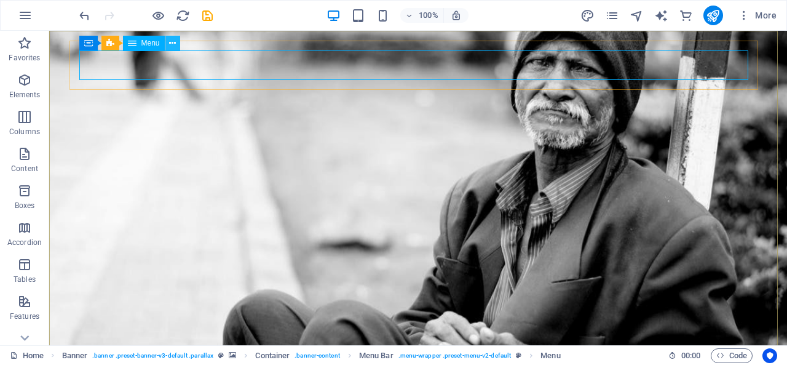
click at [174, 41] on icon at bounding box center [172, 43] width 7 height 13
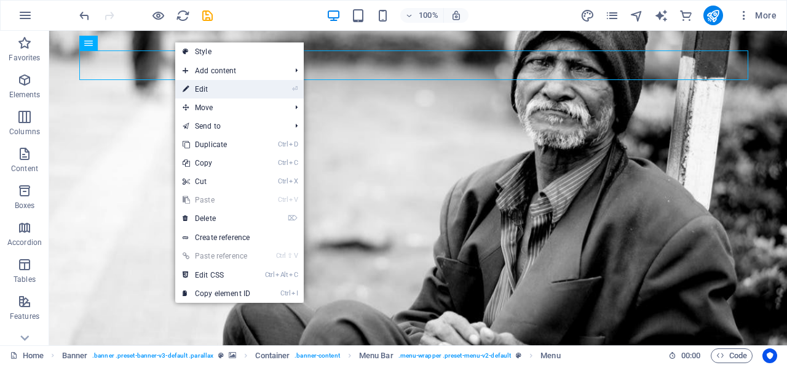
click at [228, 94] on link "⏎ Edit" at bounding box center [216, 89] width 82 height 18
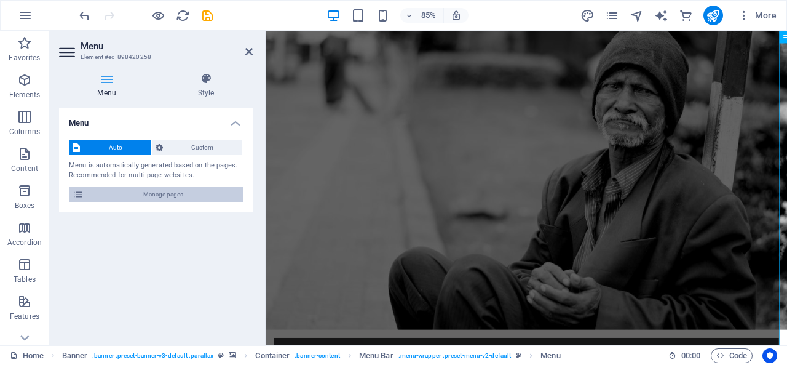
click at [96, 198] on span "Manage pages" at bounding box center [163, 194] width 152 height 15
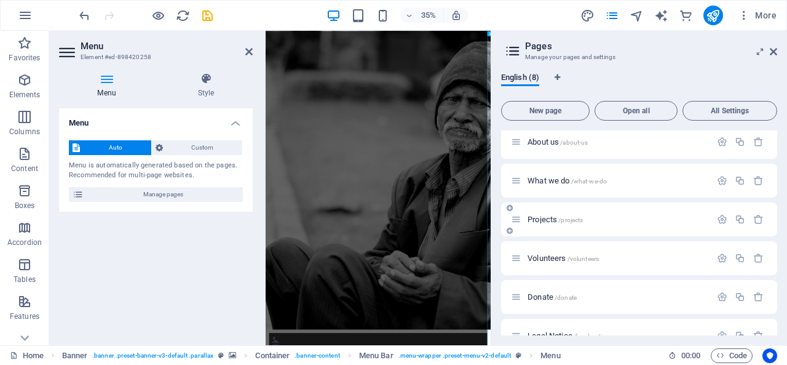
scroll to position [61, 0]
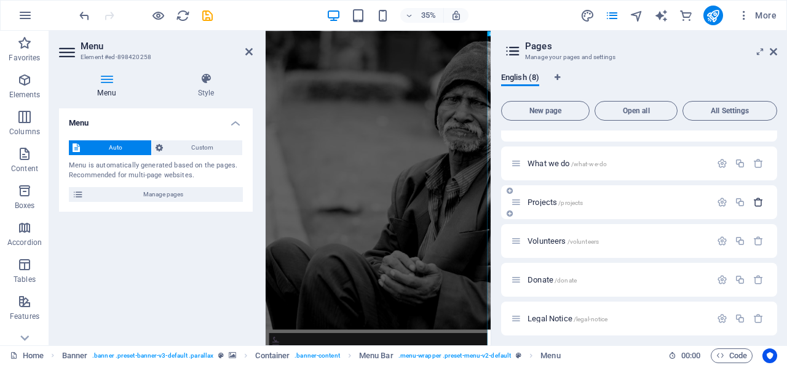
click at [758, 204] on icon "button" at bounding box center [758, 202] width 10 height 10
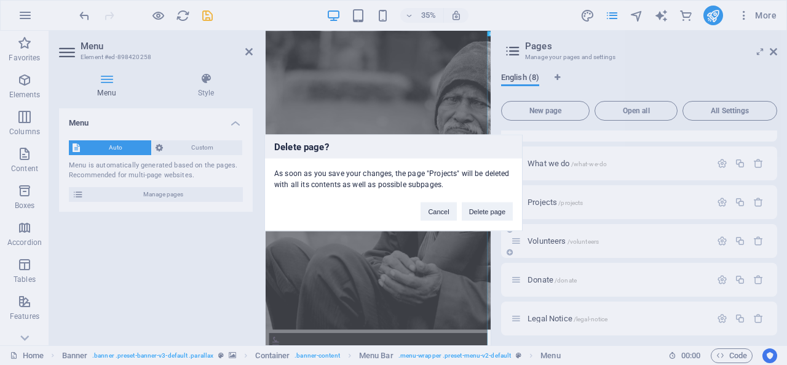
click at [486, 210] on button "Delete page" at bounding box center [487, 211] width 51 height 18
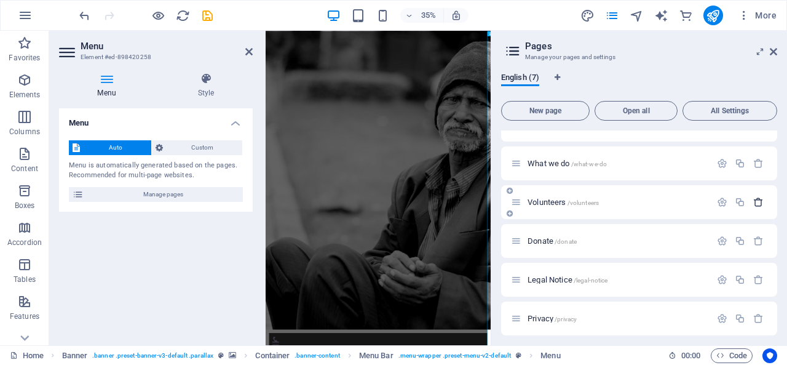
click at [757, 202] on icon "button" at bounding box center [758, 202] width 10 height 10
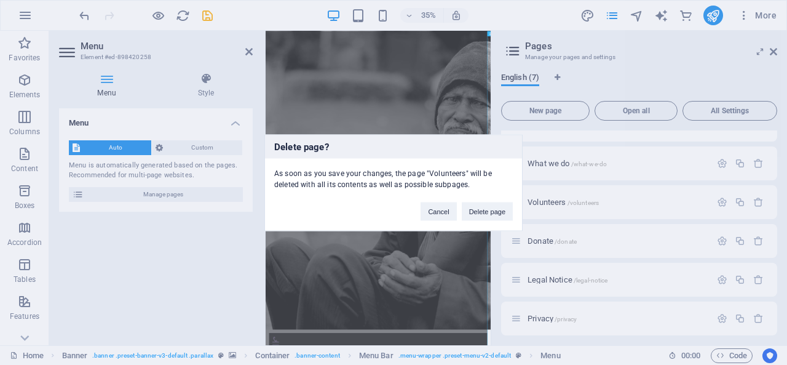
drag, startPoint x: 487, startPoint y: 212, endPoint x: 609, endPoint y: 205, distance: 121.9
click at [489, 212] on button "Delete page" at bounding box center [487, 211] width 51 height 18
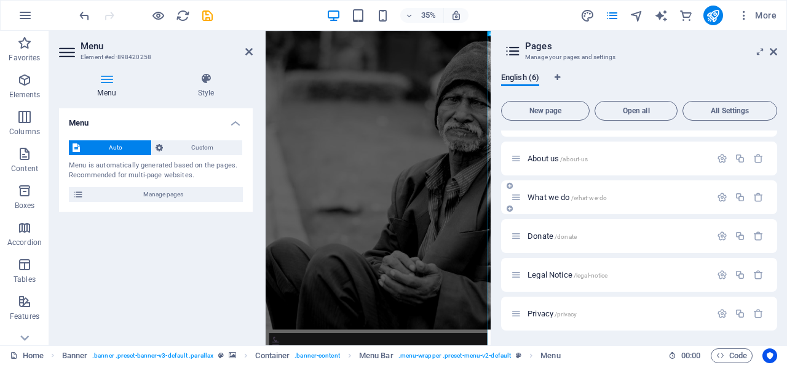
scroll to position [28, 0]
click at [756, 275] on icon "button" at bounding box center [758, 274] width 10 height 10
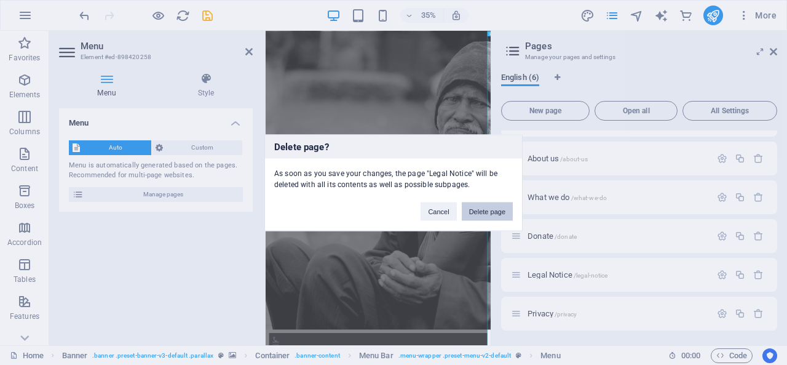
click at [492, 211] on button "Delete page" at bounding box center [487, 211] width 51 height 18
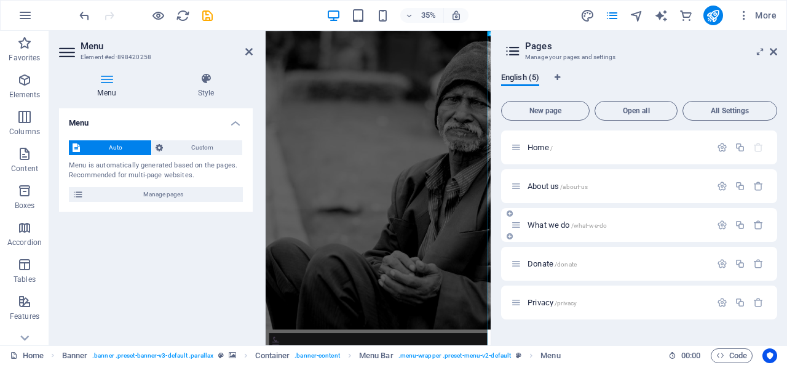
scroll to position [0, 0]
click at [754, 301] on icon "button" at bounding box center [758, 302] width 10 height 10
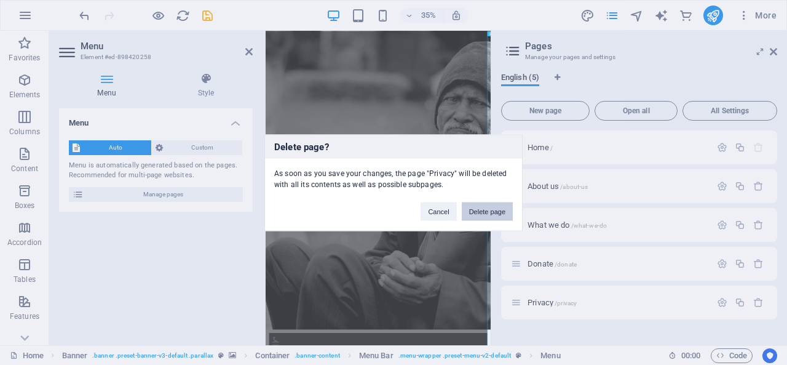
click at [491, 215] on button "Delete page" at bounding box center [487, 211] width 51 height 18
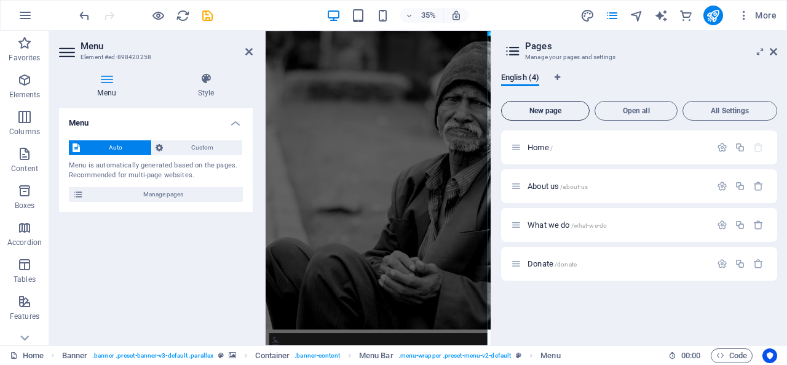
click at [550, 106] on button "New page" at bounding box center [545, 111] width 89 height 20
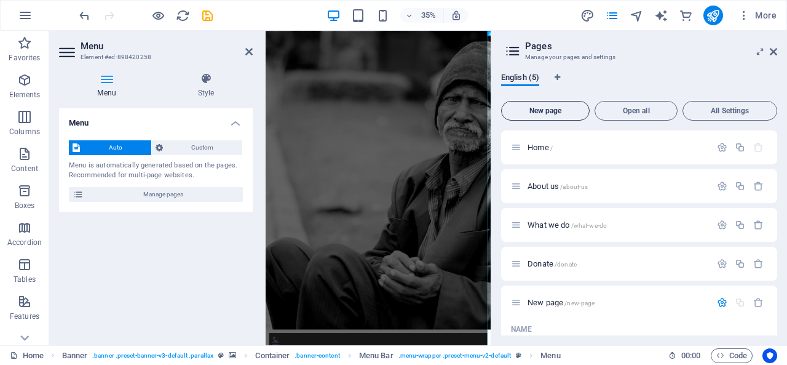
scroll to position [116, 0]
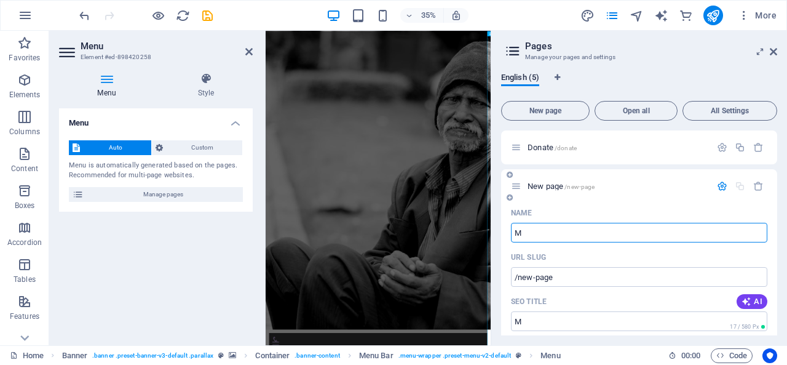
type input "M"
type input "/m"
type input "Miss"
type input "/mi"
type input "Missio"
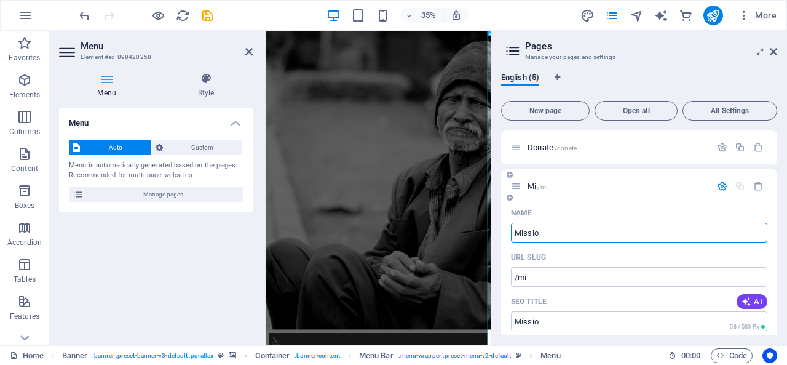
type input "/missio"
type input "Mission"
type input "/mission"
type input "VisMission"
type input "/vmission"
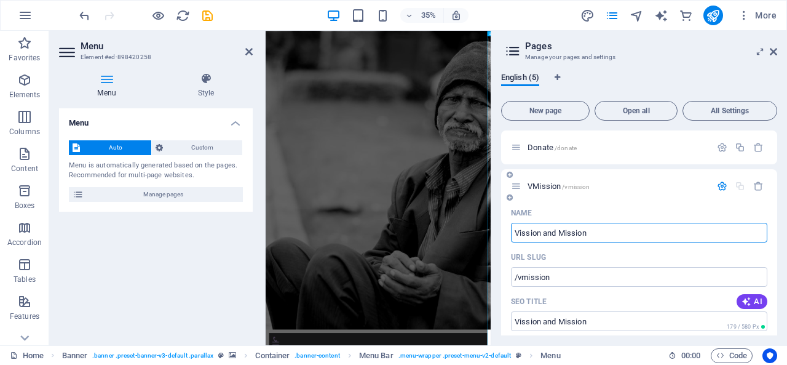
type input "Vission and Mission"
type input "/vission-and-mission"
click at [526, 236] on input "Vission and Mission" at bounding box center [639, 233] width 256 height 20
type input "Vision and Mission"
type input "/vision-and-mission"
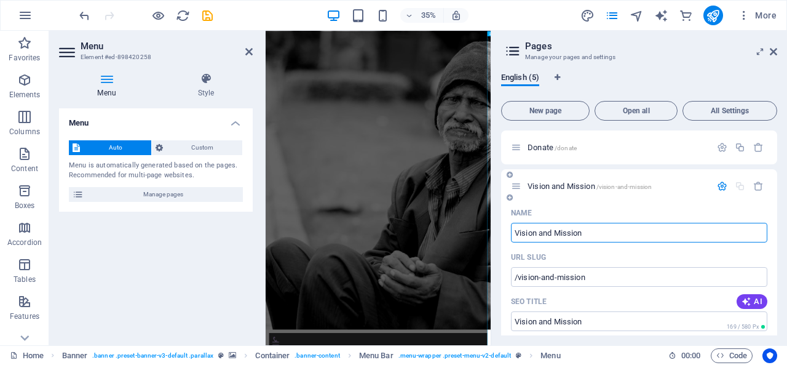
type input "Vision and Mission"
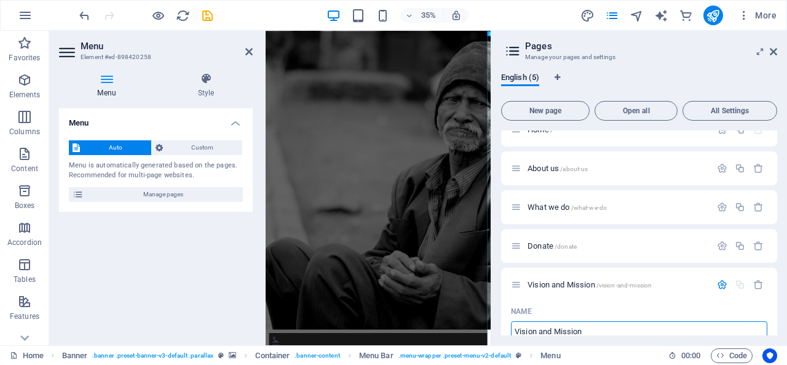
scroll to position [0, 0]
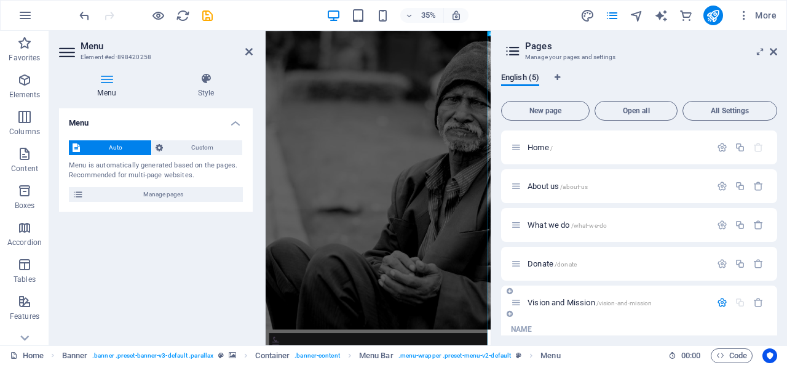
click at [587, 302] on span "Vision and Mission /vision-and-mission" at bounding box center [589, 302] width 124 height 9
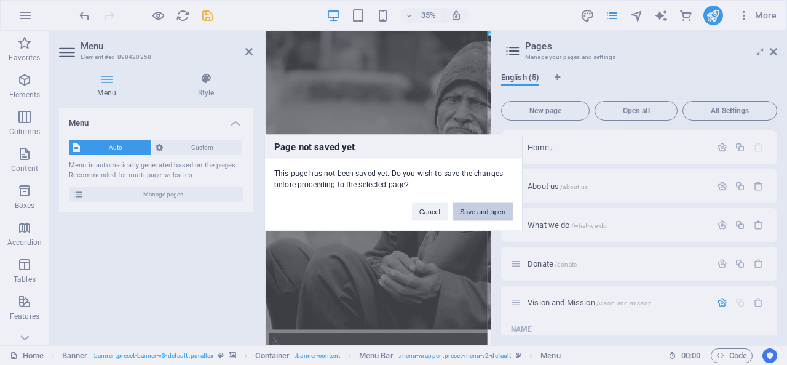
click at [484, 213] on button "Save and open" at bounding box center [482, 211] width 60 height 18
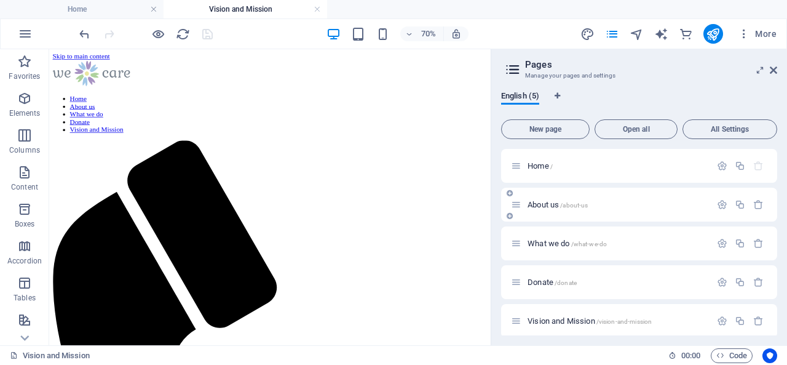
click at [542, 208] on div "About us /about-us" at bounding box center [611, 204] width 200 height 14
click at [543, 201] on span "About us /about-us" at bounding box center [557, 204] width 60 height 9
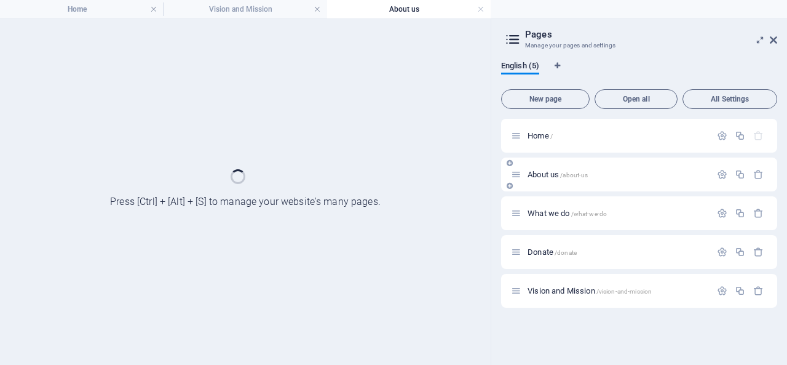
click at [543, 201] on div "What we do /what-we-do" at bounding box center [639, 213] width 276 height 34
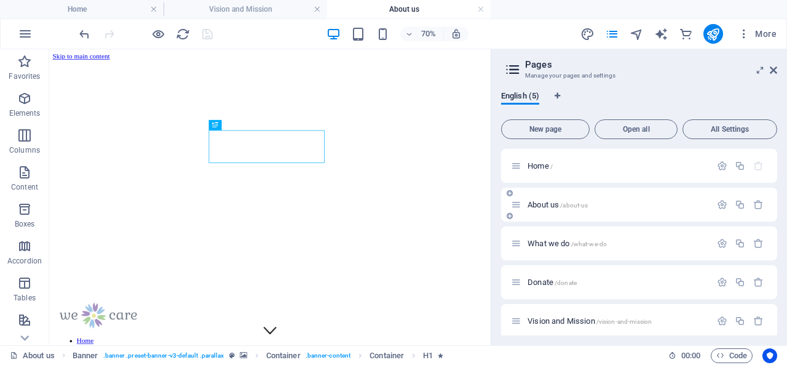
click at [561, 208] on span "/about-us" at bounding box center [574, 205] width 28 height 7
click at [548, 207] on span "About us /about-us" at bounding box center [557, 204] width 60 height 9
click at [549, 207] on span "About us /about-us" at bounding box center [557, 204] width 60 height 9
click at [663, 203] on p "About us /about-us" at bounding box center [617, 204] width 180 height 8
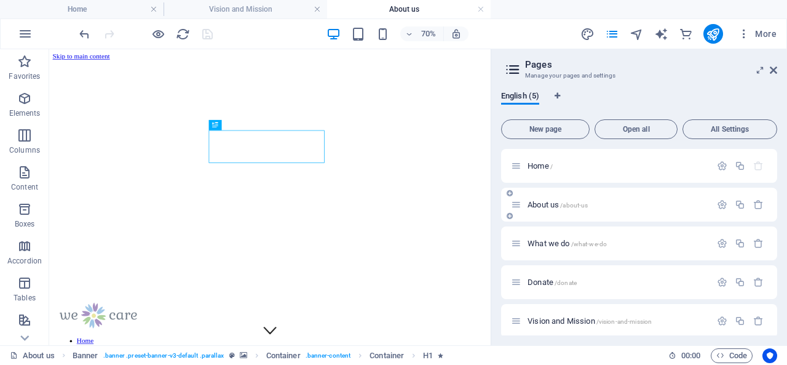
drag, startPoint x: 661, startPoint y: 202, endPoint x: 653, endPoint y: 200, distance: 8.4
click at [661, 202] on p "About us /about-us" at bounding box center [617, 204] width 180 height 8
drag, startPoint x: 580, startPoint y: 200, endPoint x: 548, endPoint y: 202, distance: 32.0
click at [548, 202] on span "About us /about-us" at bounding box center [557, 204] width 60 height 9
click at [554, 207] on span "About us /about-us" at bounding box center [557, 204] width 60 height 9
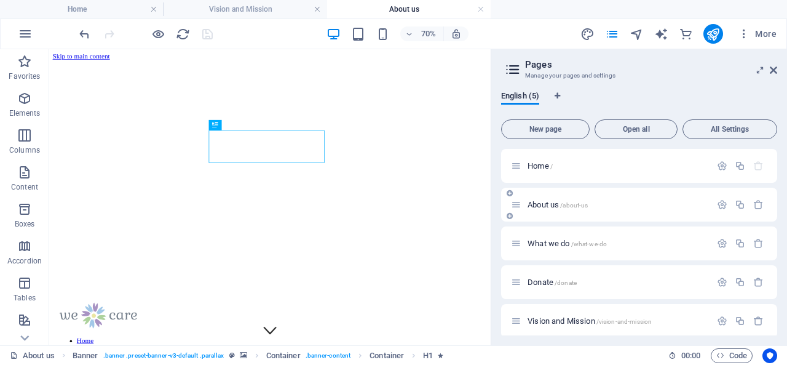
click at [510, 215] on icon at bounding box center [510, 215] width 6 height 7
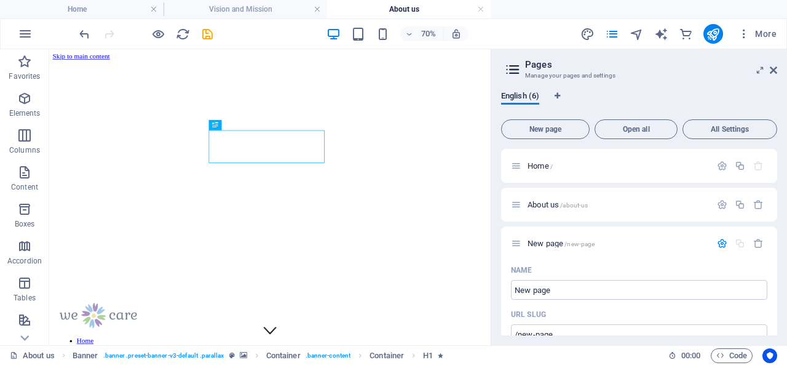
click at [753, 243] on icon "button" at bounding box center [758, 243] width 10 height 10
click at [773, 75] on link at bounding box center [773, 70] width 7 height 10
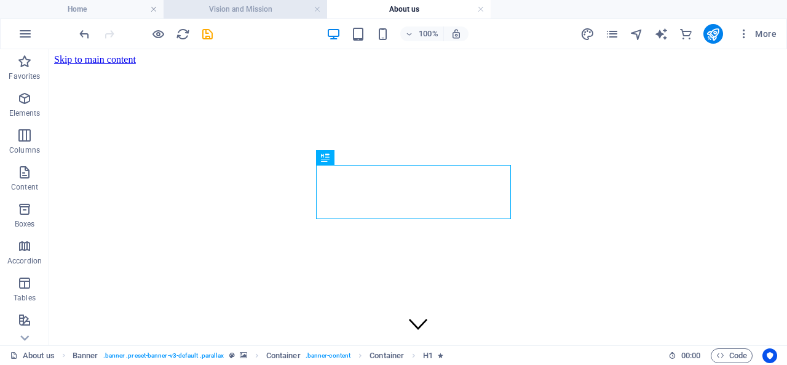
click at [250, 7] on h4 "Vision and Mission" at bounding box center [246, 9] width 164 height 14
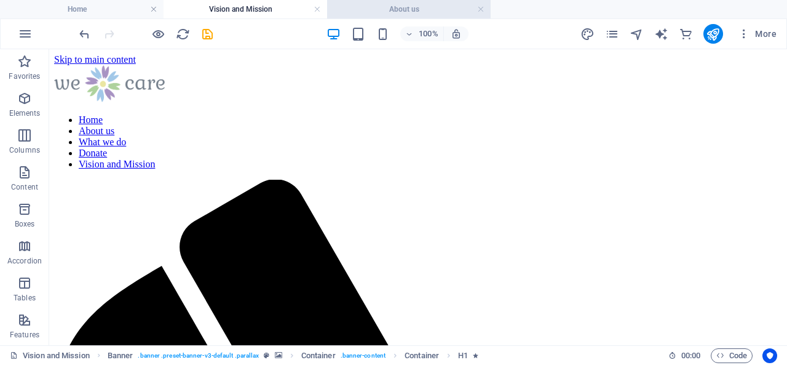
click at [375, 1] on li "About us" at bounding box center [409, 9] width 164 height 18
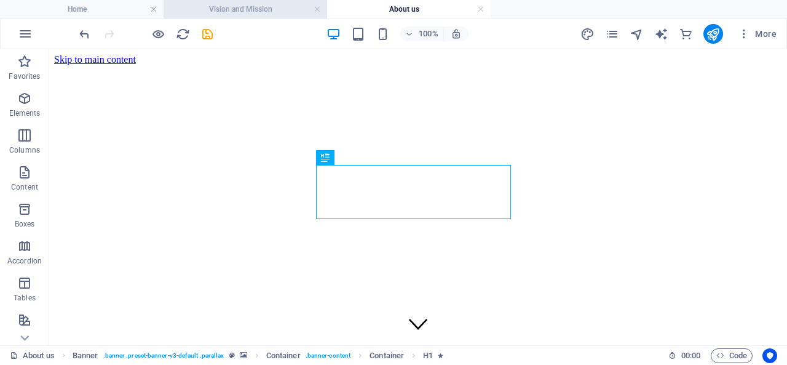
click at [245, 12] on h4 "Vision and Mission" at bounding box center [246, 9] width 164 height 14
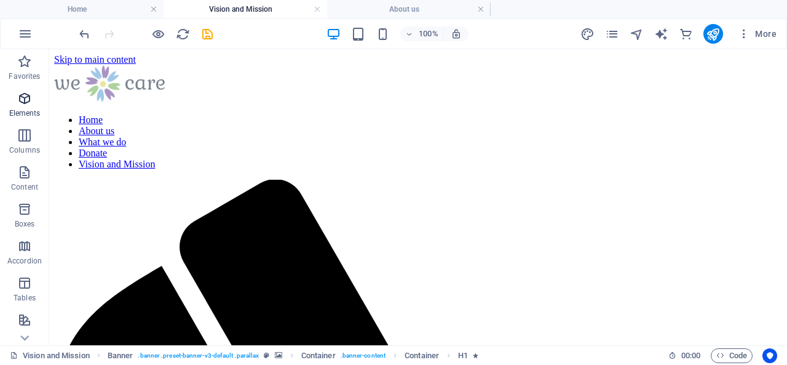
click at [20, 112] on p "Elements" at bounding box center [24, 113] width 31 height 10
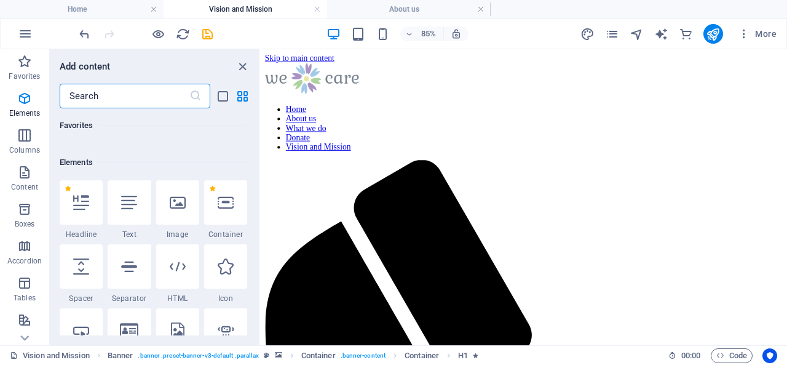
scroll to position [131, 0]
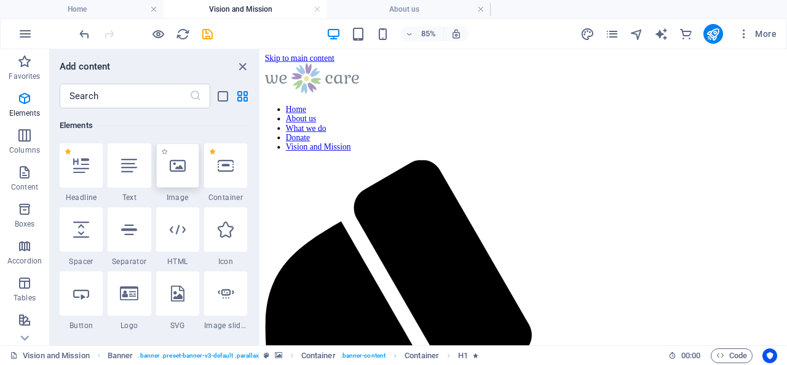
click at [176, 165] on icon at bounding box center [178, 165] width 16 height 16
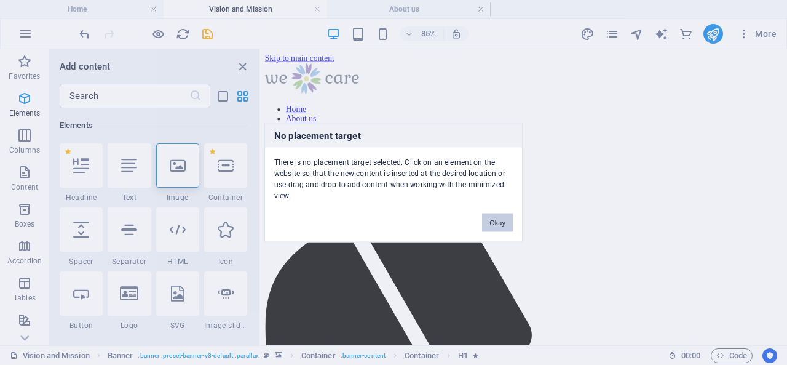
click at [502, 222] on button "Okay" at bounding box center [497, 222] width 31 height 18
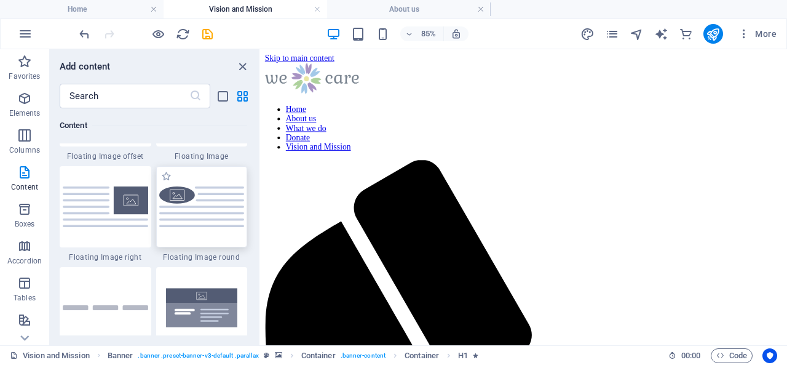
scroll to position [2713, 0]
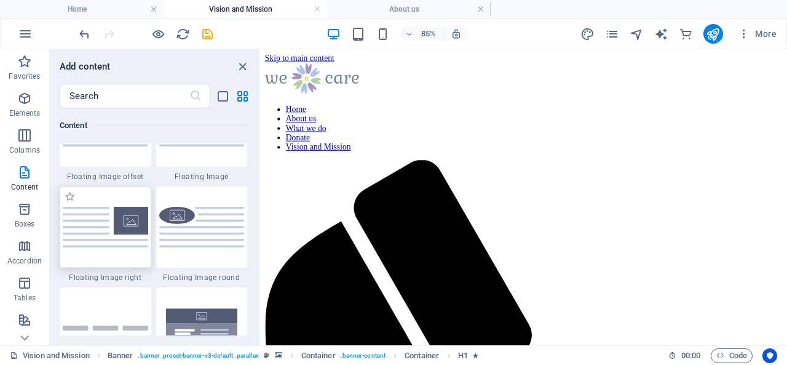
click at [114, 218] on img at bounding box center [105, 227] width 85 height 40
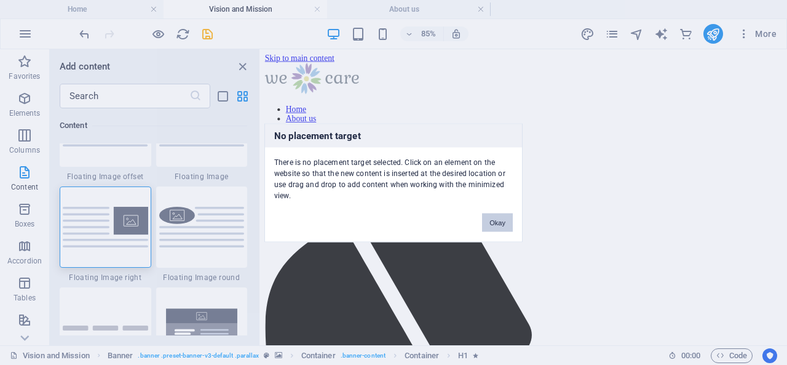
drag, startPoint x: 497, startPoint y: 219, endPoint x: 215, endPoint y: 223, distance: 281.6
click at [497, 219] on button "Okay" at bounding box center [497, 222] width 31 height 18
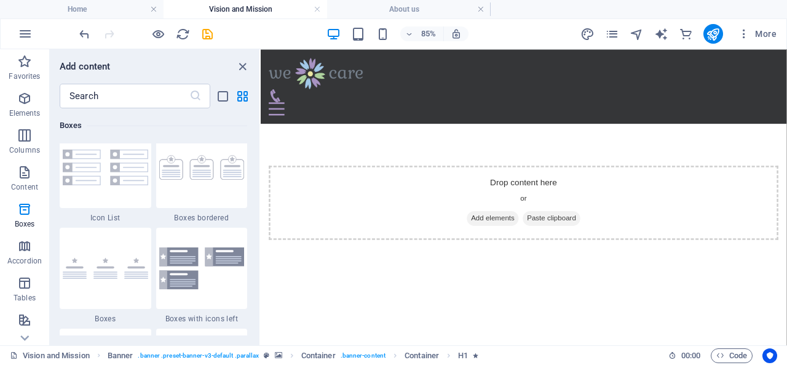
scroll to position [3389, 0]
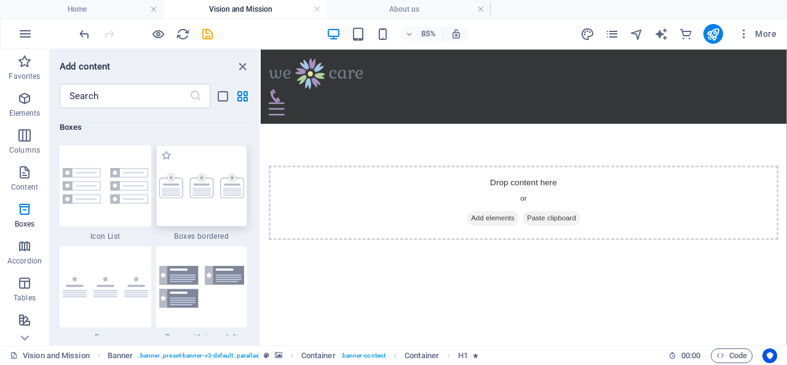
click at [205, 191] on img at bounding box center [201, 185] width 85 height 25
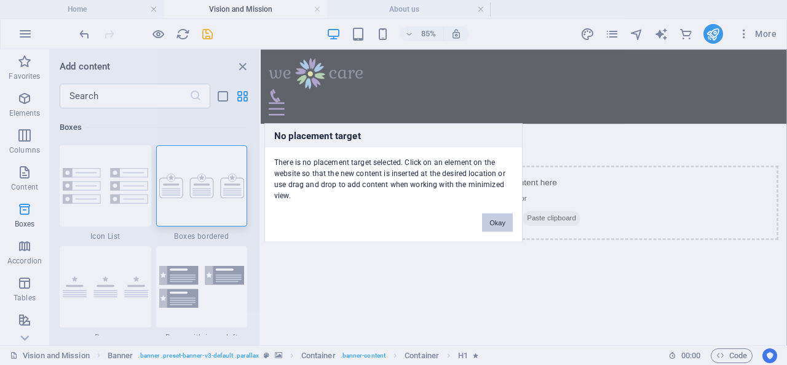
click at [415, 163] on div "No placement target There is no placement target selected. Click on an element …" at bounding box center [393, 182] width 787 height 365
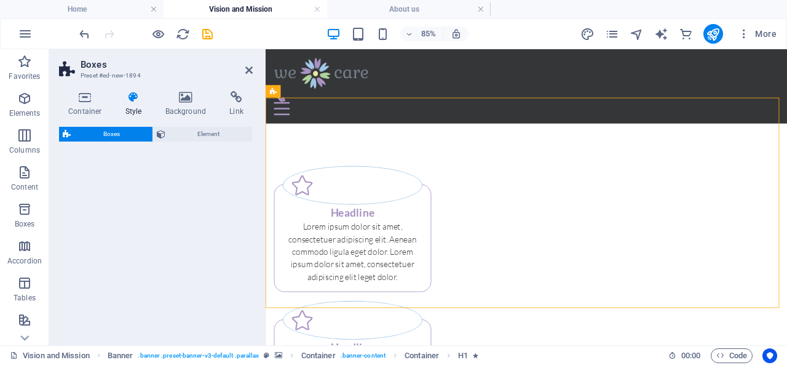
select select "rem"
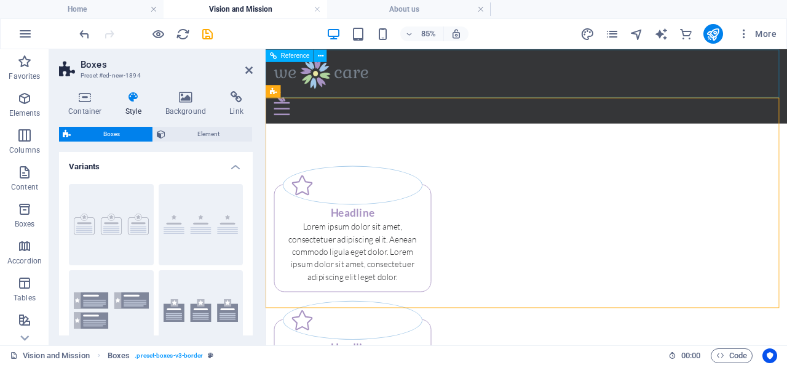
drag, startPoint x: 337, startPoint y: 70, endPoint x: 342, endPoint y: 76, distance: 7.4
click at [338, 71] on div at bounding box center [572, 77] width 594 height 37
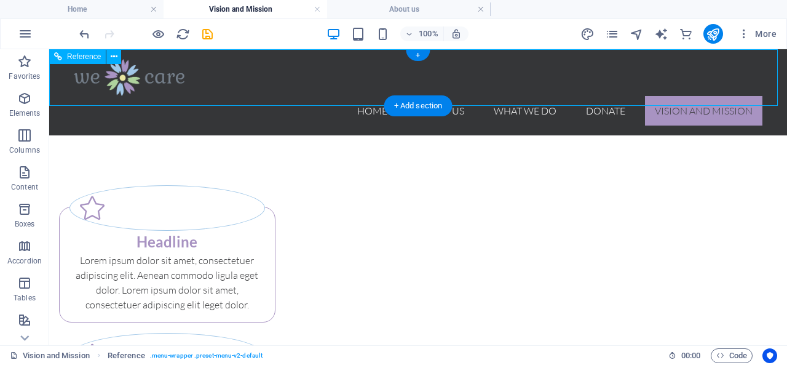
click at [350, 96] on nav "Home About us What we do Donate Vision and Mission" at bounding box center [418, 111] width 689 height 30
click at [149, 74] on div at bounding box center [418, 77] width 689 height 37
click at [116, 57] on icon at bounding box center [114, 56] width 7 height 13
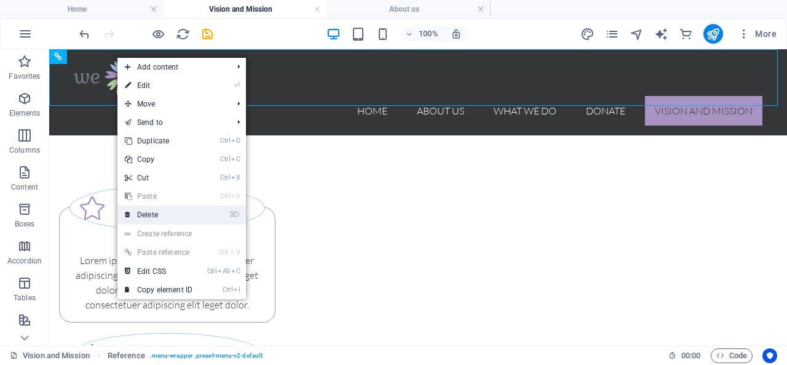
click at [170, 216] on link "⌦ Delete" at bounding box center [158, 214] width 82 height 18
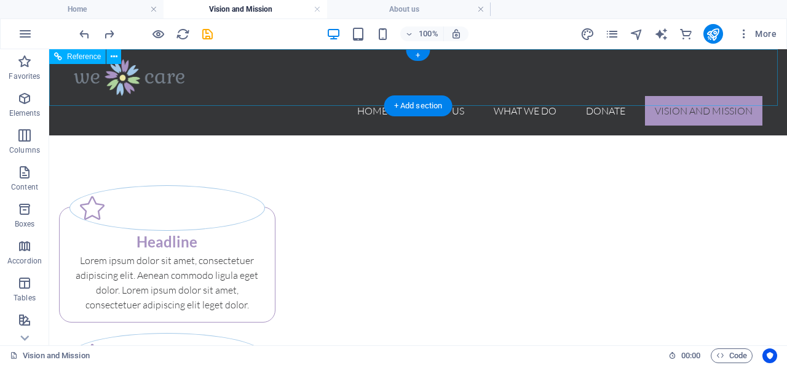
click at [278, 96] on nav "Home About us What we do Donate Vision and Mission" at bounding box center [418, 111] width 689 height 30
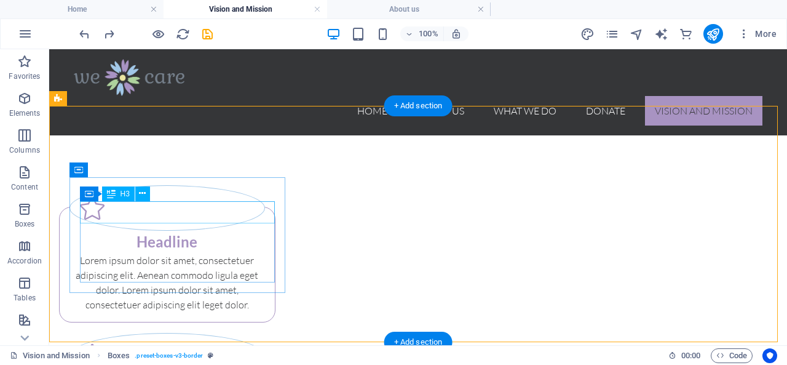
click at [179, 231] on div "Headline" at bounding box center [166, 242] width 195 height 22
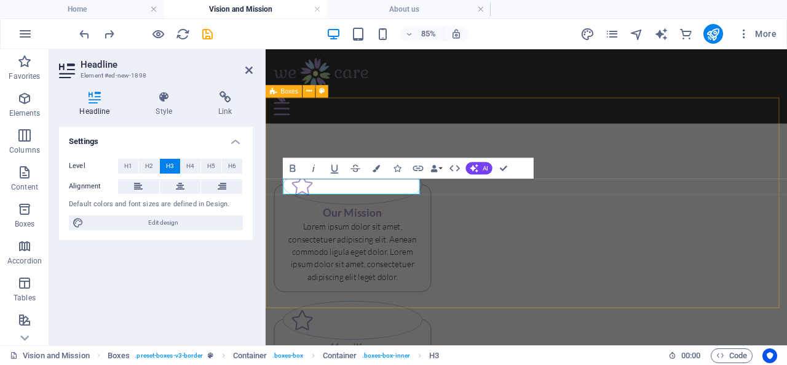
drag, startPoint x: 426, startPoint y: 310, endPoint x: 620, endPoint y: 277, distance: 196.4
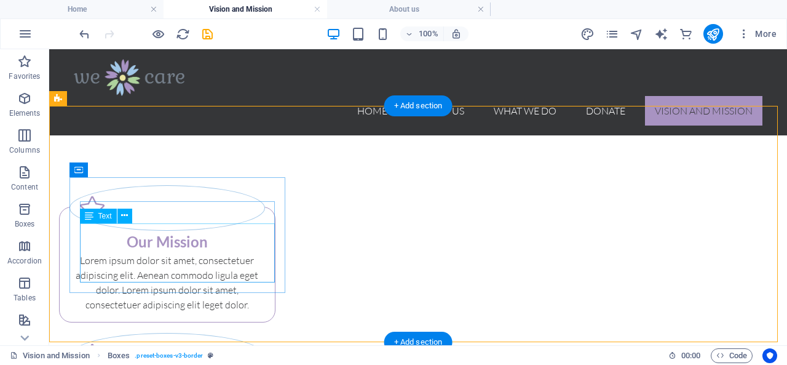
click at [152, 253] on div "Lorem ipsum dolor sit amet, consectetuer adipiscing elit. Aenean commodo ligula…" at bounding box center [166, 282] width 195 height 59
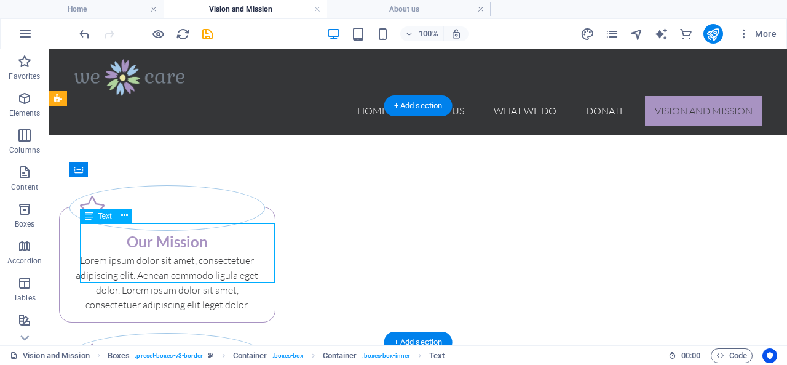
click at [152, 253] on div "Lorem ipsum dolor sit amet, consectetuer adipiscing elit. Aenean commodo ligula…" at bounding box center [166, 282] width 195 height 59
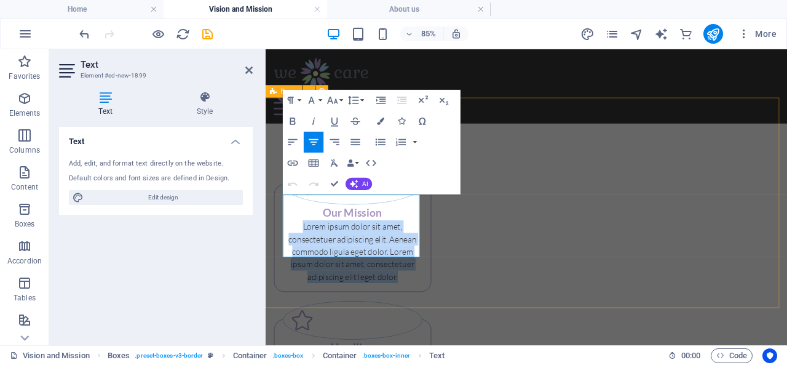
drag, startPoint x: 306, startPoint y: 227, endPoint x: 480, endPoint y: 302, distance: 190.0
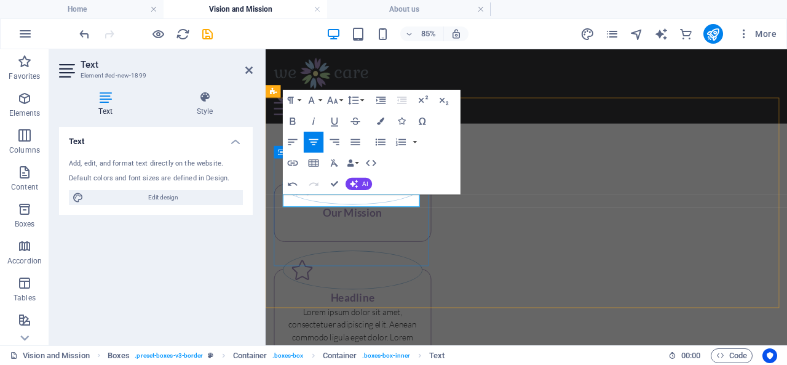
click at [295, 250] on p at bounding box center [368, 257] width 164 height 15
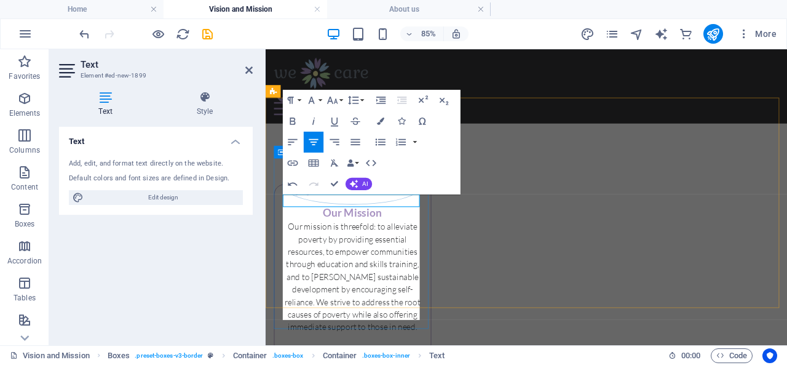
scroll to position [3384, 0]
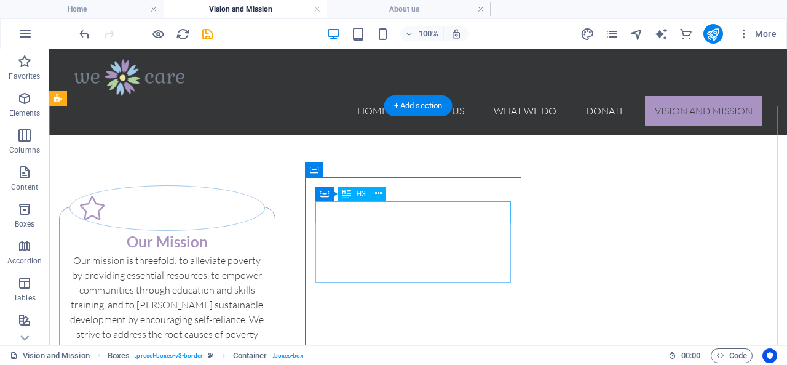
drag, startPoint x: 390, startPoint y: 211, endPoint x: 197, endPoint y: 240, distance: 195.2
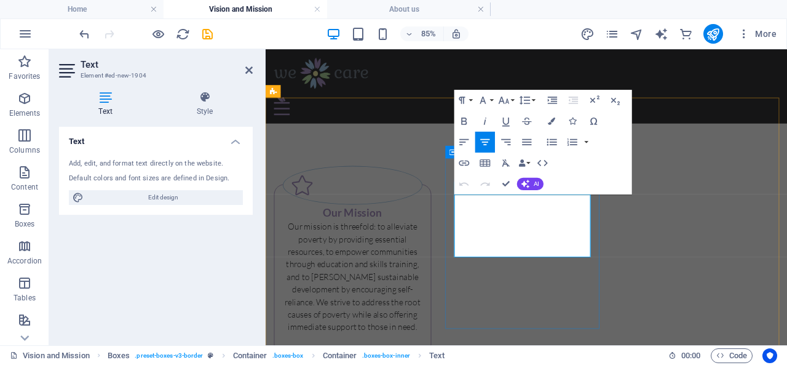
drag, startPoint x: 621, startPoint y: 288, endPoint x: 496, endPoint y: 224, distance: 139.9
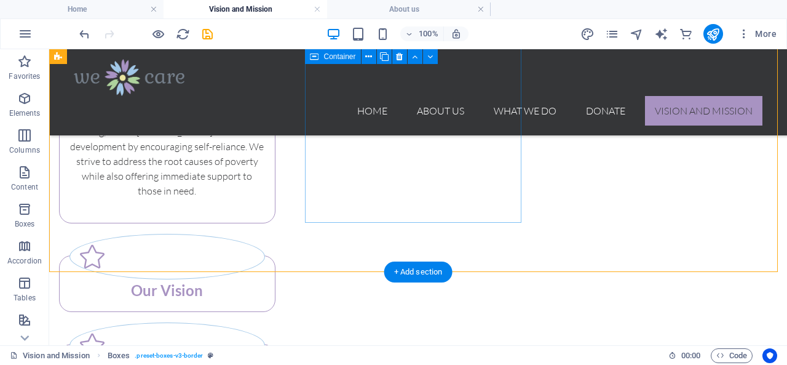
scroll to position [123, 0]
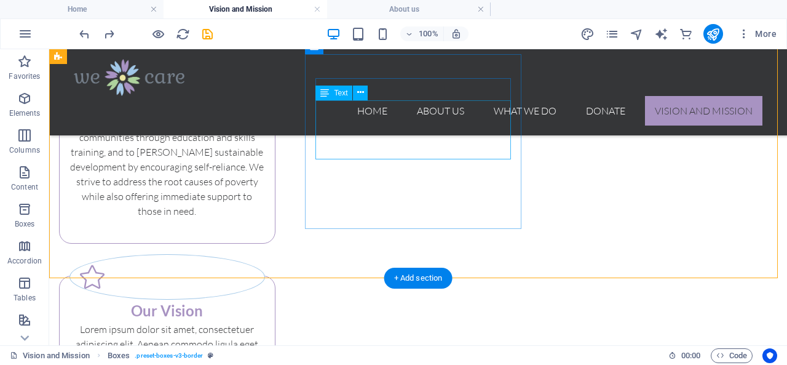
click at [265, 322] on div "Lorem ipsum dolor sit amet, consectetuer adipiscing elit. Aenean commodo ligula…" at bounding box center [166, 351] width 195 height 59
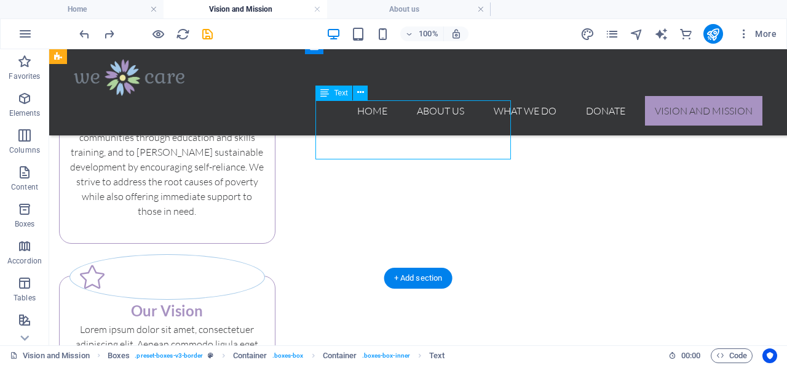
click at [265, 322] on div "Lorem ipsum dolor sit amet, consectetuer adipiscing elit. Aenean commodo ligula…" at bounding box center [166, 351] width 195 height 59
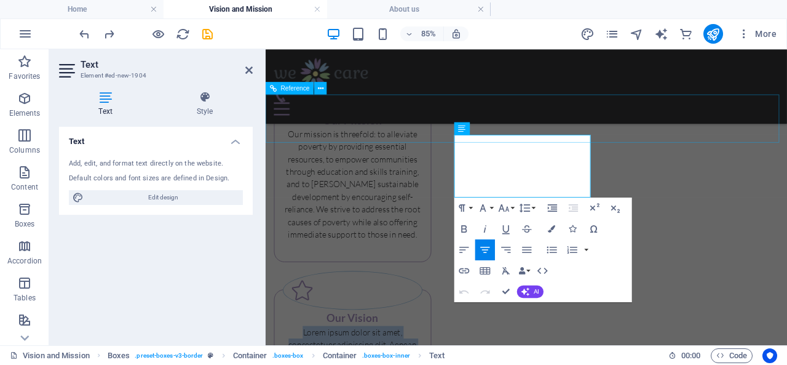
scroll to position [8, 0]
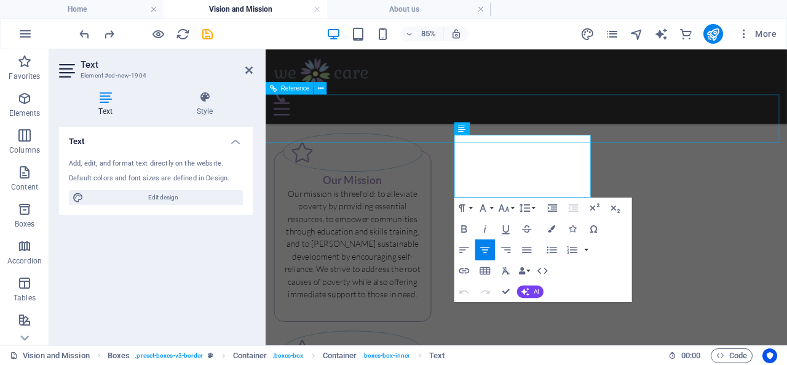
drag, startPoint x: 620, startPoint y: 162, endPoint x: 443, endPoint y: 52, distance: 207.9
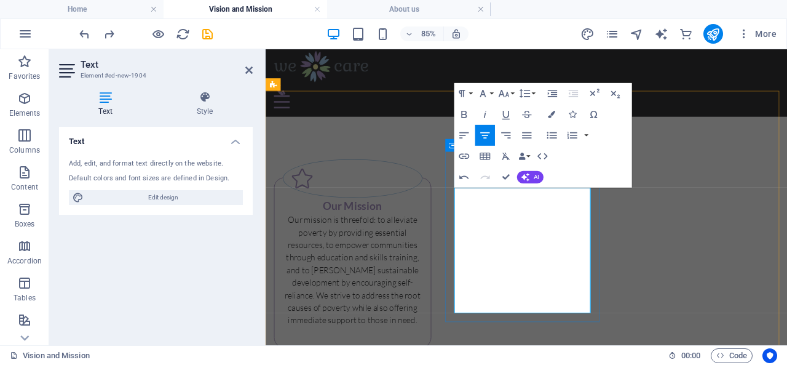
scroll to position [3315, 0]
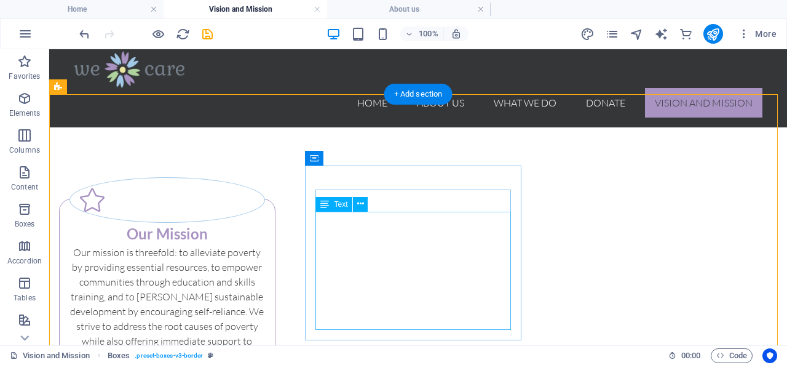
scroll to position [12, 0]
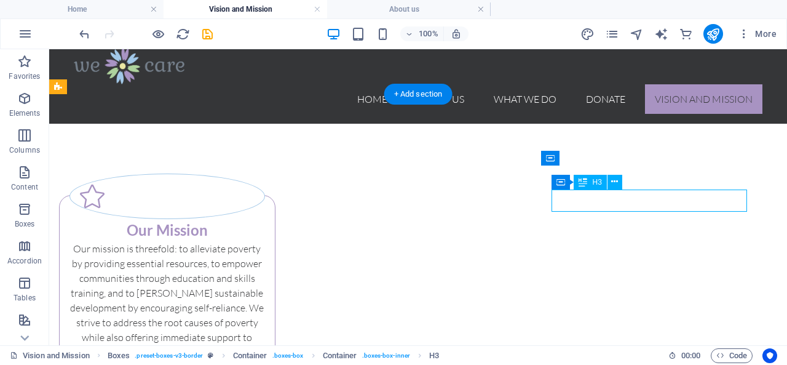
drag, startPoint x: 652, startPoint y: 202, endPoint x: 503, endPoint y: 227, distance: 150.9
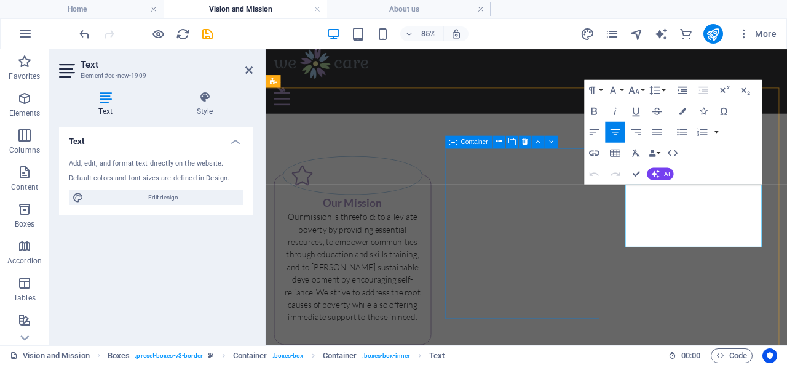
drag, startPoint x: 824, startPoint y: 279, endPoint x: 857, endPoint y: 233, distance: 56.8
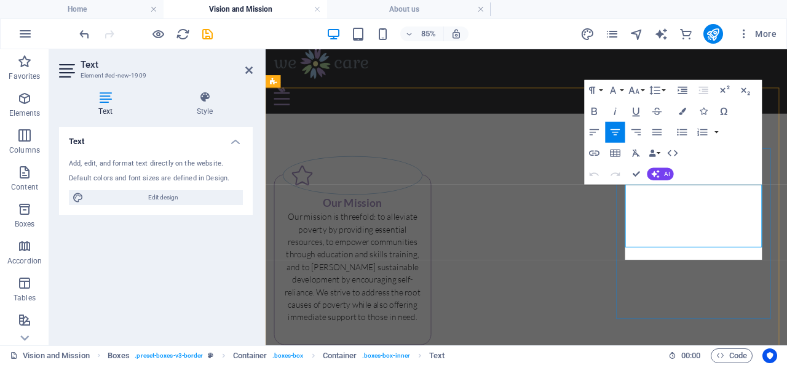
scroll to position [2117, 1]
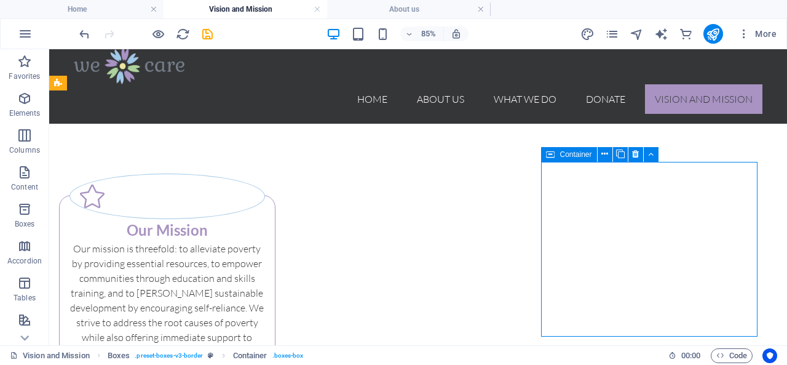
scroll to position [15, 0]
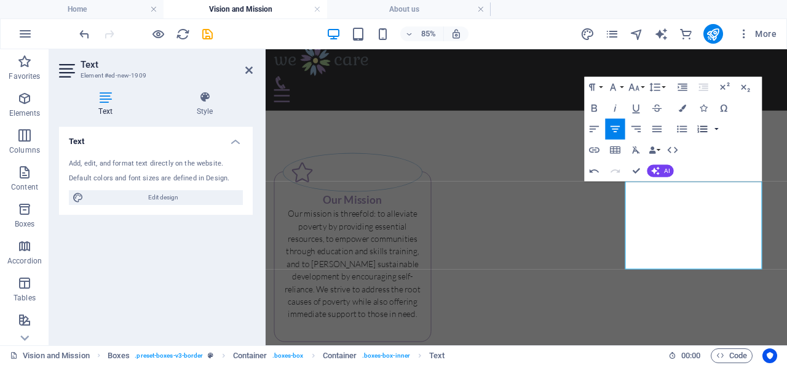
click at [718, 128] on button "button" at bounding box center [716, 129] width 9 height 21
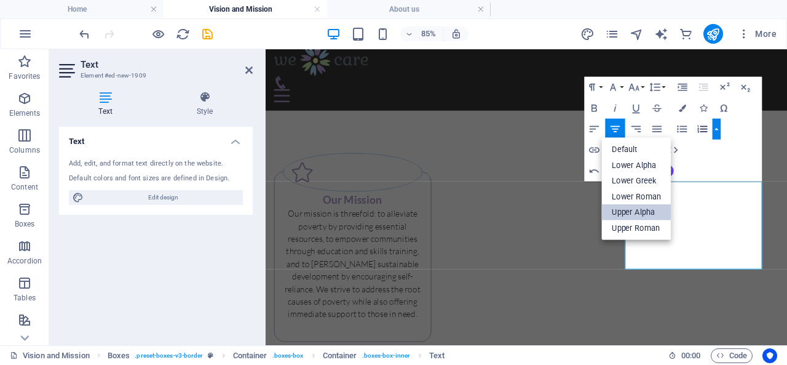
click at [640, 210] on link "Upper Alpha" at bounding box center [636, 212] width 70 height 16
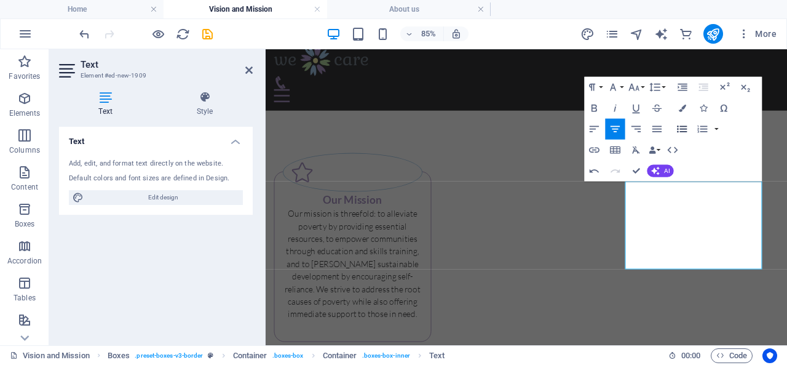
click at [679, 130] on icon "button" at bounding box center [682, 128] width 12 height 12
drag, startPoint x: 711, startPoint y: 259, endPoint x: 718, endPoint y: 260, distance: 6.9
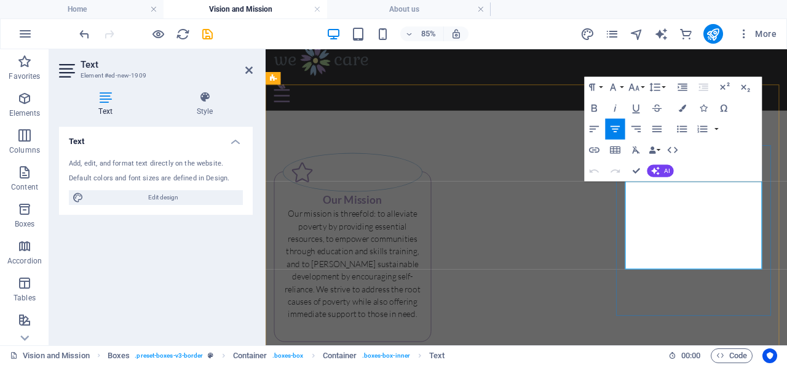
drag, startPoint x: 746, startPoint y: 224, endPoint x: 769, endPoint y: 226, distance: 22.8
drag, startPoint x: 712, startPoint y: 349, endPoint x: 864, endPoint y: 301, distance: 158.5
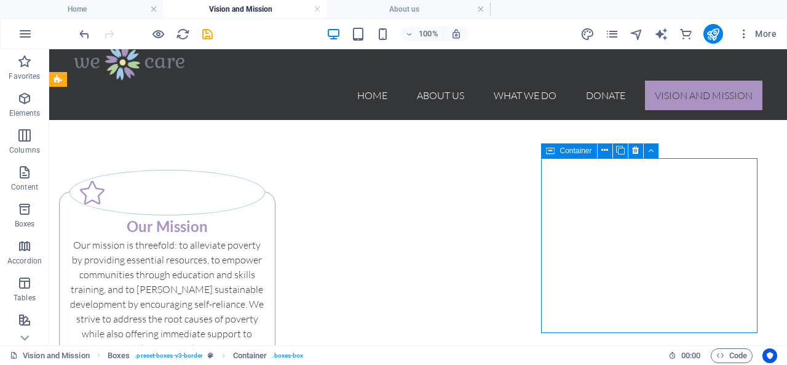
scroll to position [19, 0]
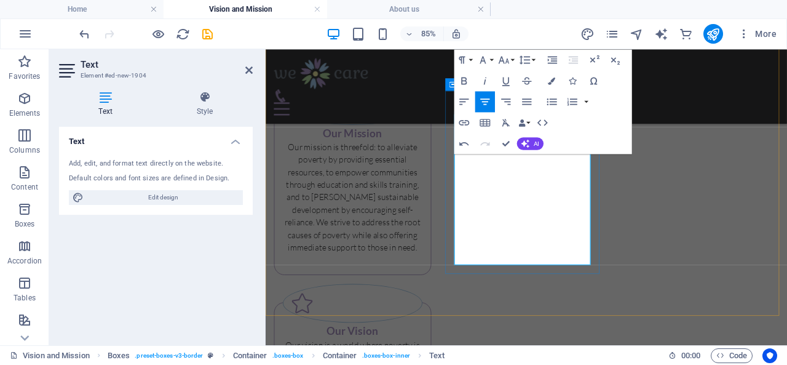
scroll to position [81, 0]
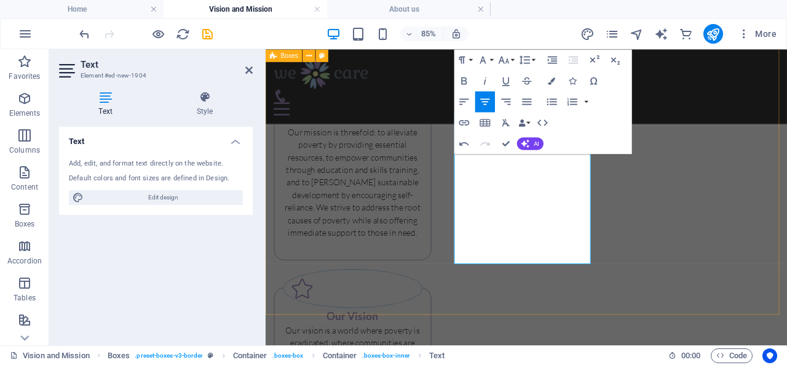
drag, startPoint x: 572, startPoint y: 333, endPoint x: 743, endPoint y: 289, distance: 176.4
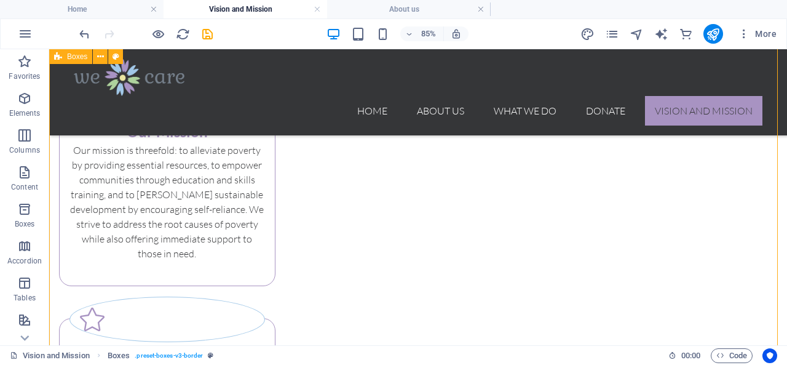
scroll to position [84, 0]
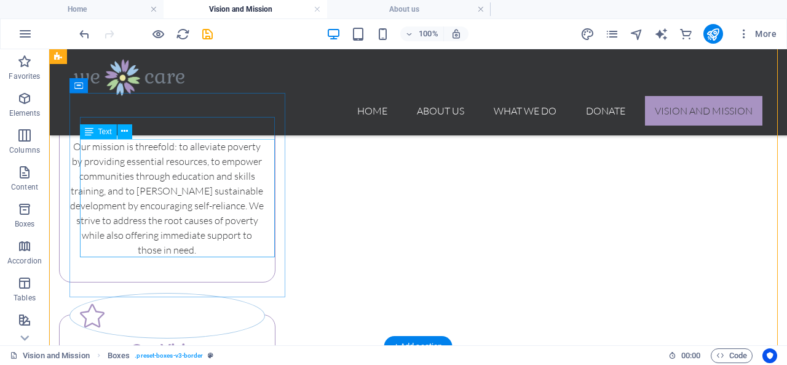
click at [189, 176] on div "Our mission is threefold: to alleviate poverty by providing essential resources…" at bounding box center [166, 205] width 195 height 133
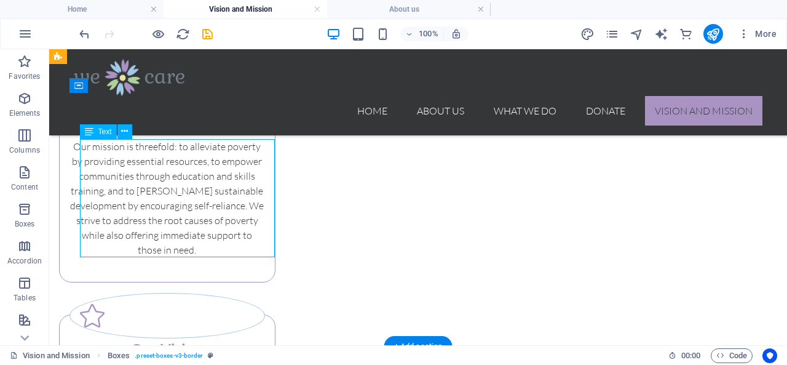
click at [189, 176] on div "Our mission is threefold: to alleviate poverty by providing essential resources…" at bounding box center [166, 205] width 195 height 133
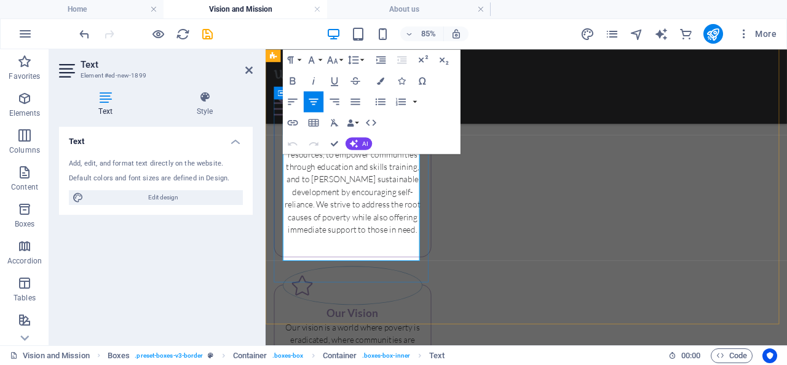
scroll to position [23, 0]
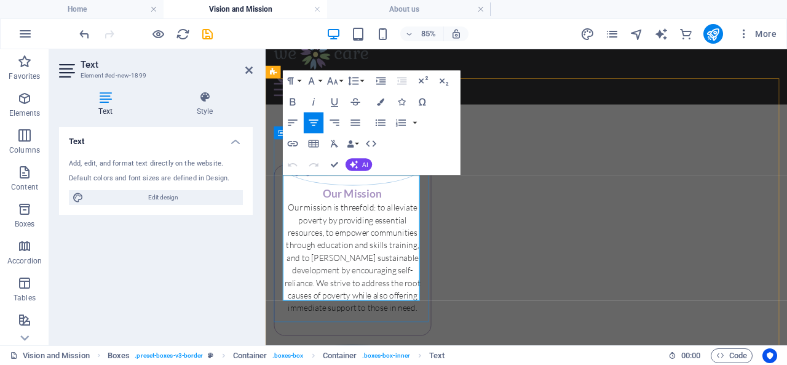
click at [399, 227] on p "Our mission is threefold: to alleviate poverty by providing essential resources…" at bounding box center [368, 293] width 164 height 133
click at [393, 227] on p "Our mission is threefold: to alleviate poverty by providing essential resources…" at bounding box center [368, 293] width 164 height 133
click at [395, 227] on p "Our mission is threefold: to alleviate poverty by providing essential resources…" at bounding box center [368, 293] width 164 height 133
click at [329, 242] on p "To alleviate poverty by providing essential resources, to empower communities t…" at bounding box center [368, 308] width 164 height 133
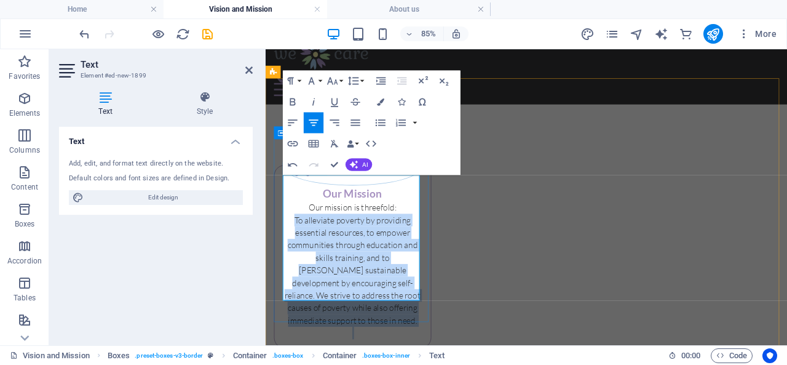
drag, startPoint x: 303, startPoint y: 219, endPoint x: 443, endPoint y: 338, distance: 183.6
click at [443, 338] on div "Our mission is threefold: To alleviate poverty by providing essential resources…" at bounding box center [368, 308] width 164 height 162
click at [353, 121] on icon "button" at bounding box center [355, 122] width 12 height 12
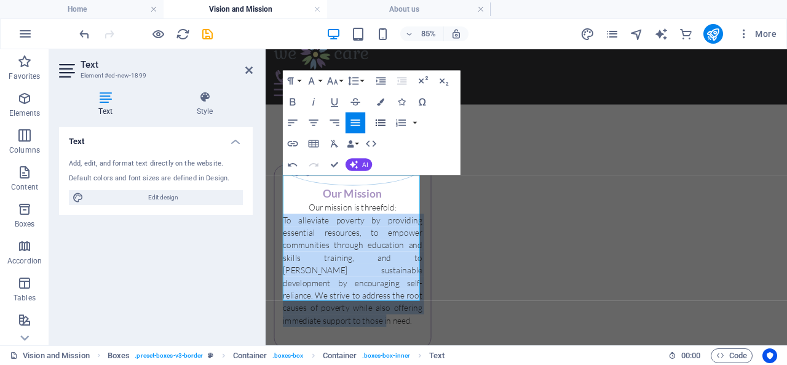
click at [377, 122] on icon "button" at bounding box center [380, 122] width 12 height 12
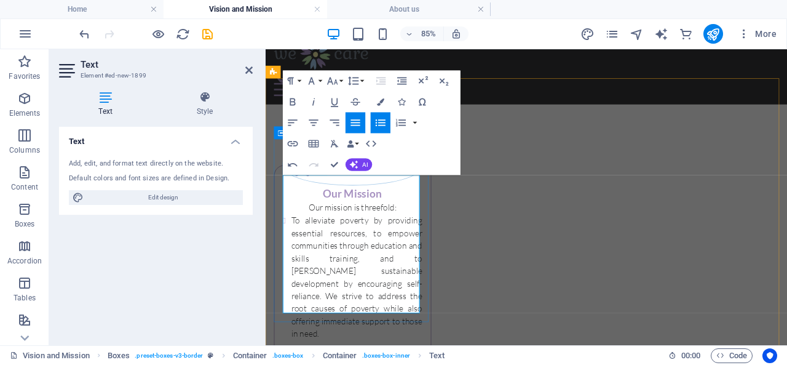
click at [345, 242] on li "To alleviate poverty by providing essential resources, to empower communities t…" at bounding box center [373, 316] width 154 height 148
click at [354, 120] on icon "button" at bounding box center [355, 122] width 9 height 6
click at [290, 124] on icon "button" at bounding box center [292, 122] width 12 height 12
drag, startPoint x: 403, startPoint y: 293, endPoint x: 414, endPoint y: 293, distance: 11.1
click at [408, 293] on li "To alleviate poverty by providing essential resources, to empower communities t…" at bounding box center [373, 316] width 154 height 148
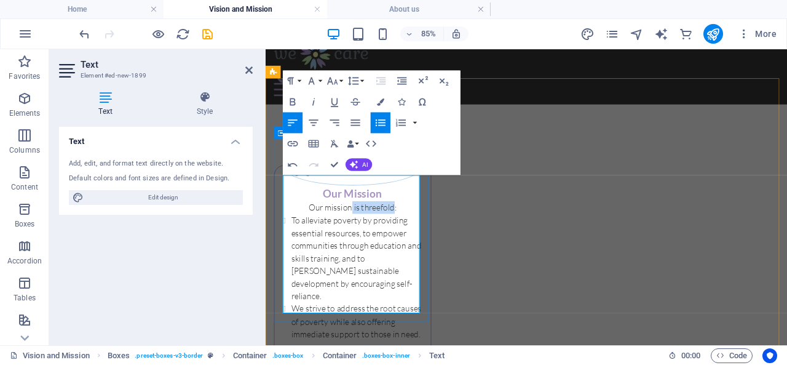
drag, startPoint x: 365, startPoint y: 207, endPoint x: 415, endPoint y: 207, distance: 49.8
click at [415, 227] on p "Our mission is threefold:" at bounding box center [368, 234] width 164 height 15
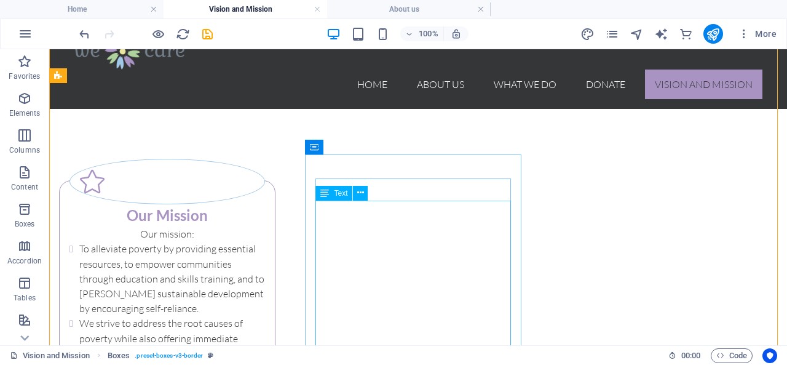
scroll to position [0, 0]
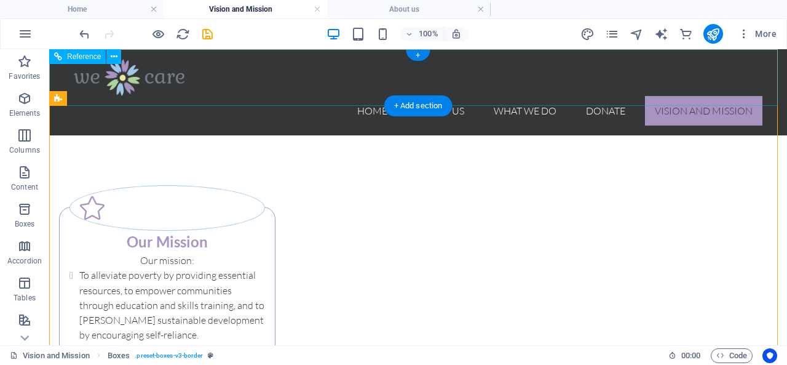
click at [148, 85] on div at bounding box center [418, 77] width 689 height 37
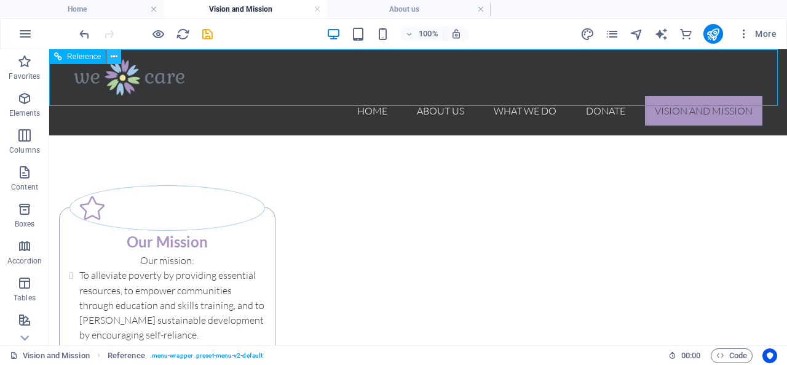
click at [116, 55] on icon at bounding box center [114, 56] width 7 height 13
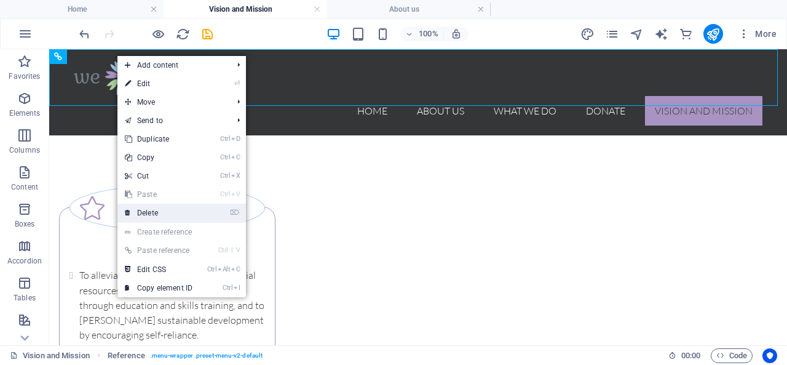
click at [175, 217] on link "⌦ Delete" at bounding box center [158, 212] width 82 height 18
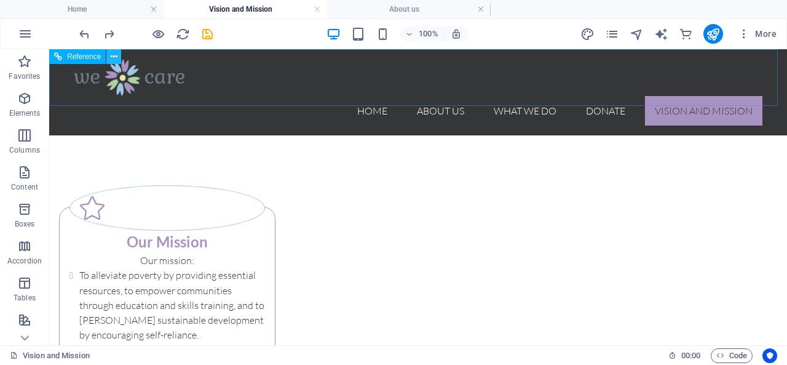
click at [117, 57] on icon at bounding box center [114, 56] width 7 height 13
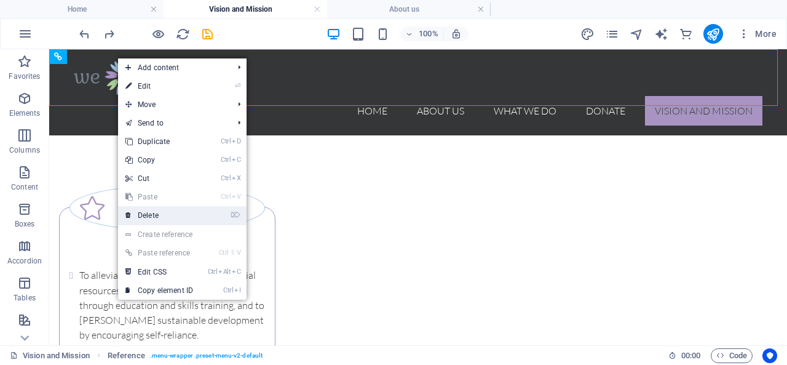
click at [171, 215] on link "⌦ Delete" at bounding box center [159, 215] width 82 height 18
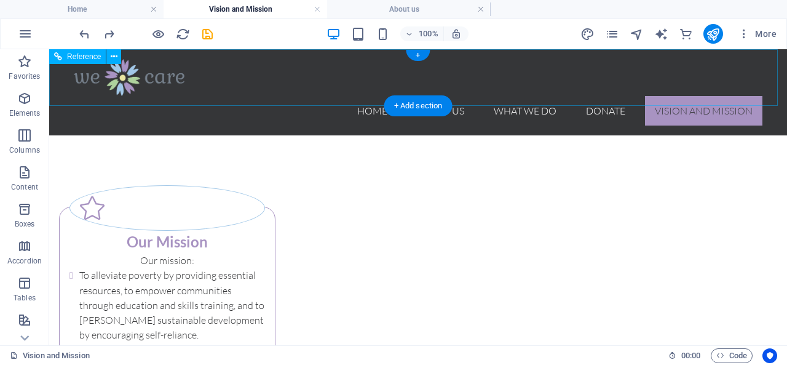
click at [135, 76] on div at bounding box center [418, 77] width 689 height 37
click at [184, 96] on nav "Home About us What we do Donate Vision and Mission" at bounding box center [418, 111] width 689 height 30
click at [164, 77] on div at bounding box center [418, 77] width 689 height 37
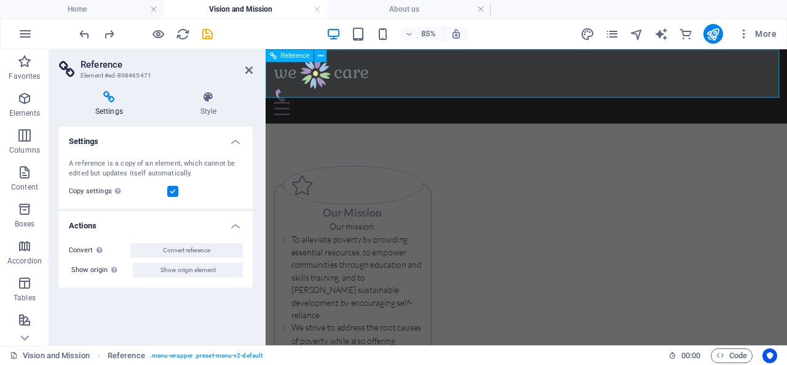
click at [352, 85] on div at bounding box center [572, 77] width 594 height 37
click at [325, 53] on button at bounding box center [320, 55] width 12 height 12
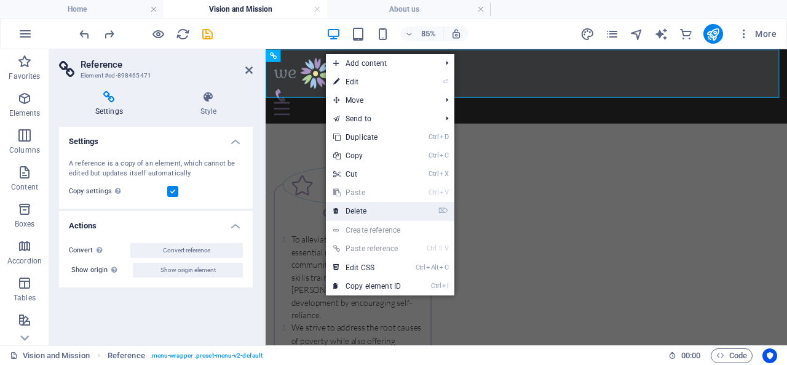
click at [368, 210] on link "⌦ Delete" at bounding box center [367, 211] width 82 height 18
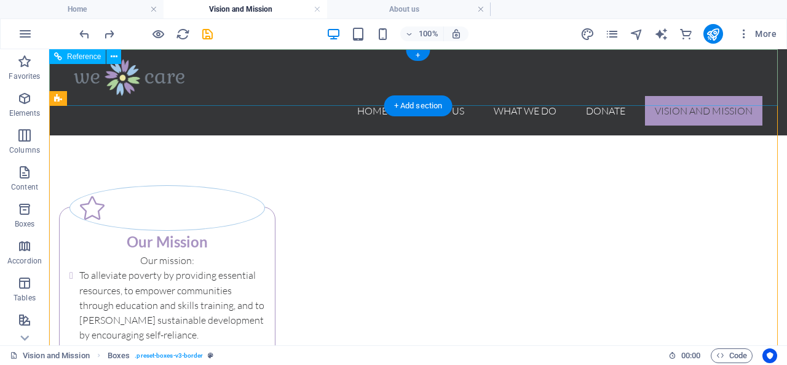
click at [368, 96] on nav "Home About us What we do Donate Vision and Mission" at bounding box center [418, 111] width 689 height 30
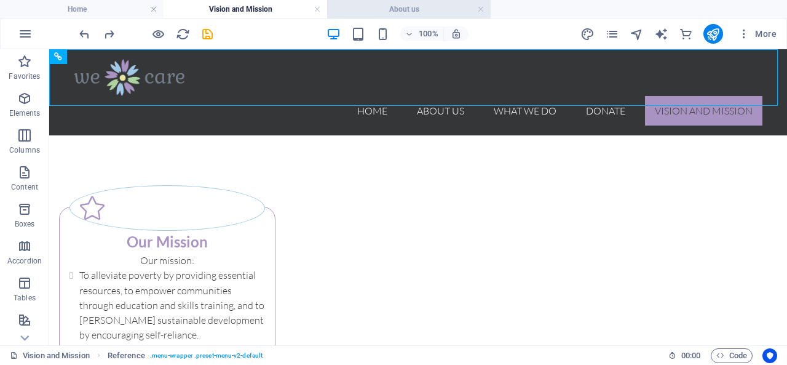
click at [416, 10] on h4 "About us" at bounding box center [409, 9] width 164 height 14
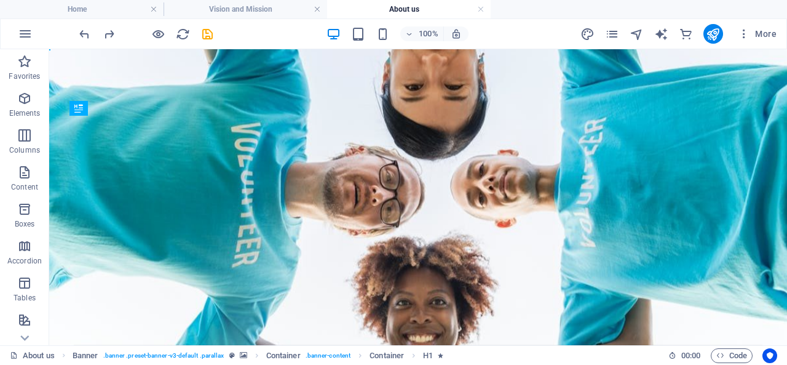
click at [416, 10] on h4 "About us" at bounding box center [409, 9] width 164 height 14
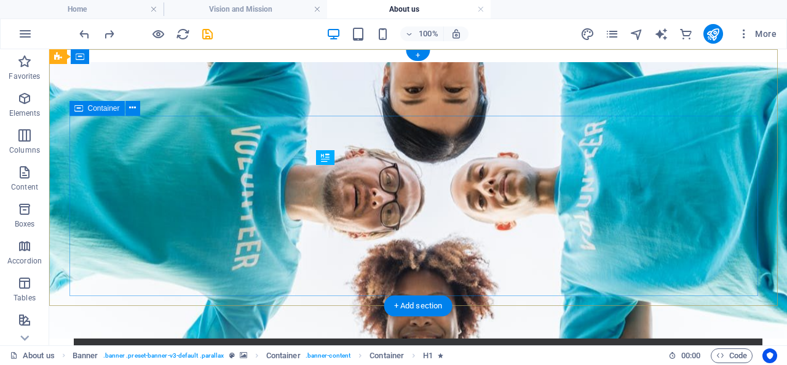
scroll to position [61, 0]
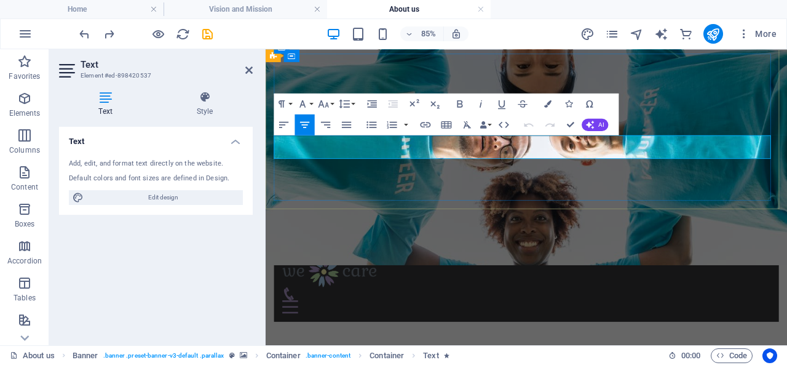
drag, startPoint x: 467, startPoint y: 158, endPoint x: 726, endPoint y: 158, distance: 259.4
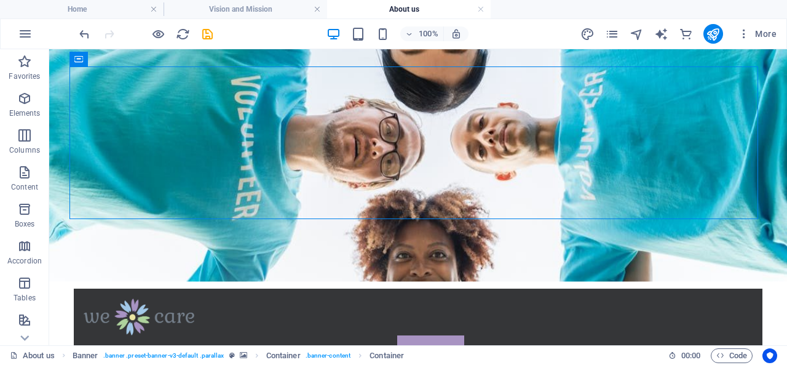
scroll to position [0, 0]
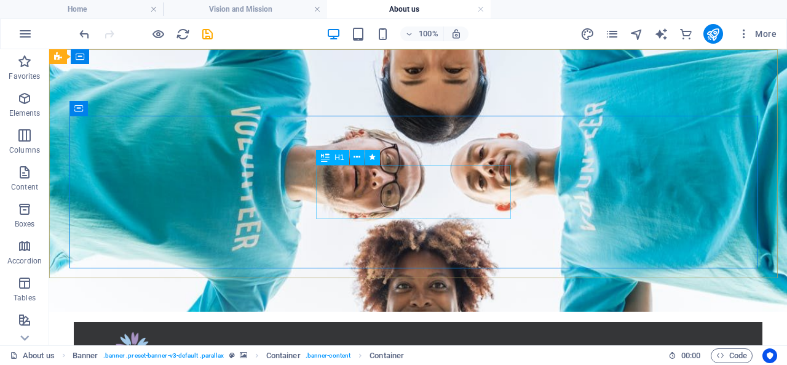
click at [344, 154] on span "H1" at bounding box center [338, 157] width 9 height 7
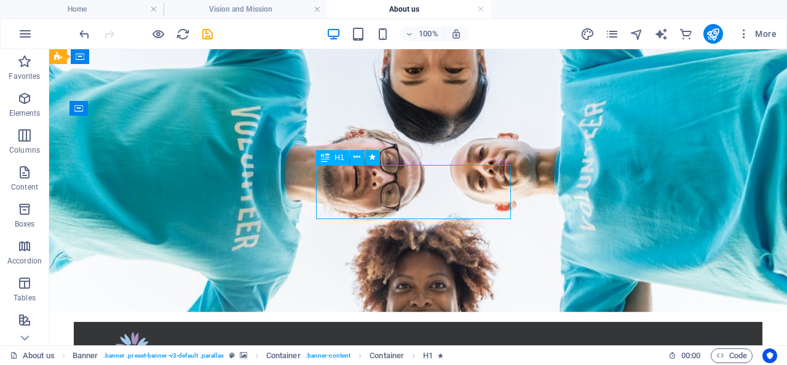
click at [338, 156] on span "H1" at bounding box center [338, 157] width 9 height 7
drag, startPoint x: 338, startPoint y: 156, endPoint x: 85, endPoint y: 127, distance: 254.9
click at [338, 156] on span "H1" at bounding box center [338, 157] width 9 height 7
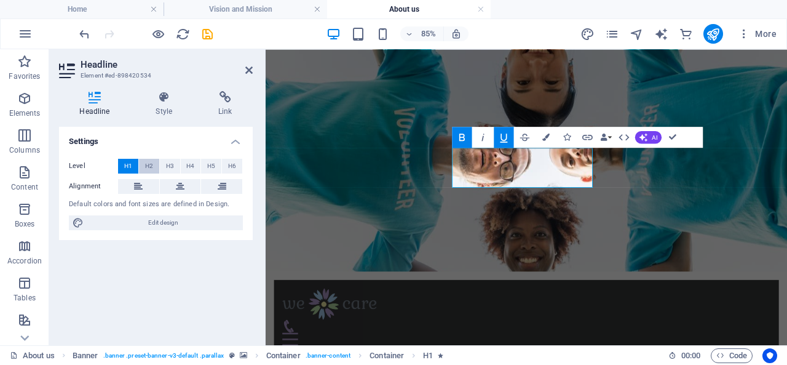
click at [148, 164] on span "H2" at bounding box center [149, 166] width 8 height 15
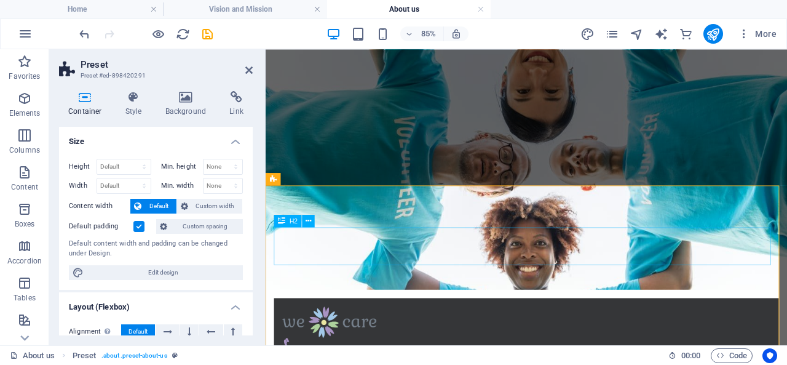
scroll to position [123, 0]
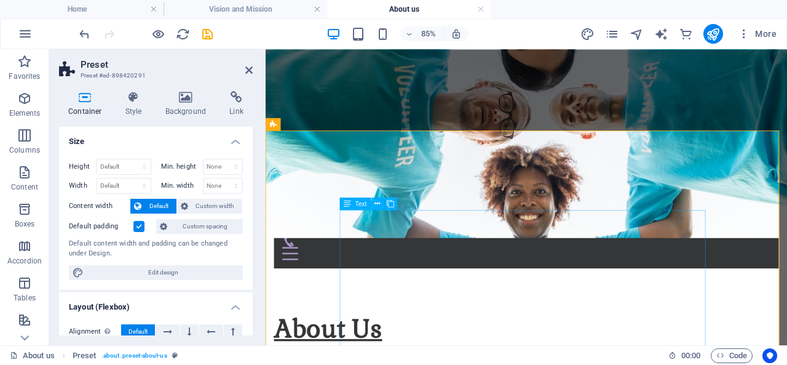
drag, startPoint x: 539, startPoint y: 248, endPoint x: 712, endPoint y: 218, distance: 176.6
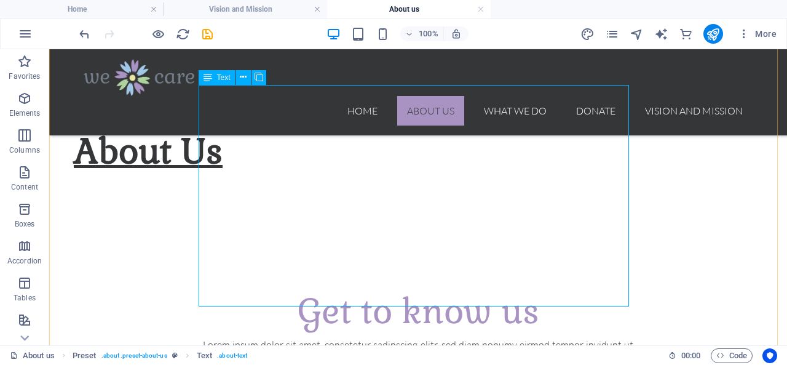
scroll to position [307, 0]
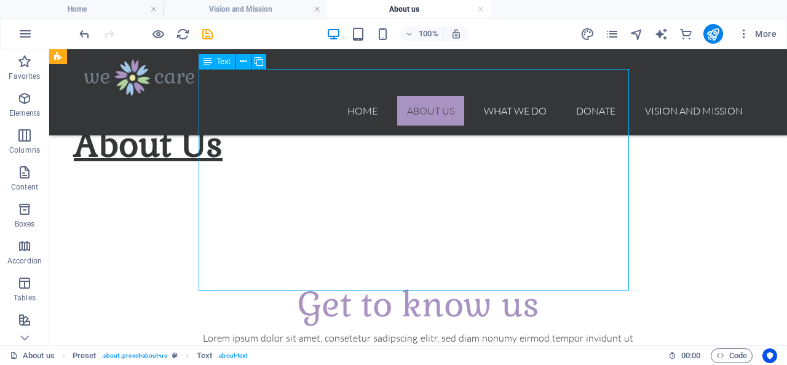
drag, startPoint x: 255, startPoint y: 279, endPoint x: 244, endPoint y: 274, distance: 12.4
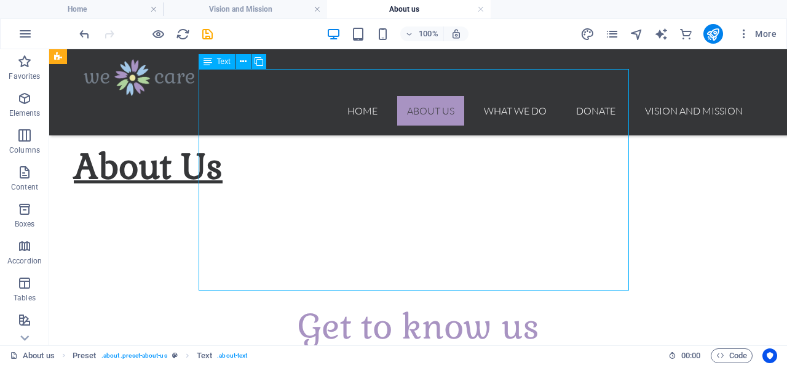
scroll to position [299, 0]
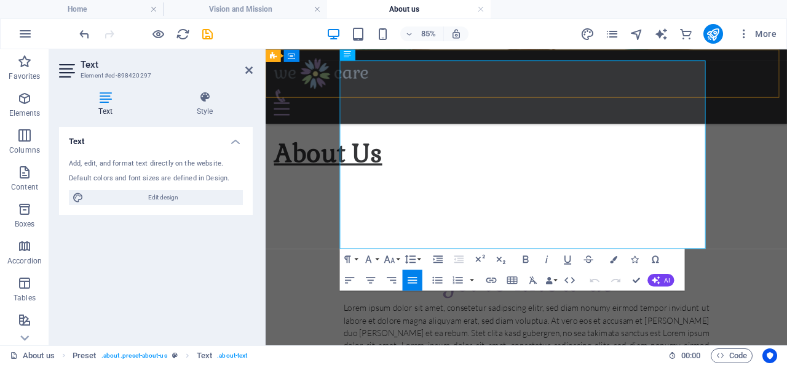
drag, startPoint x: 400, startPoint y: 277, endPoint x: 344, endPoint y: 79, distance: 205.1
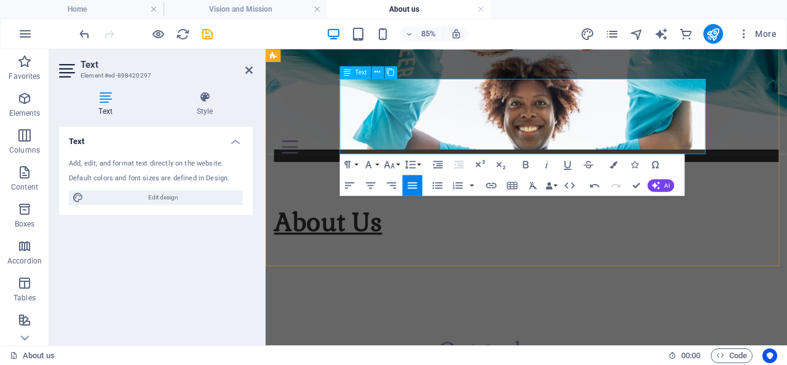
scroll to position [114, 0]
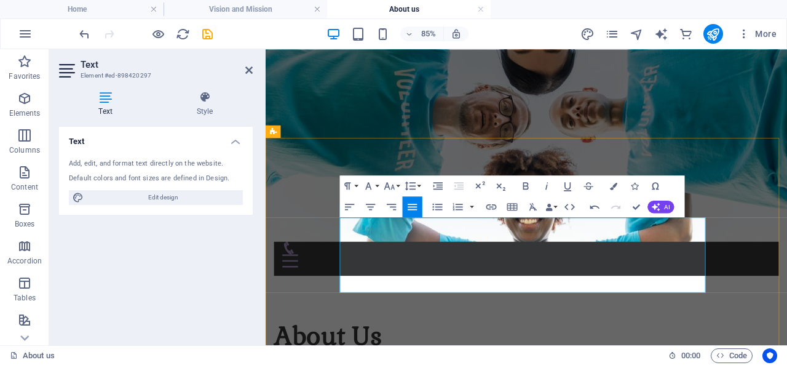
drag, startPoint x: 367, startPoint y: 256, endPoint x: 461, endPoint y: 253, distance: 94.1
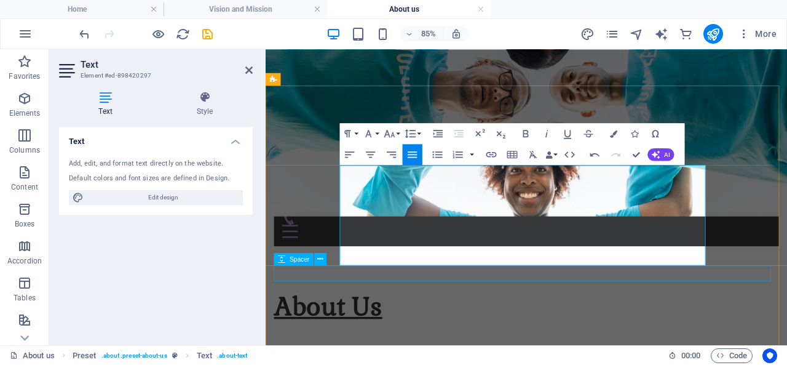
scroll to position [176, 0]
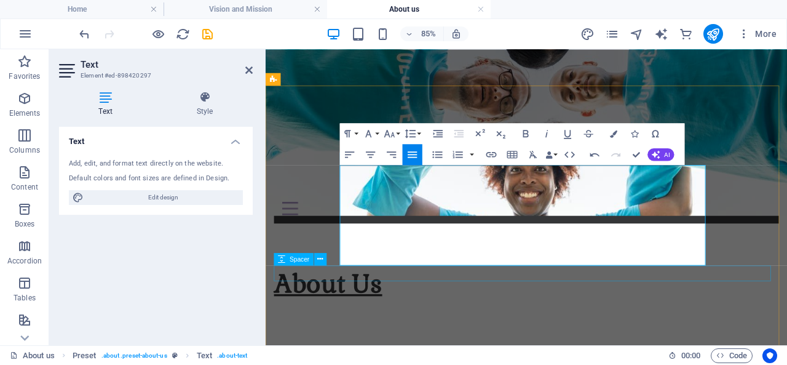
drag, startPoint x: 366, startPoint y: 282, endPoint x: 852, endPoint y: 310, distance: 486.5
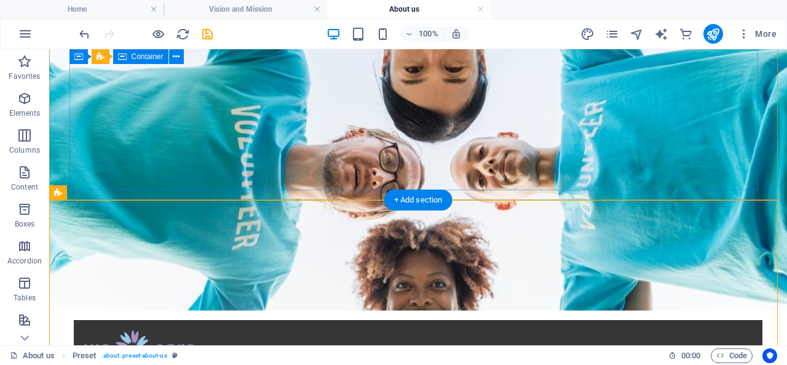
scroll to position [0, 0]
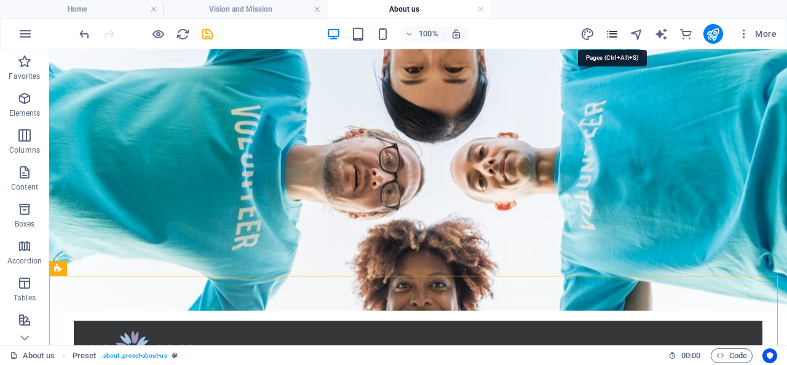
click at [615, 33] on icon "pages" at bounding box center [612, 34] width 14 height 14
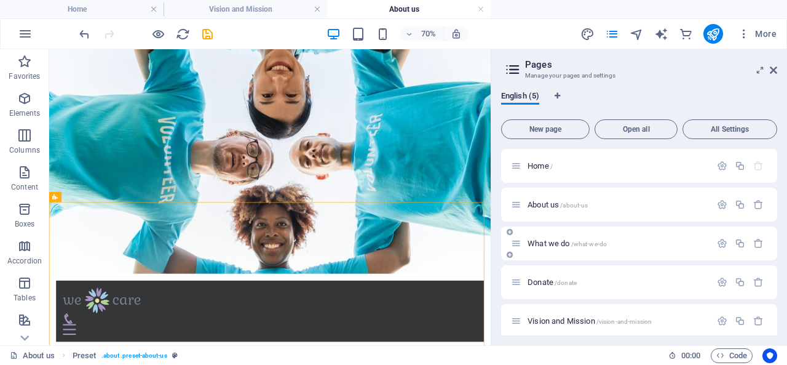
scroll to position [7, 0]
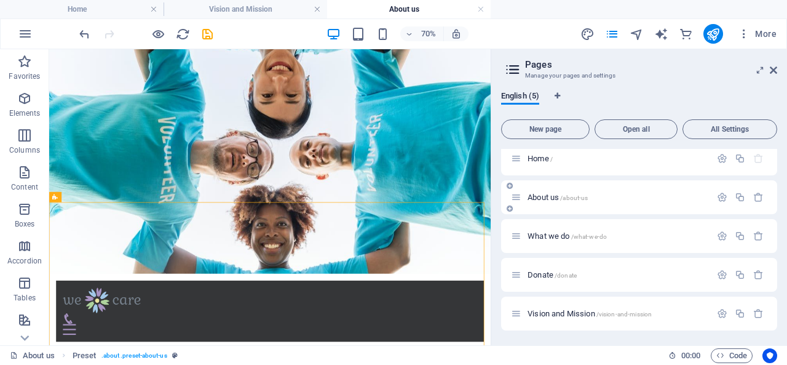
drag, startPoint x: 556, startPoint y: 312, endPoint x: 554, endPoint y: 211, distance: 101.4
click at [554, 211] on div "Home / About us /about-us What we do /what-we-do Donate /donate Vision and Miss…" at bounding box center [639, 235] width 276 height 189
click at [511, 302] on icon at bounding box center [510, 301] width 6 height 7
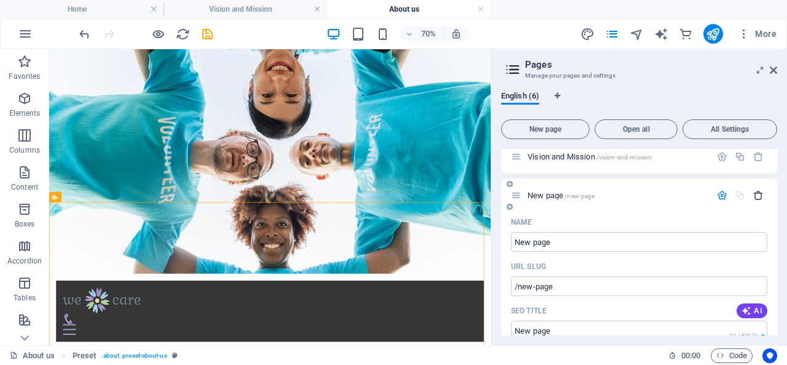
click at [757, 195] on icon "button" at bounding box center [758, 195] width 10 height 10
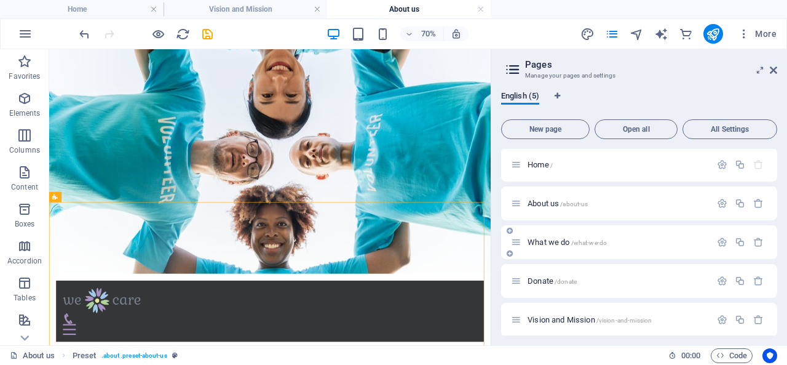
scroll to position [0, 0]
click at [719, 322] on icon "button" at bounding box center [722, 320] width 10 height 10
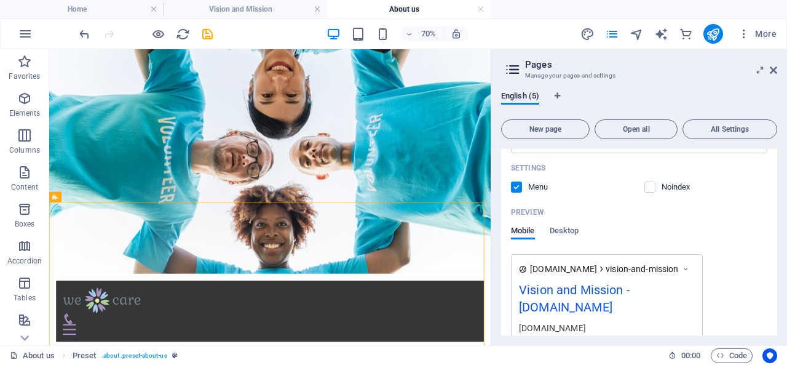
scroll to position [483, 0]
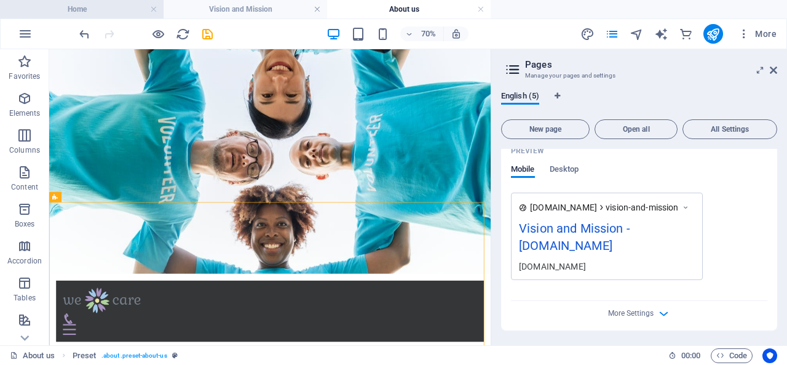
click at [99, 8] on h4 "Home" at bounding box center [82, 9] width 164 height 14
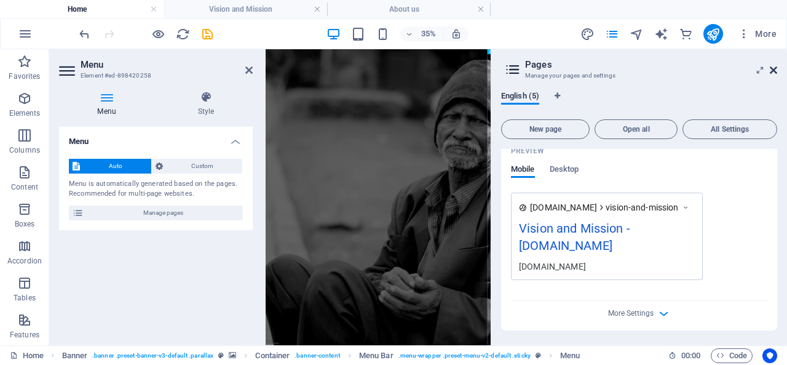
drag, startPoint x: 771, startPoint y: 71, endPoint x: 594, endPoint y: 26, distance: 181.9
click at [771, 71] on icon at bounding box center [773, 70] width 7 height 10
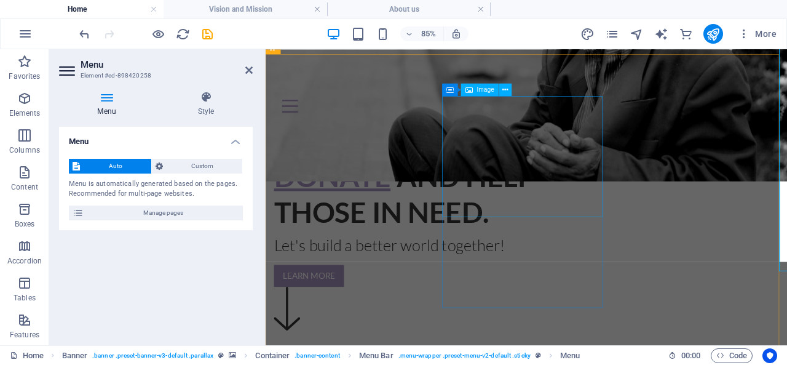
scroll to position [0, 0]
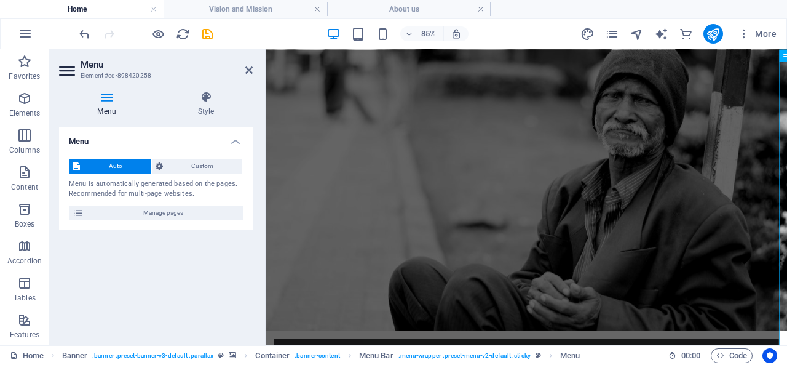
click at [103, 163] on span "Auto" at bounding box center [116, 166] width 64 height 15
click at [109, 163] on span "Auto" at bounding box center [116, 166] width 64 height 15
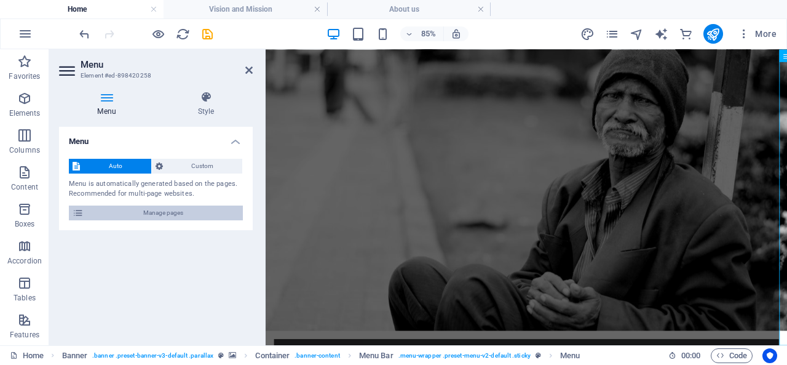
click at [140, 211] on span "Manage pages" at bounding box center [163, 212] width 152 height 15
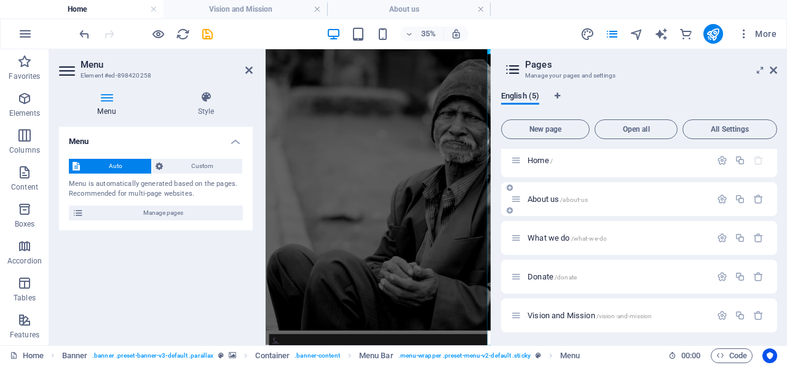
scroll to position [7, 0]
drag, startPoint x: 682, startPoint y: 306, endPoint x: 644, endPoint y: 200, distance: 113.0
click at [644, 200] on div "Home / About us /about-us What we do /what-we-do Donate /donate Vision and Miss…" at bounding box center [639, 235] width 276 height 189
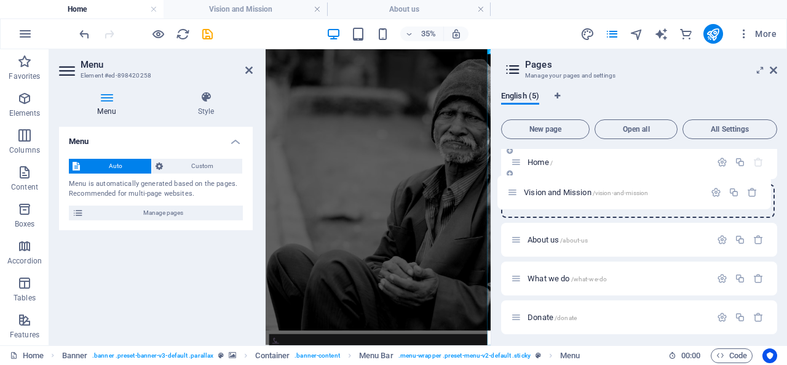
scroll to position [0, 0]
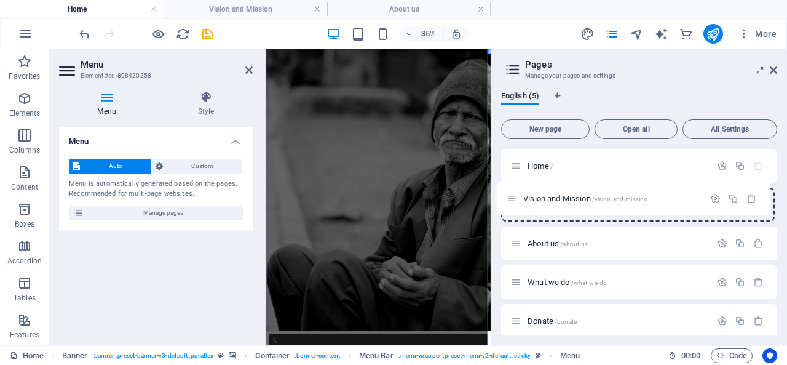
drag, startPoint x: 518, startPoint y: 315, endPoint x: 516, endPoint y: 195, distance: 120.5
click at [516, 195] on div "Home / About us /about-us What we do /what-we-do Donate /donate Vision and Miss…" at bounding box center [639, 243] width 276 height 189
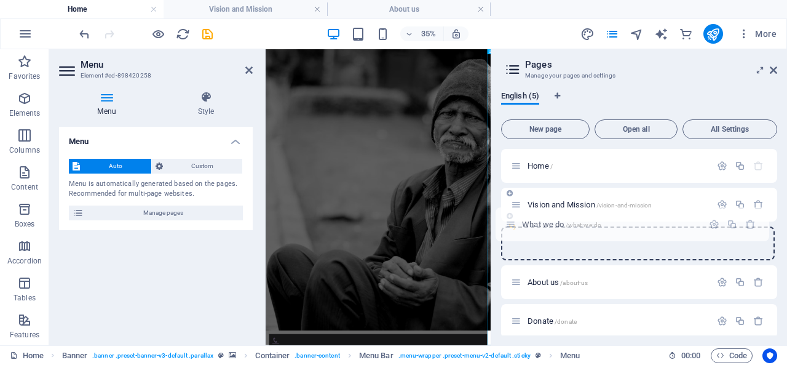
drag, startPoint x: 519, startPoint y: 282, endPoint x: 511, endPoint y: 218, distance: 63.7
click at [511, 218] on div "Home / Vision and Mission /vision-and-mission About us /about-us What we do /wh…" at bounding box center [639, 224] width 276 height 150
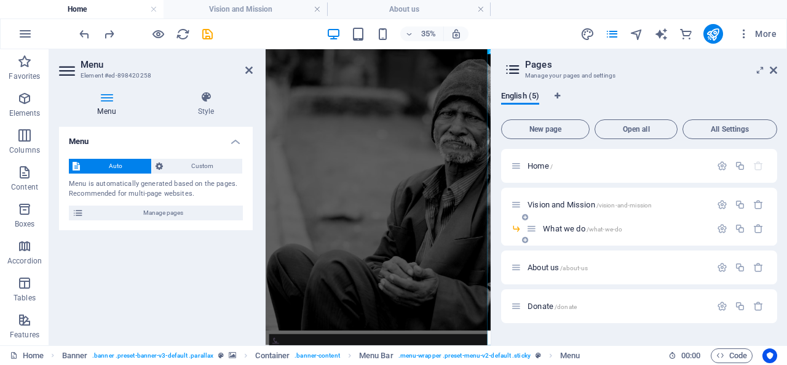
click at [557, 227] on span "What we do /what-we-do" at bounding box center [582, 228] width 79 height 9
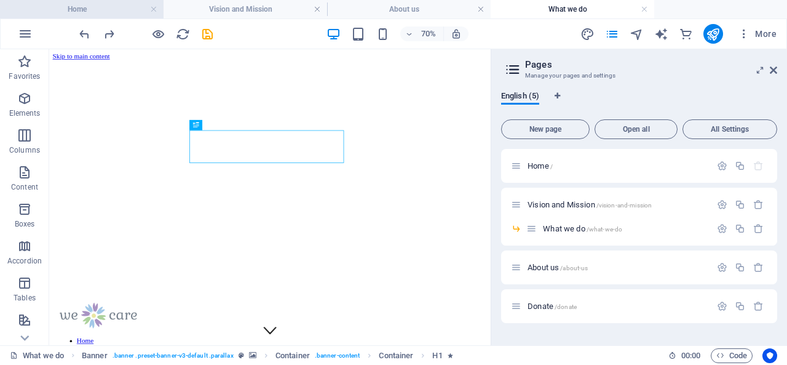
click at [112, 7] on h4 "Home" at bounding box center [82, 9] width 164 height 14
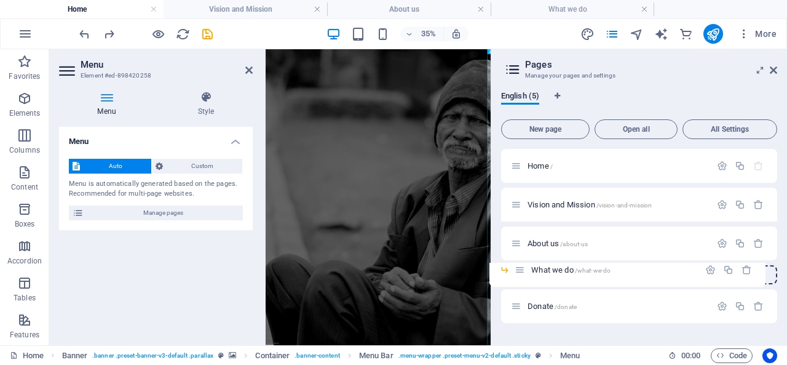
drag, startPoint x: 535, startPoint y: 229, endPoint x: 521, endPoint y: 273, distance: 46.5
click at [521, 273] on div "Home / Vision and Mission /vision-and-mission What we do /what-we-do About us /…" at bounding box center [639, 236] width 276 height 174
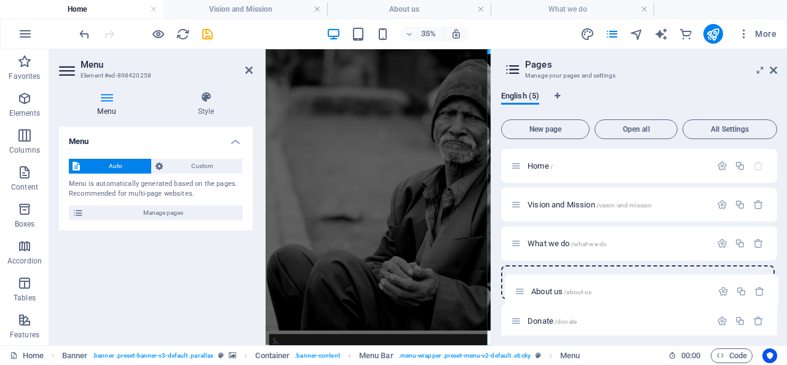
scroll to position [7, 0]
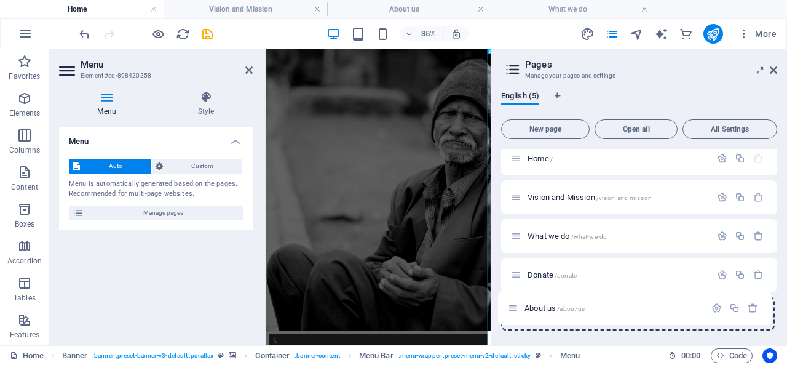
drag, startPoint x: 517, startPoint y: 245, endPoint x: 516, endPoint y: 315, distance: 70.1
click at [516, 315] on div "Home / Vision and Mission /vision-and-mission About us /about-us What we do /wh…" at bounding box center [639, 235] width 276 height 189
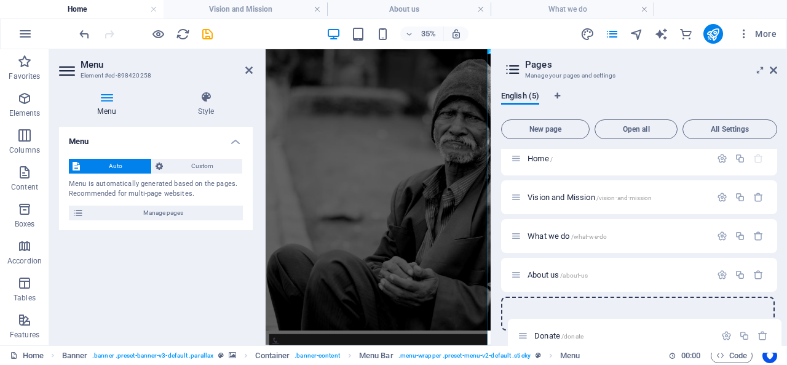
drag, startPoint x: 515, startPoint y: 275, endPoint x: 524, endPoint y: 341, distance: 65.8
click at [524, 341] on div "English (5) New page Open all All Settings Home / Vision and Mission /vision-an…" at bounding box center [639, 213] width 296 height 264
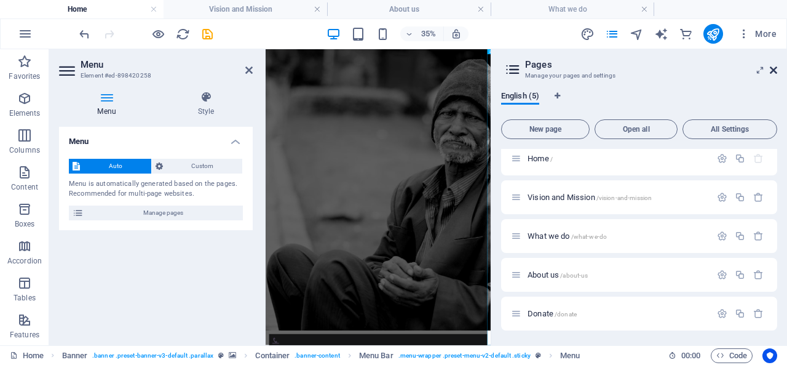
click at [775, 69] on icon at bounding box center [773, 70] width 7 height 10
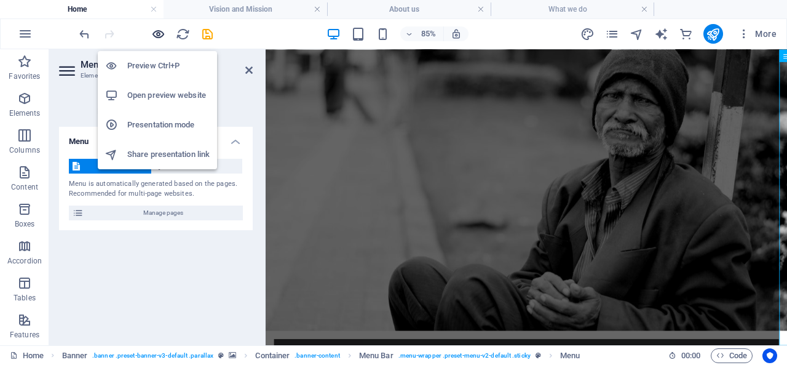
click at [159, 36] on icon "button" at bounding box center [158, 34] width 14 height 14
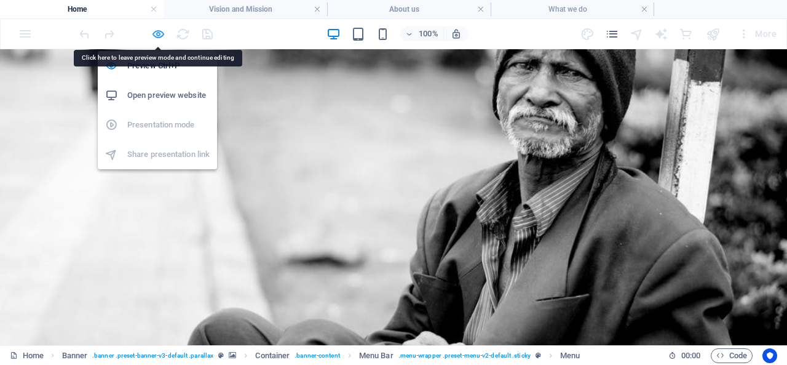
click at [162, 39] on icon "button" at bounding box center [158, 34] width 14 height 14
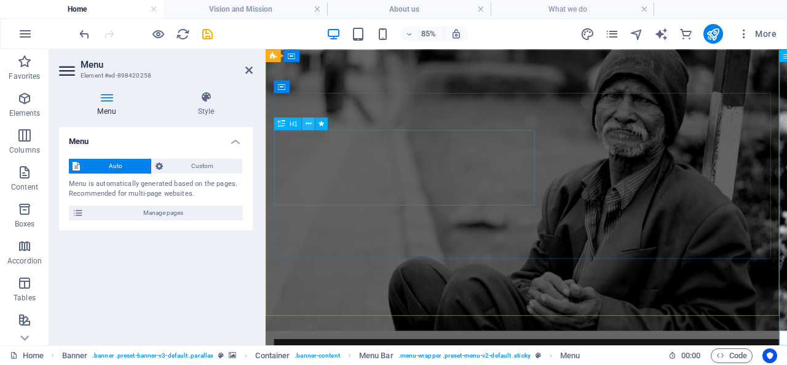
click at [309, 124] on icon at bounding box center [309, 123] width 6 height 11
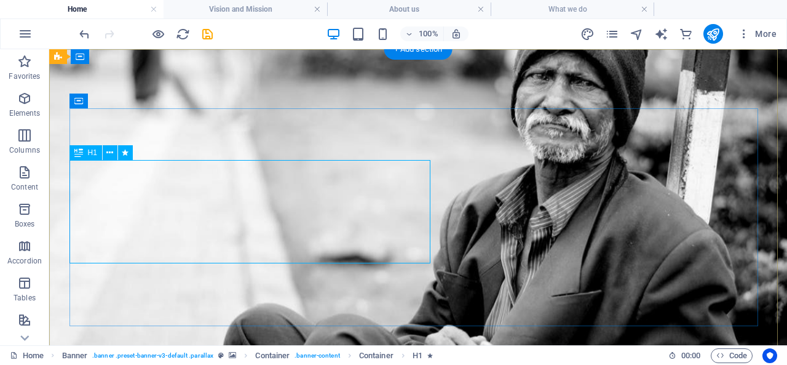
drag, startPoint x: 428, startPoint y: 213, endPoint x: 408, endPoint y: 219, distance: 21.8
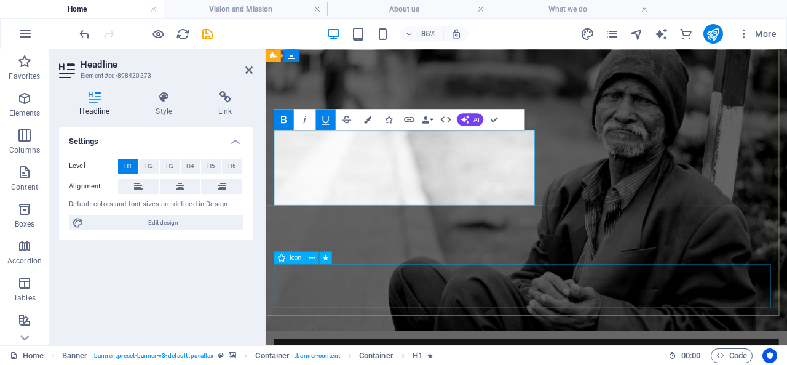
select select "xMidYMid"
select select "px"
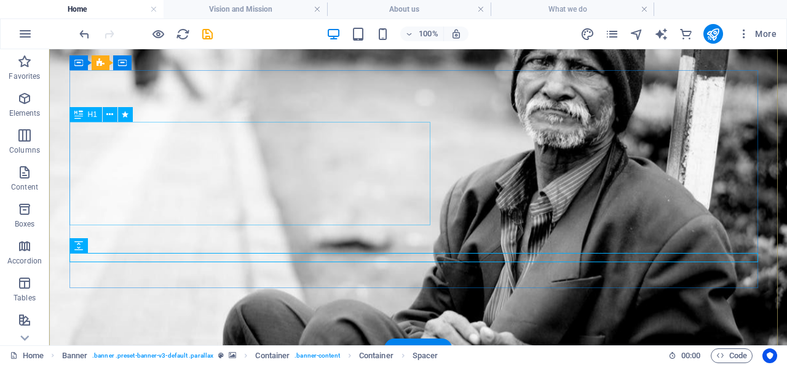
scroll to position [0, 0]
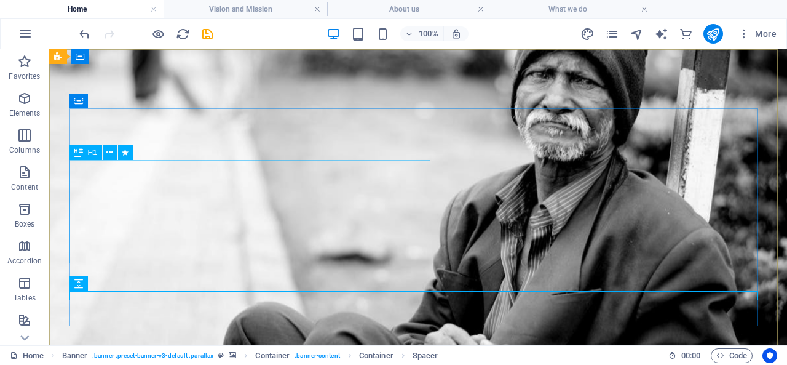
click at [91, 155] on span "H1" at bounding box center [92, 152] width 9 height 7
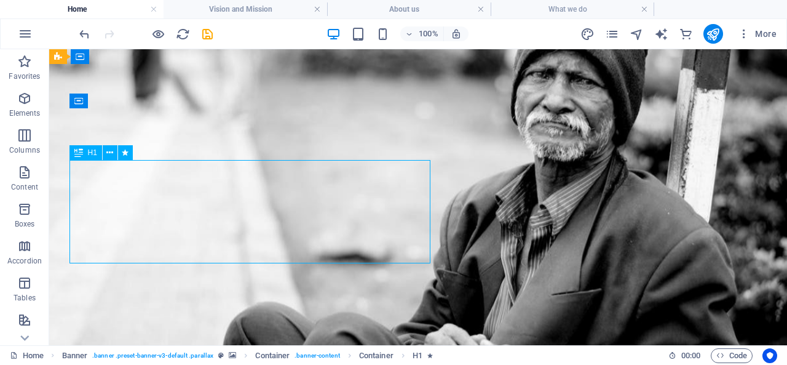
click at [85, 152] on div "H1" at bounding box center [85, 152] width 33 height 15
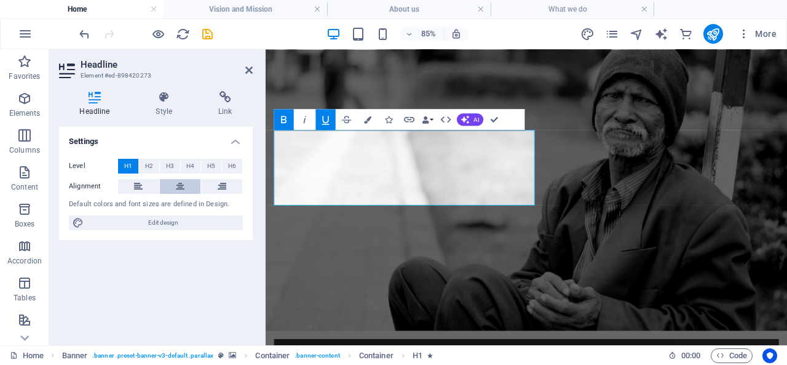
click at [179, 183] on icon at bounding box center [180, 186] width 9 height 15
click at [143, 219] on span "Edit design" at bounding box center [163, 222] width 152 height 15
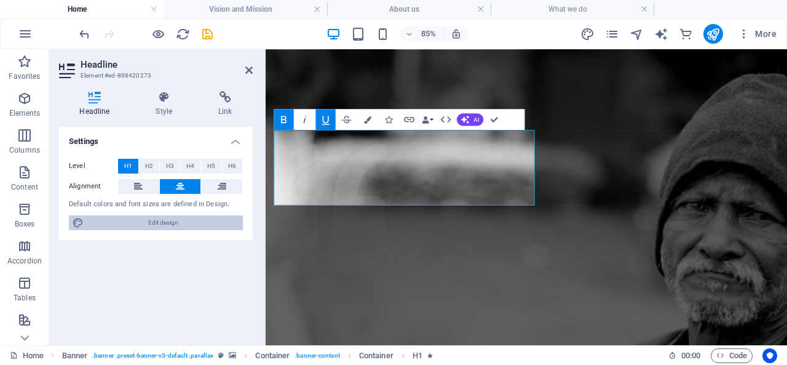
select select "rem"
select select "300"
select select "px"
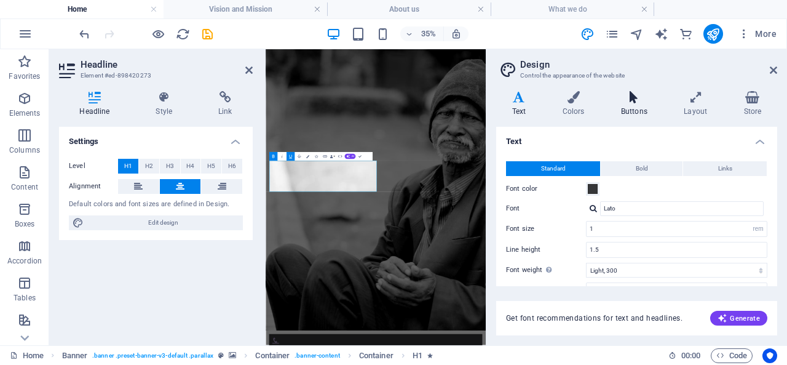
click at [633, 103] on h4 "Buttons" at bounding box center [636, 104] width 63 height 26
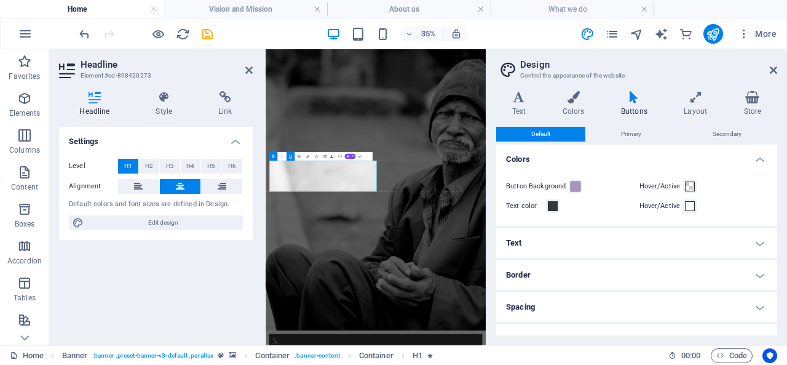
click at [746, 277] on h4 "Border" at bounding box center [636, 275] width 281 height 30
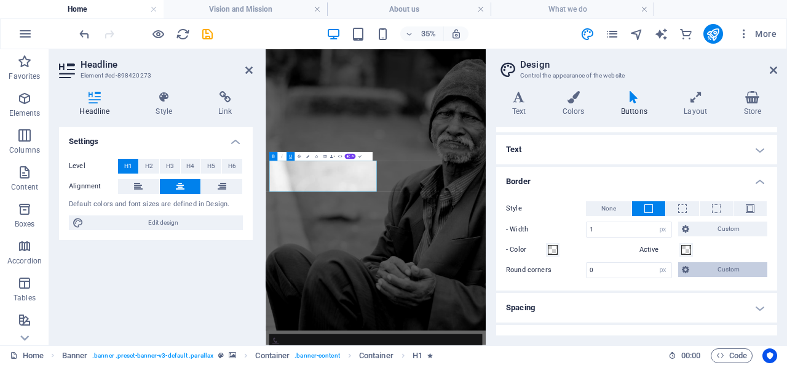
scroll to position [123, 0]
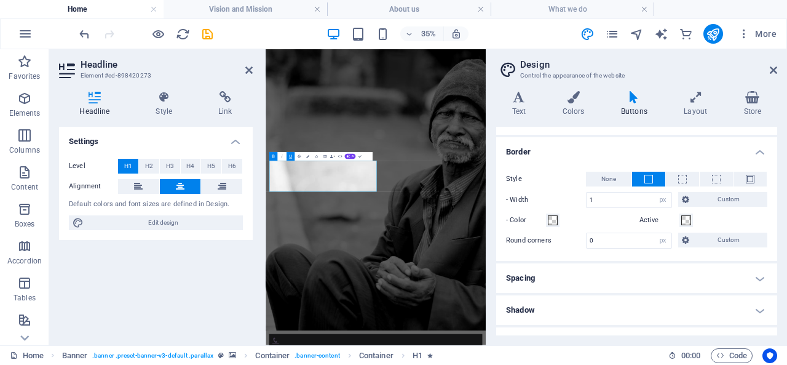
click at [760, 151] on h4 "Border" at bounding box center [636, 148] width 281 height 22
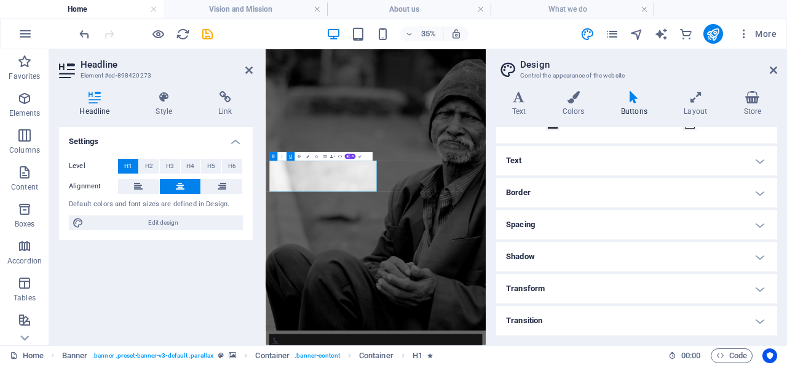
scroll to position [82, 0]
click at [39, 185] on span "Content" at bounding box center [24, 180] width 49 height 30
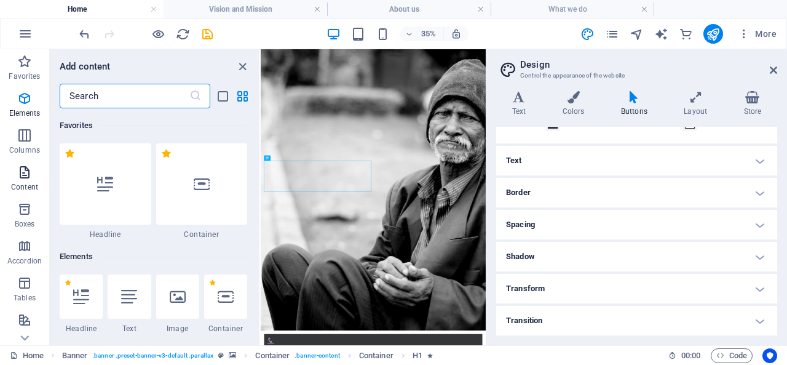
scroll to position [2151, 0]
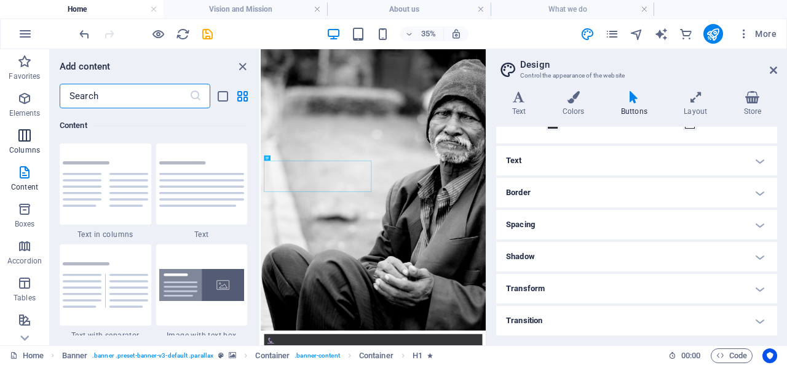
click at [19, 138] on icon "button" at bounding box center [24, 135] width 15 height 15
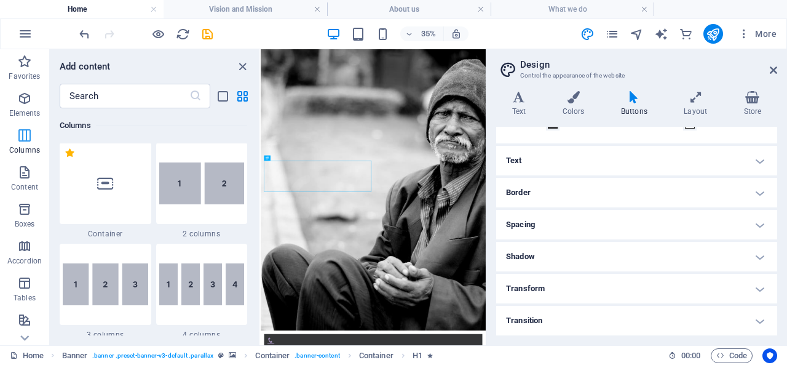
scroll to position [609, 0]
click at [695, 105] on h4 "Layout" at bounding box center [698, 104] width 60 height 26
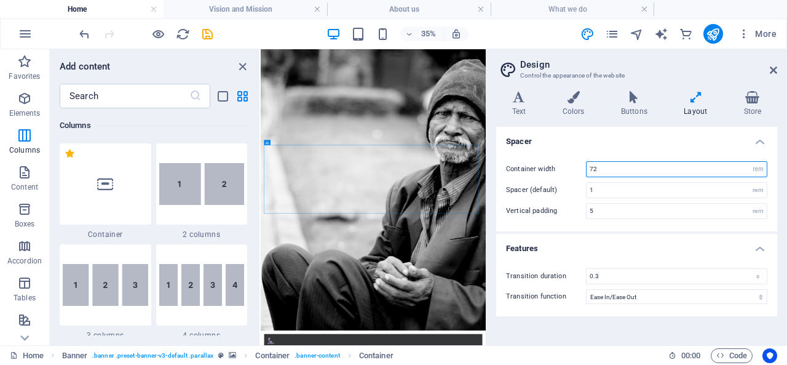
drag, startPoint x: 604, startPoint y: 168, endPoint x: 566, endPoint y: 168, distance: 38.7
click at [566, 168] on div "Container width 72 rem px" at bounding box center [636, 169] width 261 height 16
type input "150"
click at [609, 315] on div "Transition duration 0.3 s Transition function Ease Ease In Ease Out Ease In/Eas…" at bounding box center [637, 286] width 286 height 60
click at [772, 69] on icon at bounding box center [773, 70] width 7 height 10
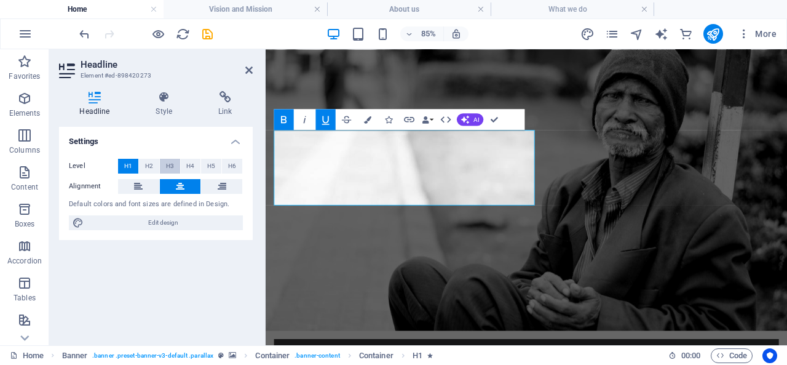
click at [169, 170] on span "H3" at bounding box center [170, 166] width 8 height 15
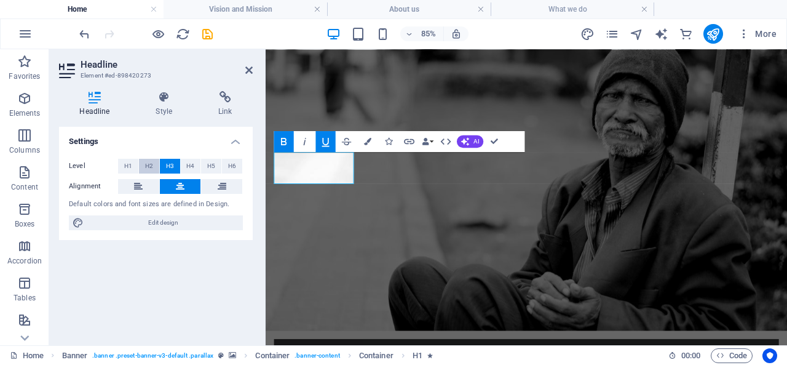
click at [148, 167] on span "H2" at bounding box center [149, 166] width 8 height 15
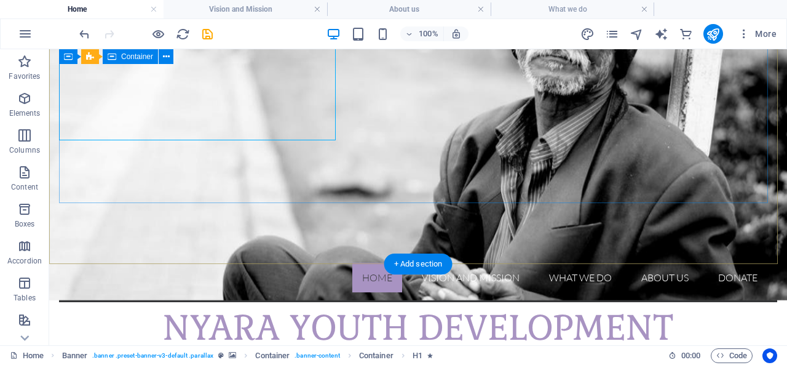
scroll to position [61, 0]
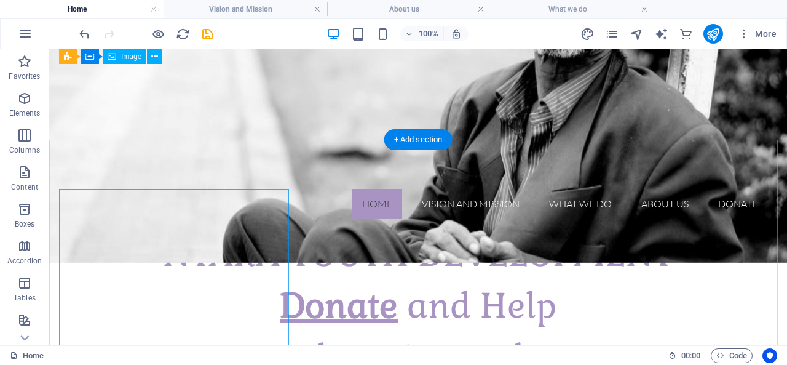
scroll to position [184, 0]
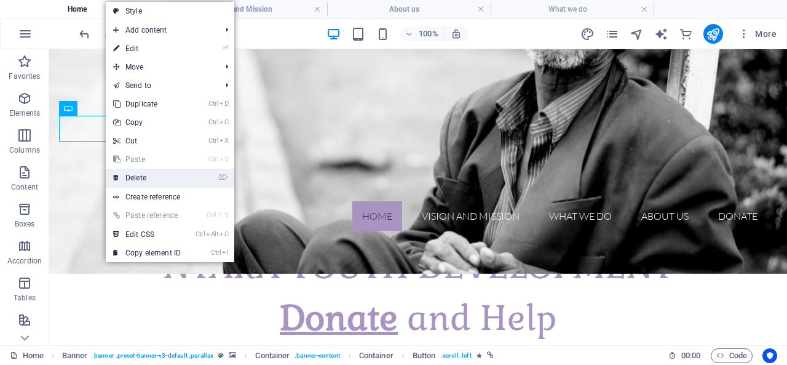
click at [144, 175] on link "⌦ Delete" at bounding box center [147, 177] width 82 height 18
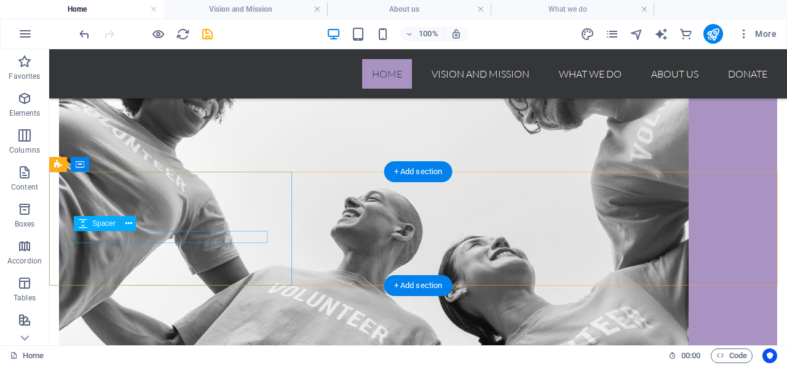
scroll to position [738, 0]
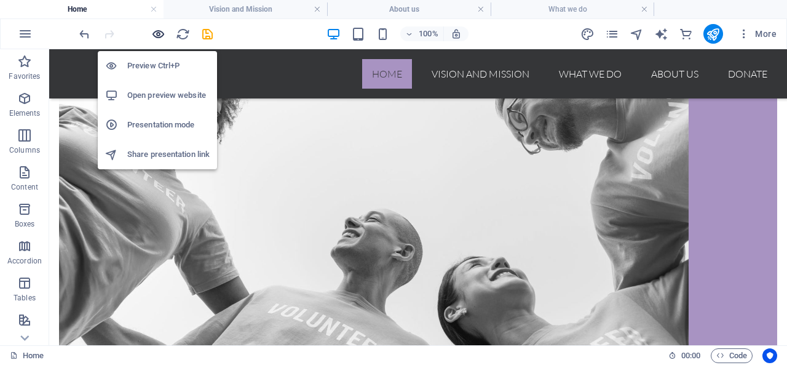
click at [157, 31] on icon "button" at bounding box center [158, 34] width 14 height 14
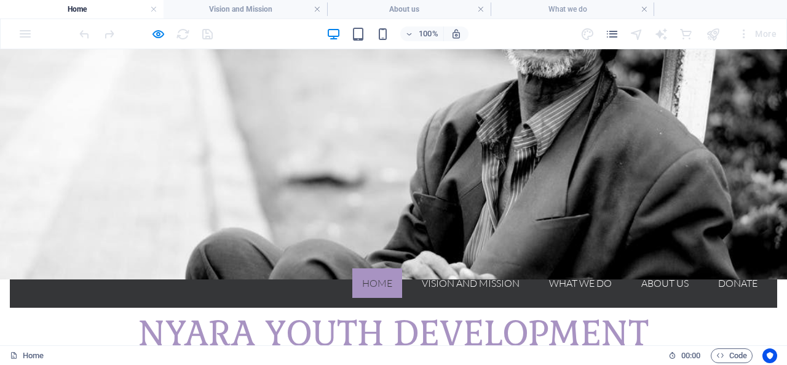
scroll to position [0, 0]
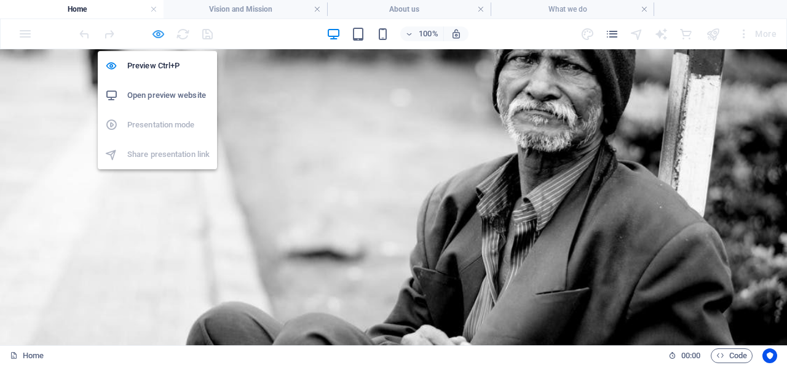
click at [160, 35] on icon "button" at bounding box center [158, 34] width 14 height 14
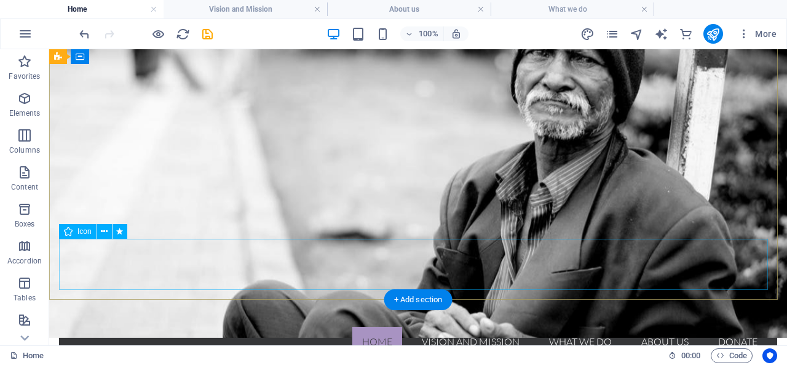
scroll to position [61, 0]
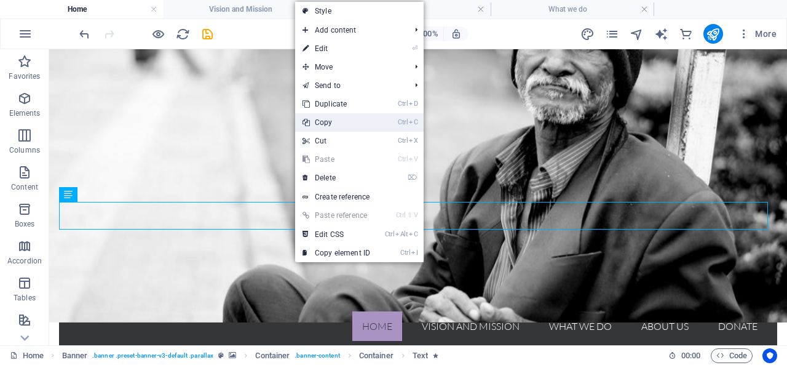
drag, startPoint x: 338, startPoint y: 123, endPoint x: 248, endPoint y: 109, distance: 90.9
click at [338, 123] on link "Ctrl C Copy" at bounding box center [336, 122] width 82 height 18
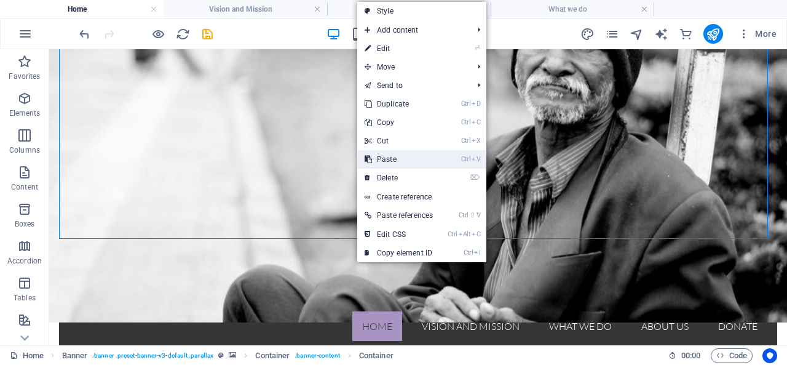
drag, startPoint x: 390, startPoint y: 157, endPoint x: 342, endPoint y: 110, distance: 66.9
click at [390, 157] on link "Ctrl V Paste" at bounding box center [398, 159] width 83 height 18
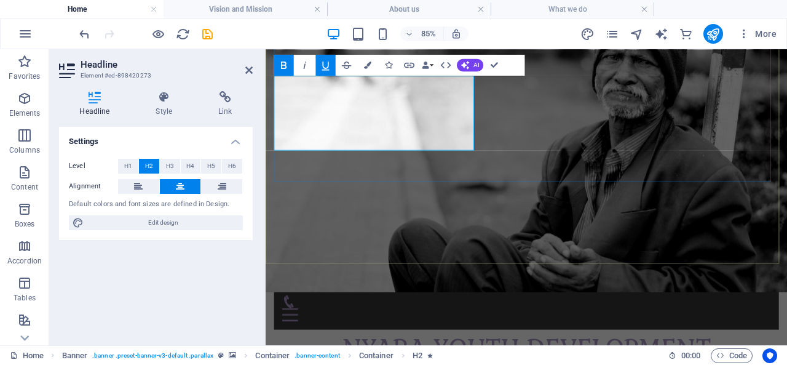
scroll to position [33, 0]
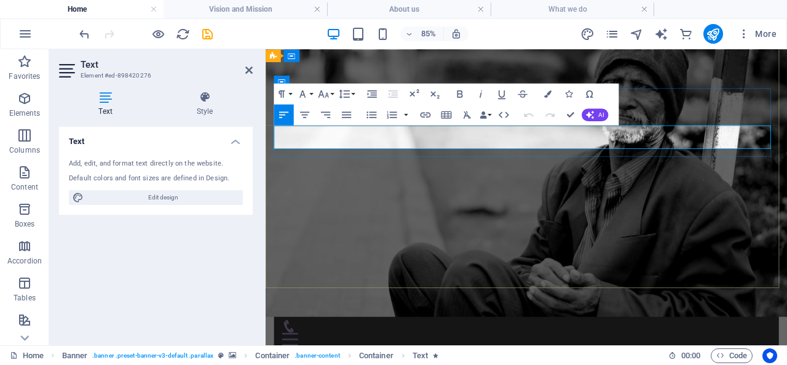
drag, startPoint x: 551, startPoint y: 150, endPoint x: 271, endPoint y: 155, distance: 280.4
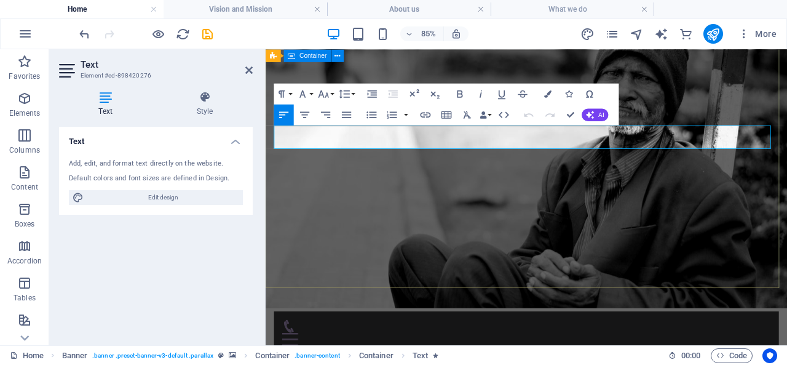
scroll to position [12, 0]
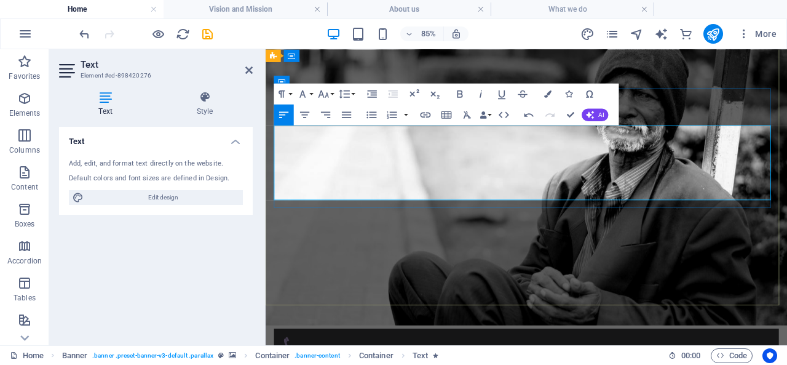
drag, startPoint x: 473, startPoint y: 187, endPoint x: 484, endPoint y: 191, distance: 11.7
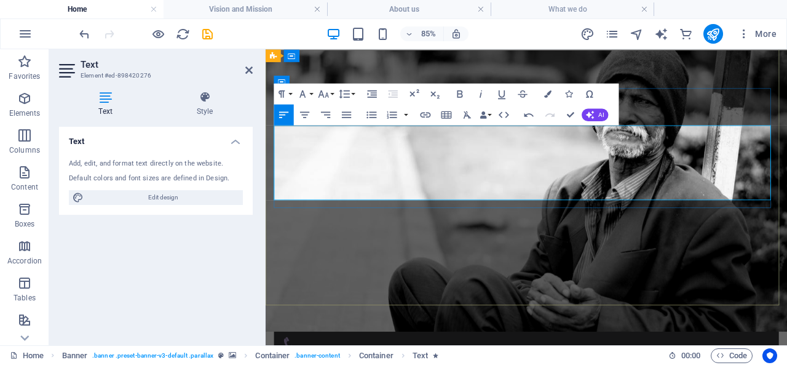
scroll to position [27, 0]
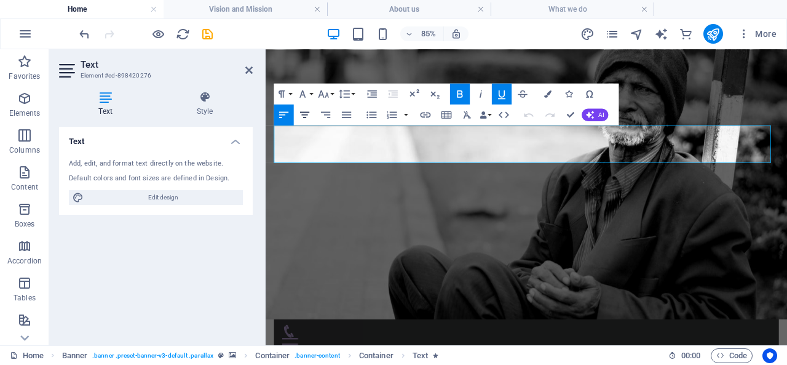
click at [306, 116] on icon "button" at bounding box center [305, 114] width 12 height 12
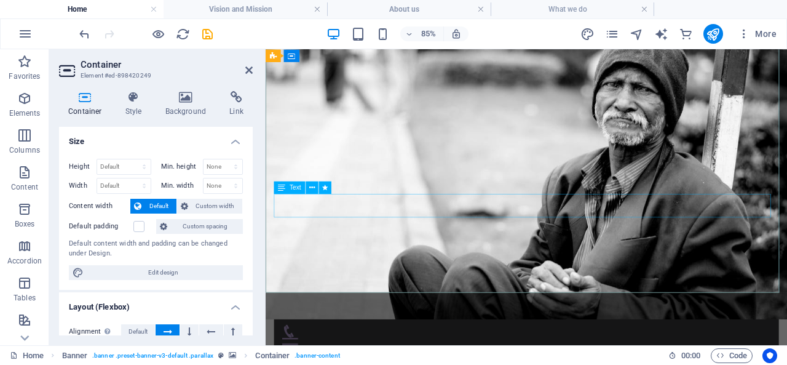
click at [314, 190] on icon at bounding box center [312, 187] width 6 height 11
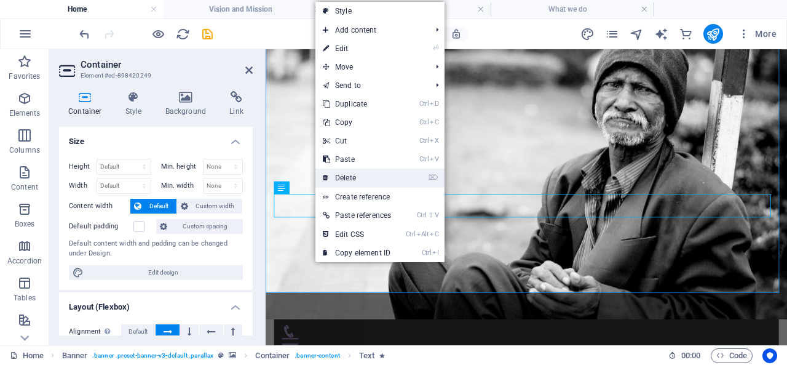
drag, startPoint x: 347, startPoint y: 180, endPoint x: 97, endPoint y: 160, distance: 251.0
click at [347, 180] on link "⌦ Delete" at bounding box center [356, 177] width 83 height 18
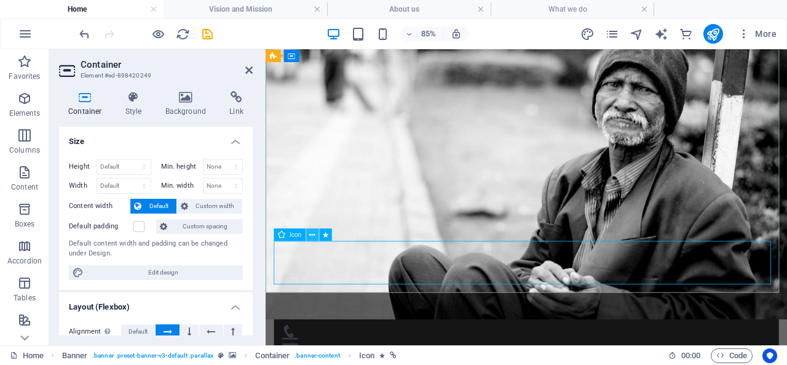
click at [314, 235] on icon at bounding box center [313, 234] width 6 height 11
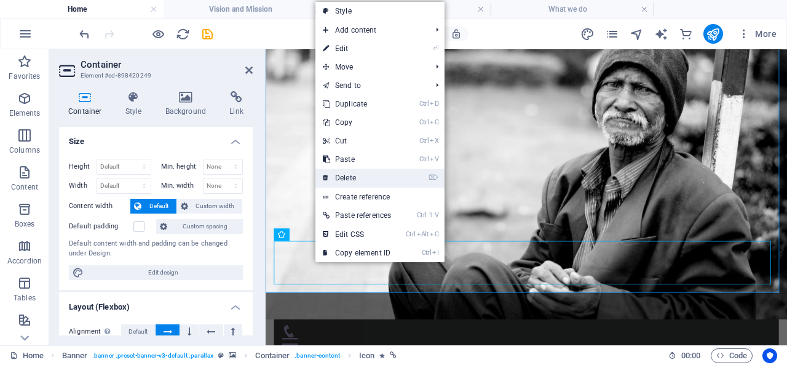
drag, startPoint x: 354, startPoint y: 179, endPoint x: 104, endPoint y: 153, distance: 251.5
click at [354, 179] on link "⌦ Delete" at bounding box center [356, 177] width 83 height 18
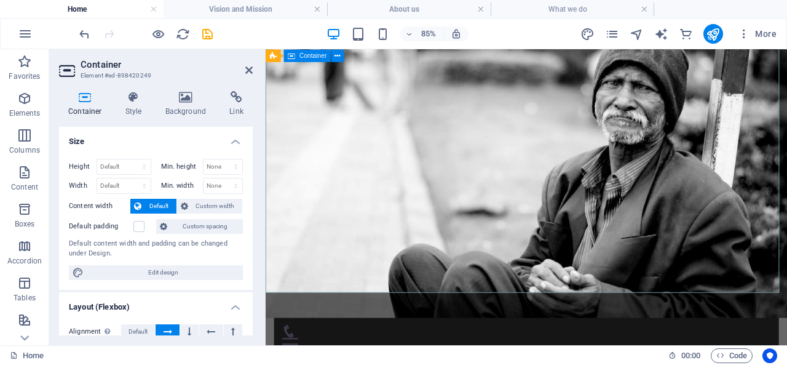
scroll to position [0, 0]
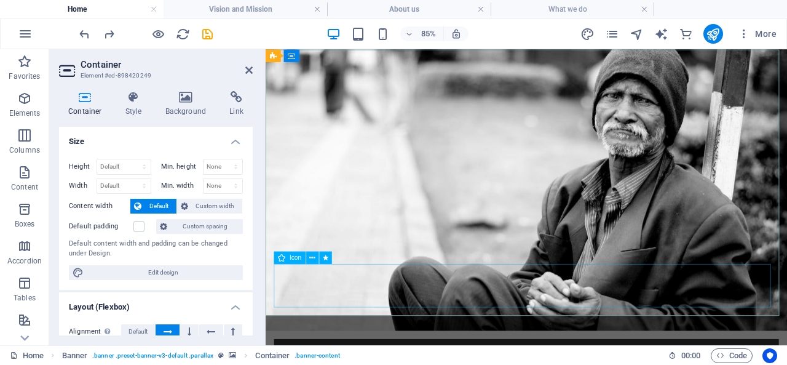
select select "xMidYMid"
select select "px"
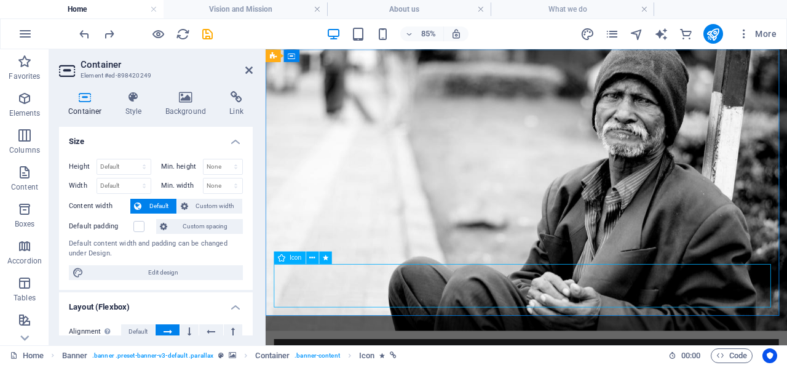
select select "px"
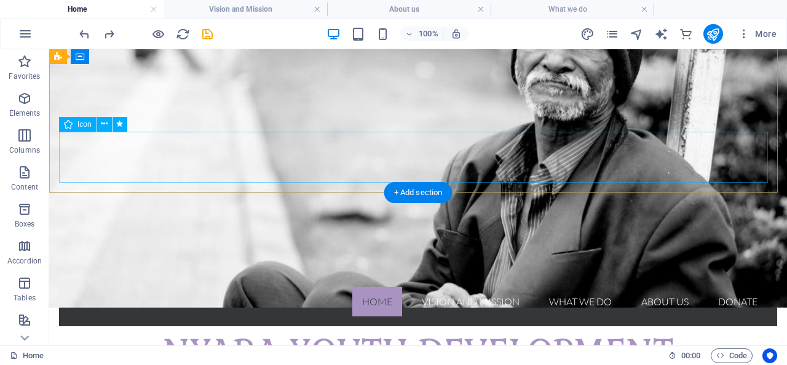
scroll to position [61, 0]
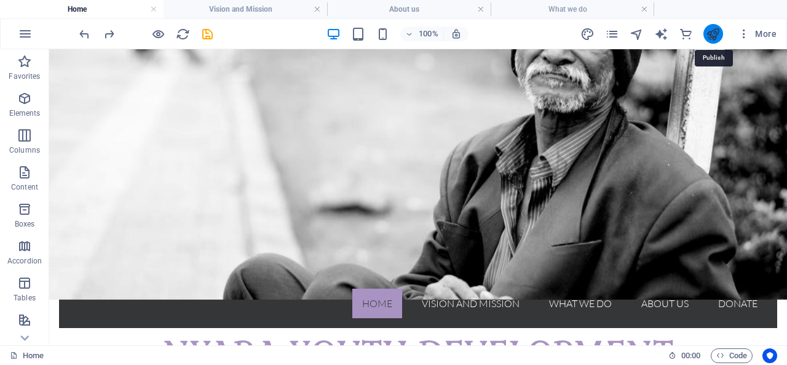
click at [715, 33] on icon "publish" at bounding box center [713, 34] width 14 height 14
